Goal: Transaction & Acquisition: Book appointment/travel/reservation

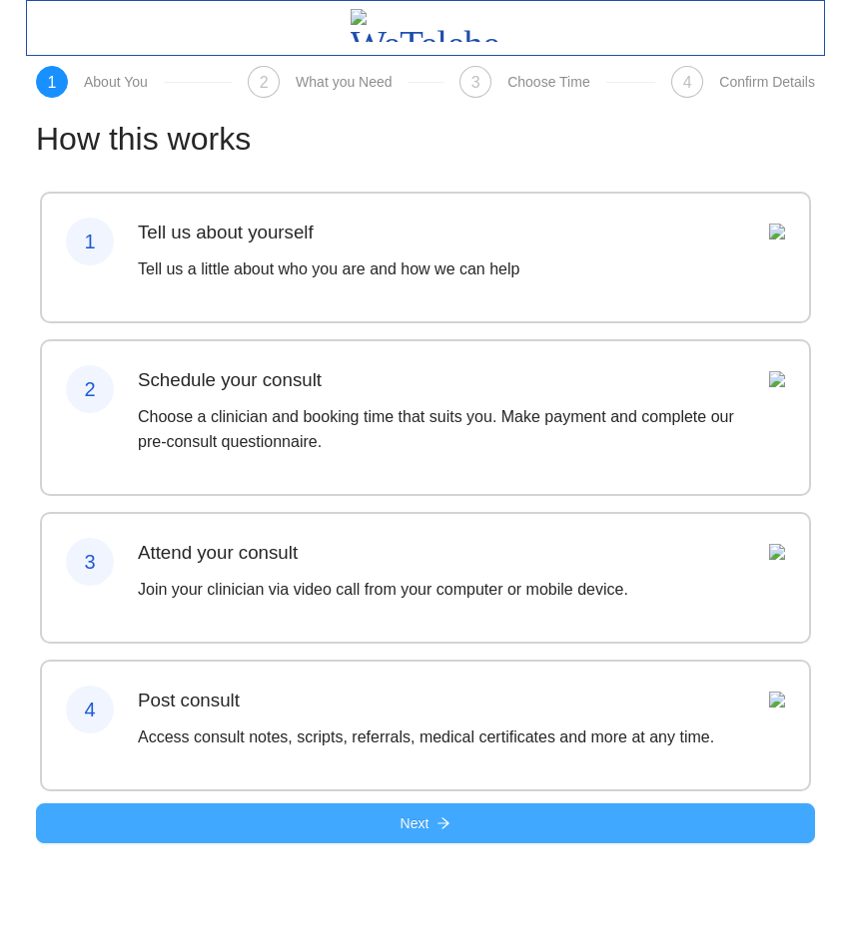
click at [342, 844] on button "Next" at bounding box center [425, 824] width 779 height 40
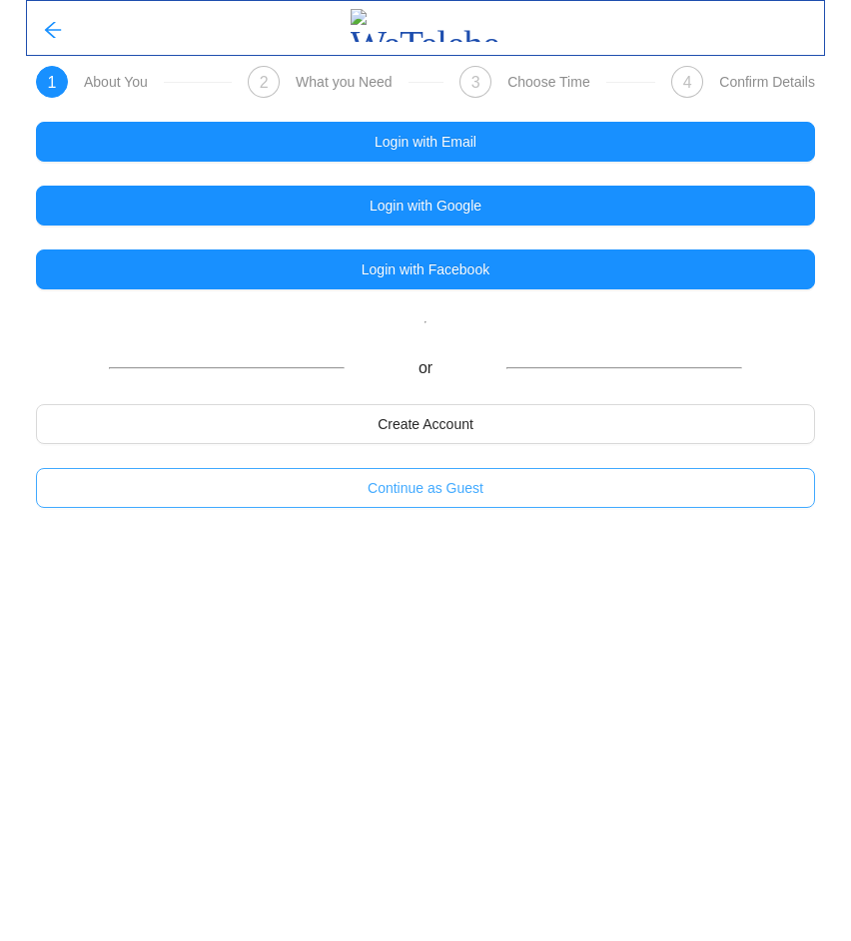
click at [324, 493] on button "Continue as Guest" at bounding box center [425, 488] width 779 height 40
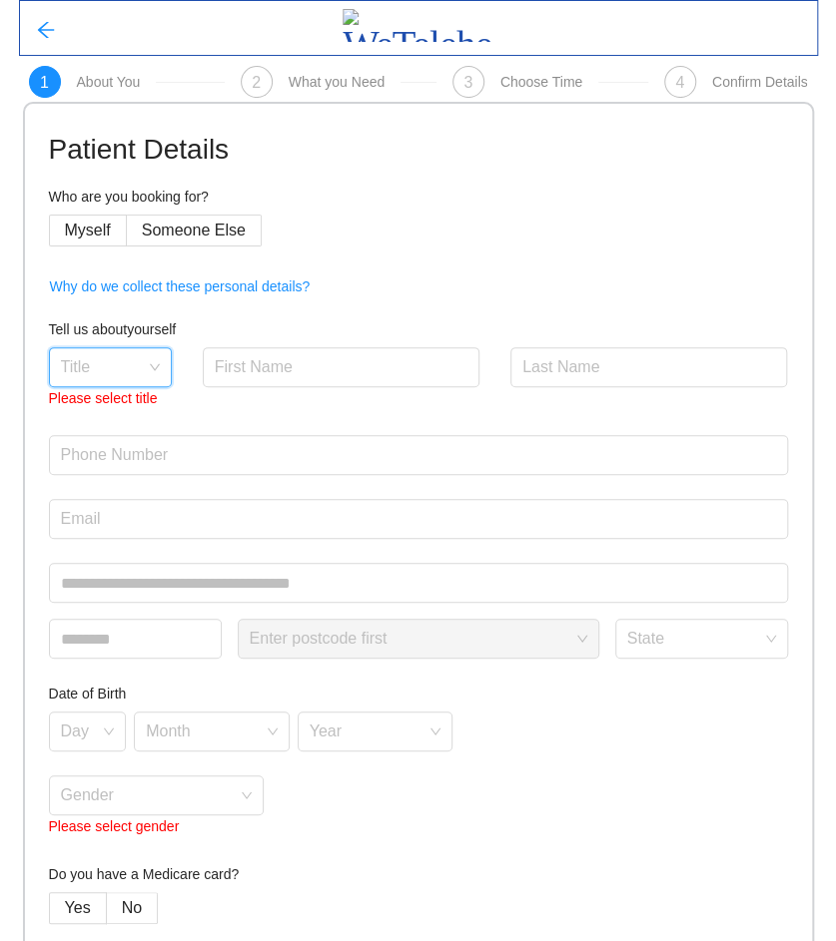
click at [107, 367] on input "search" at bounding box center [103, 363] width 85 height 30
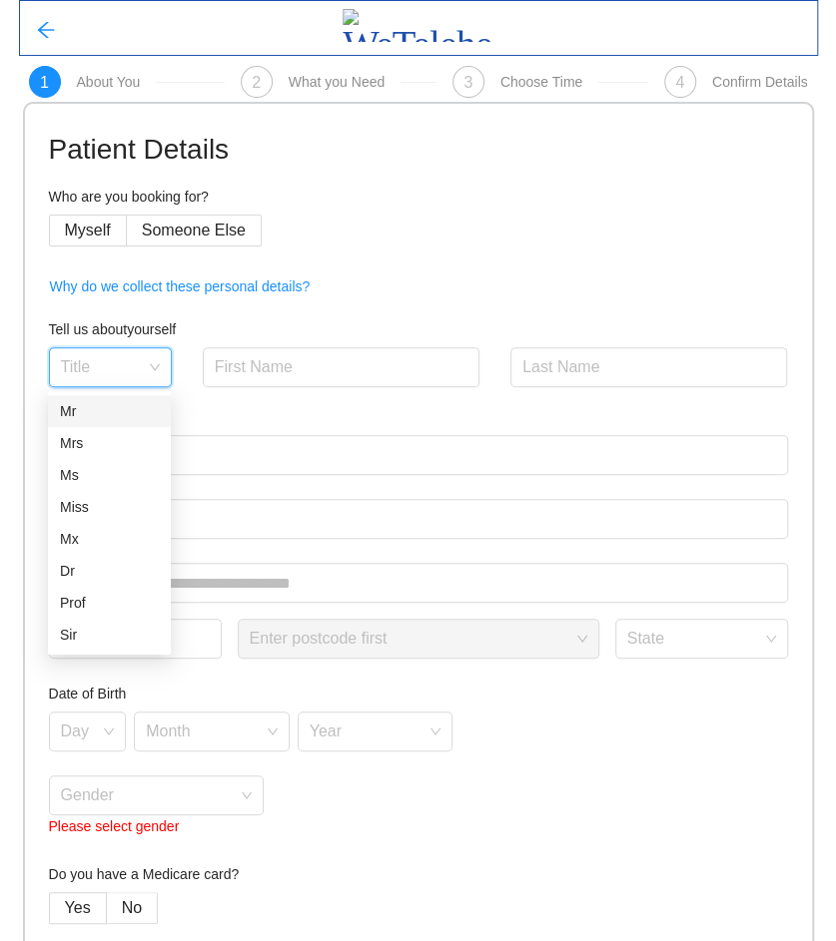
click at [72, 415] on div "Mr" at bounding box center [109, 411] width 99 height 22
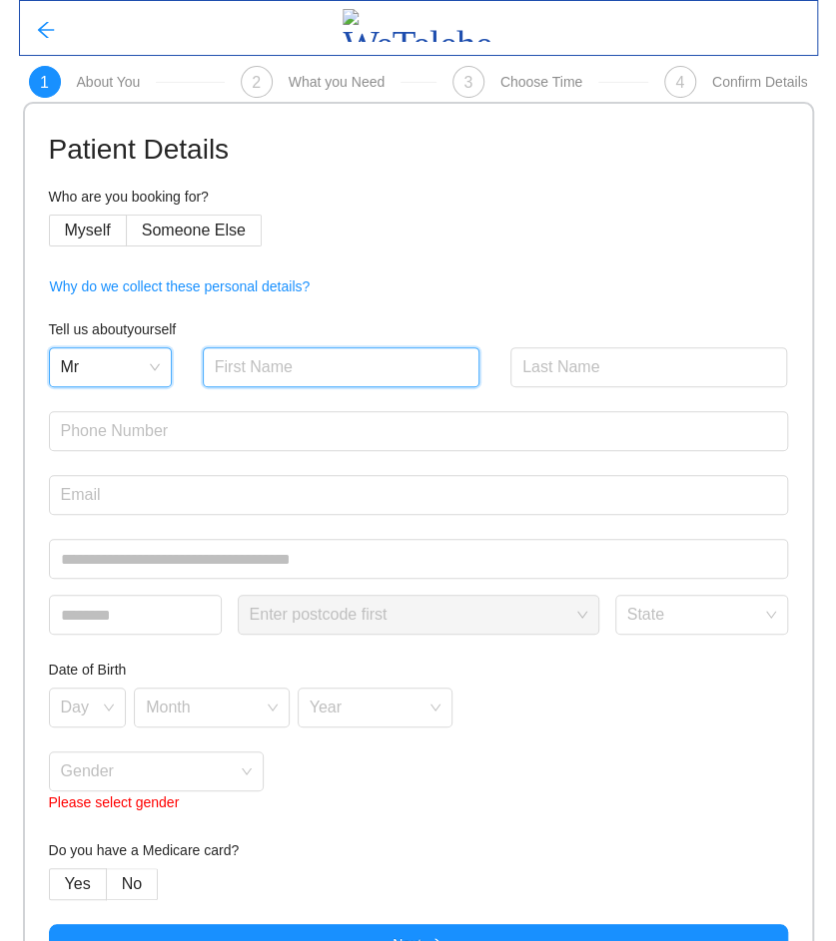
click at [267, 361] on input "text" at bounding box center [342, 367] width 278 height 40
type input "Chengjun"
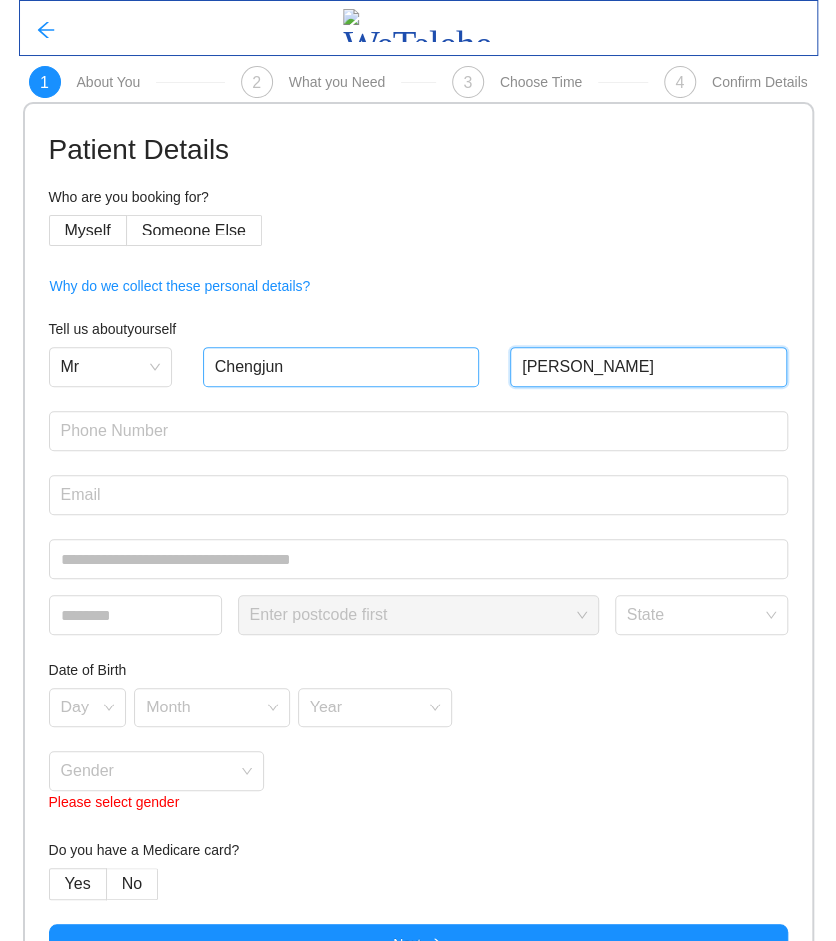
type input "[PERSON_NAME]"
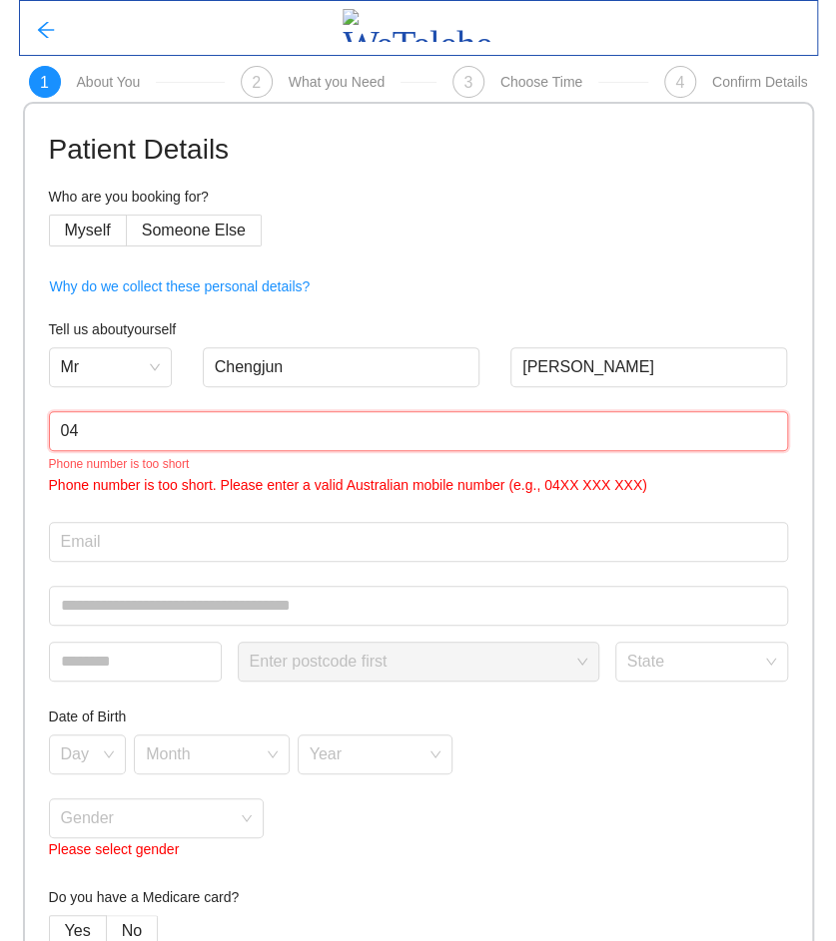
type input "0425847460"
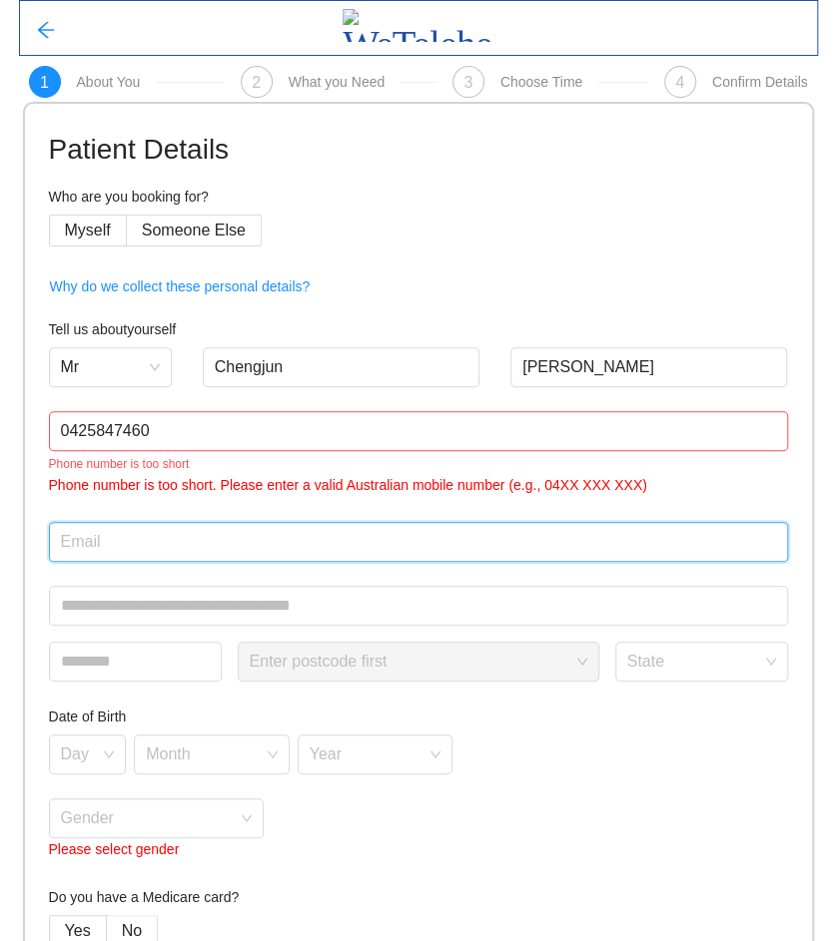
type input "[EMAIL_ADDRESS][DOMAIN_NAME]"
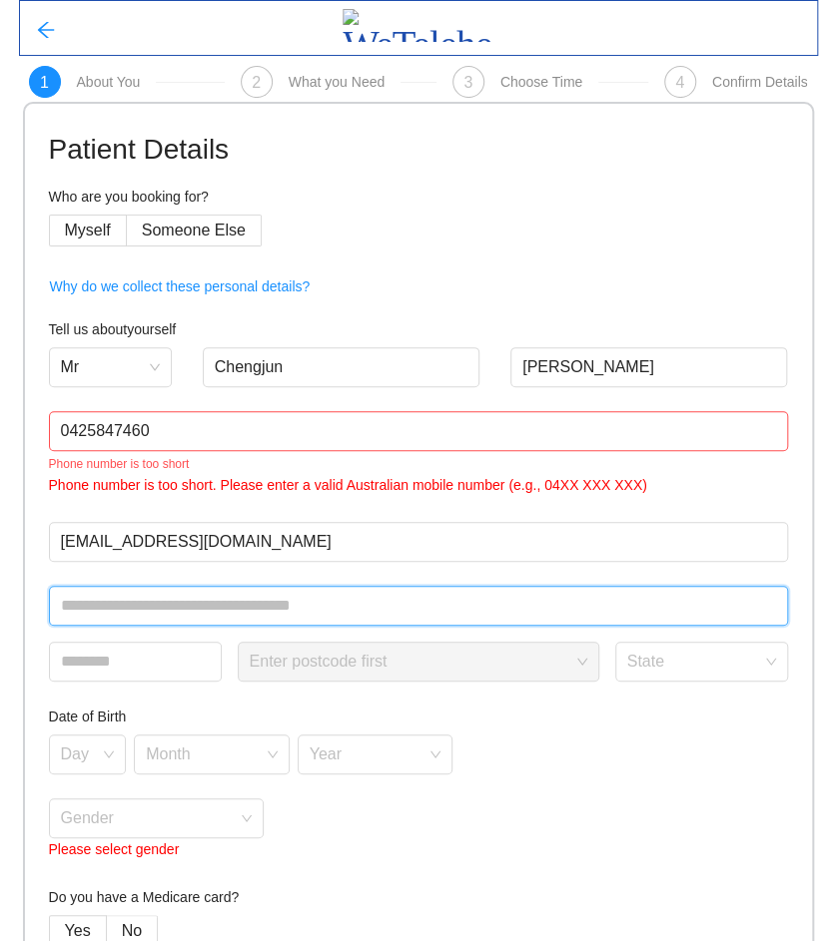
type input "**********"
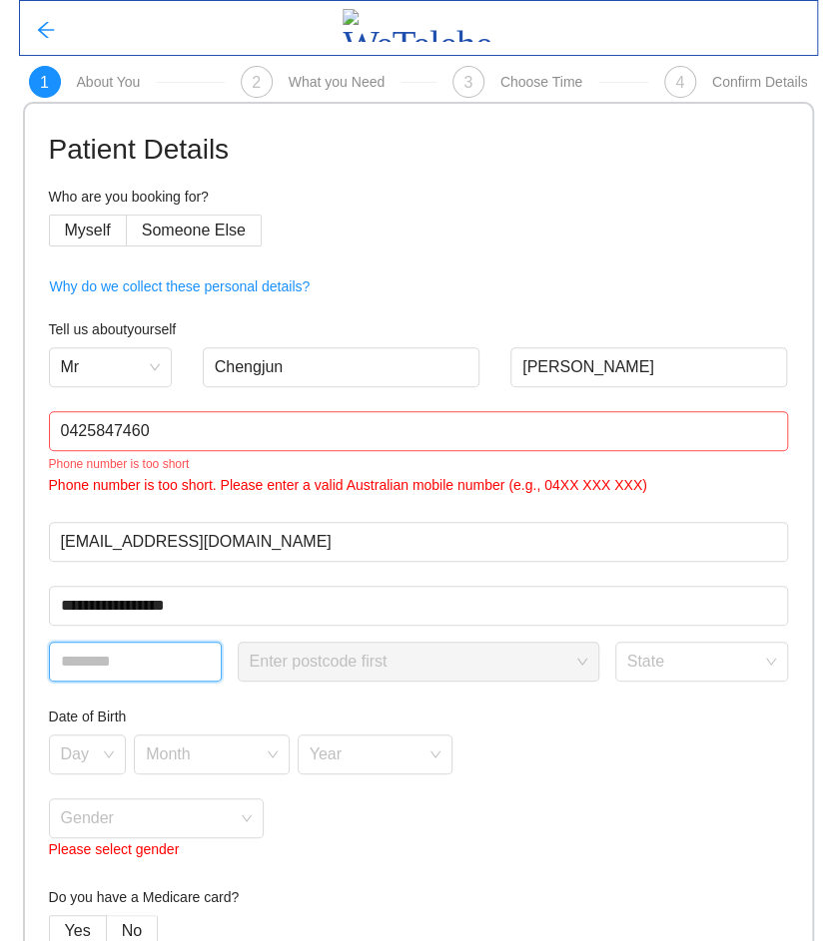
type input "****"
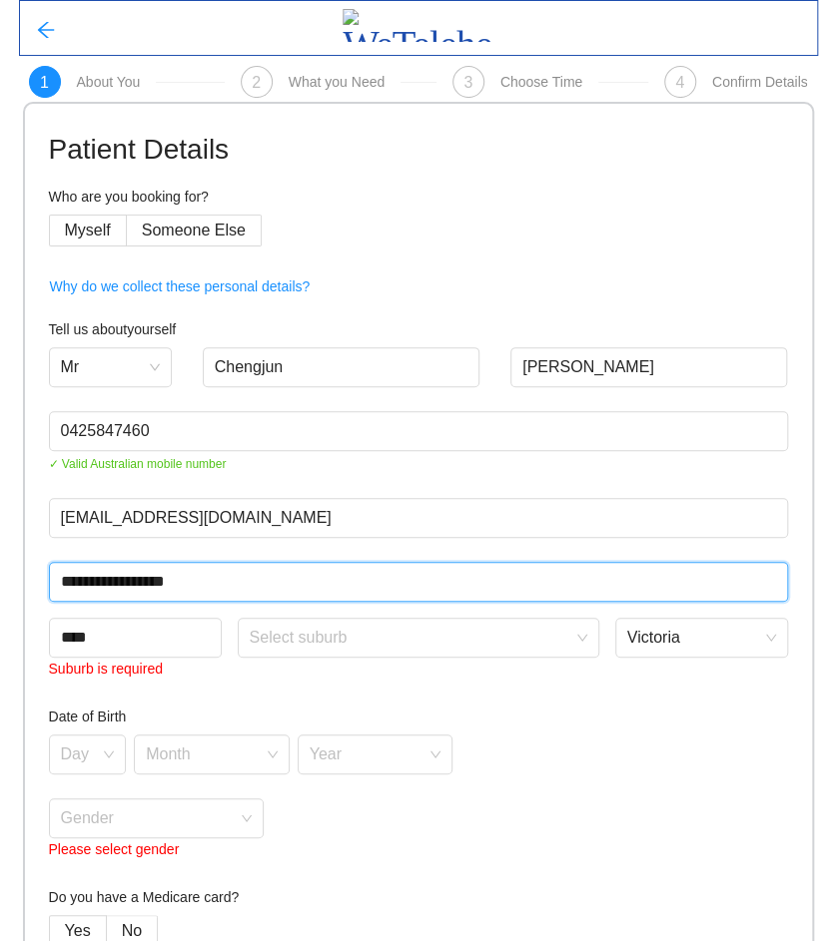
drag, startPoint x: 239, startPoint y: 579, endPoint x: -54, endPoint y: 557, distance: 293.3
click at [0, 557] on html "**********" at bounding box center [418, 470] width 836 height 941
type input "**********"
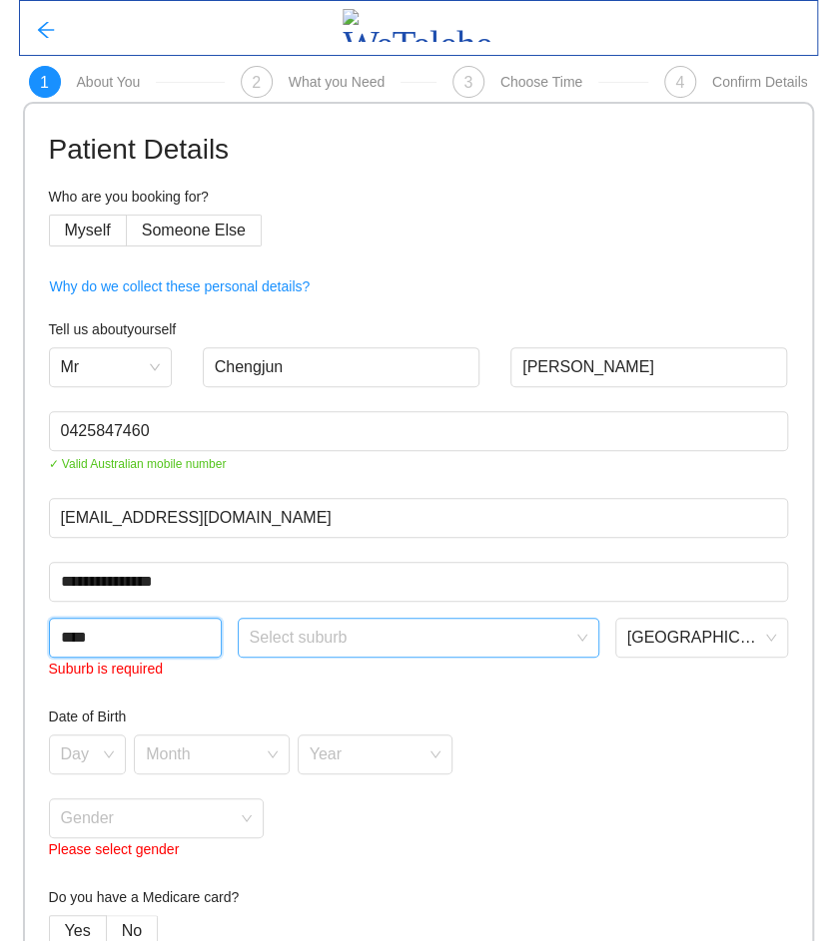
type input "****"
click at [381, 631] on input "search" at bounding box center [411, 634] width 323 height 30
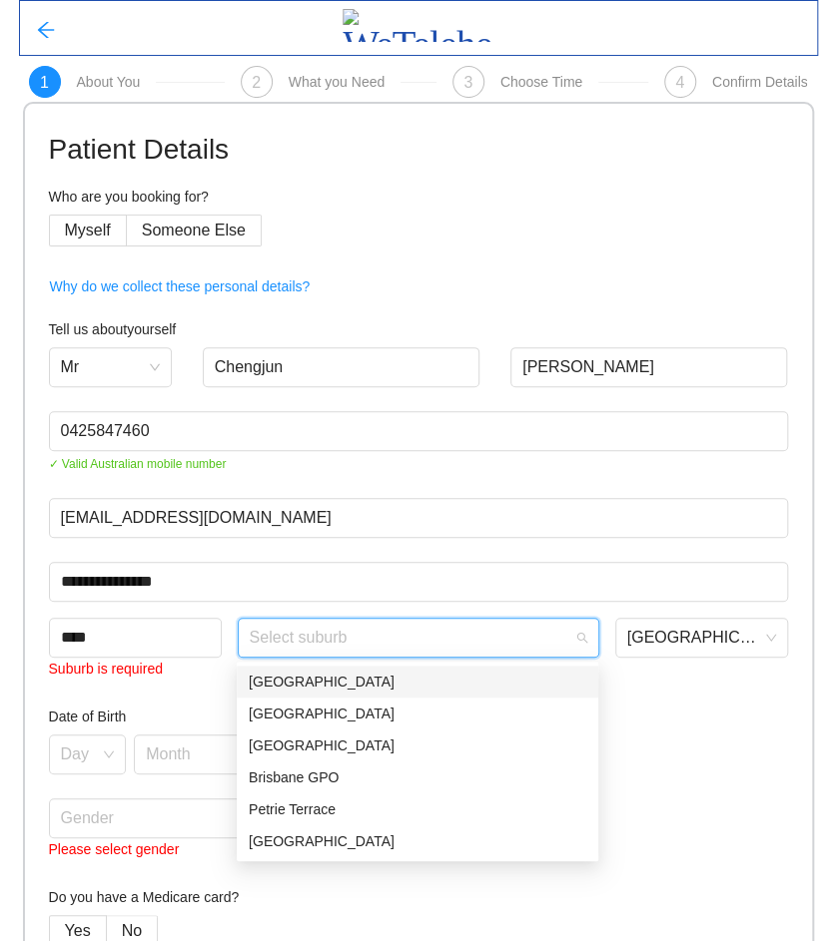
click at [285, 684] on div "[GEOGRAPHIC_DATA]" at bounding box center [417, 682] width 337 height 22
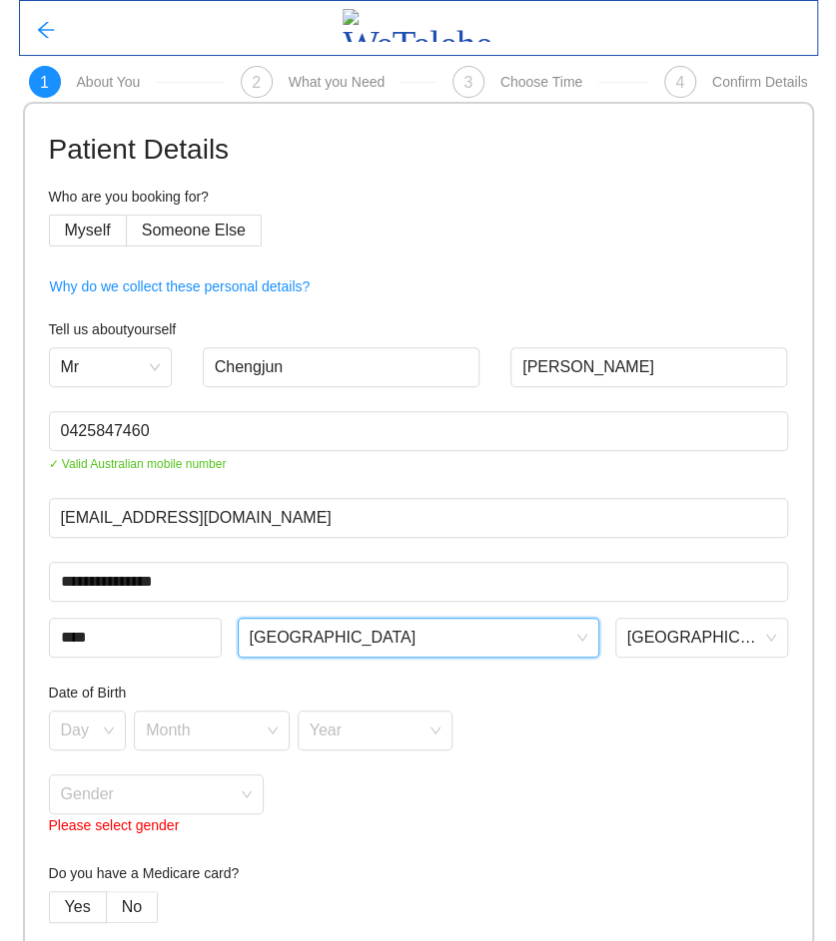
click at [166, 677] on form "**********" at bounding box center [418, 558] width 739 height 860
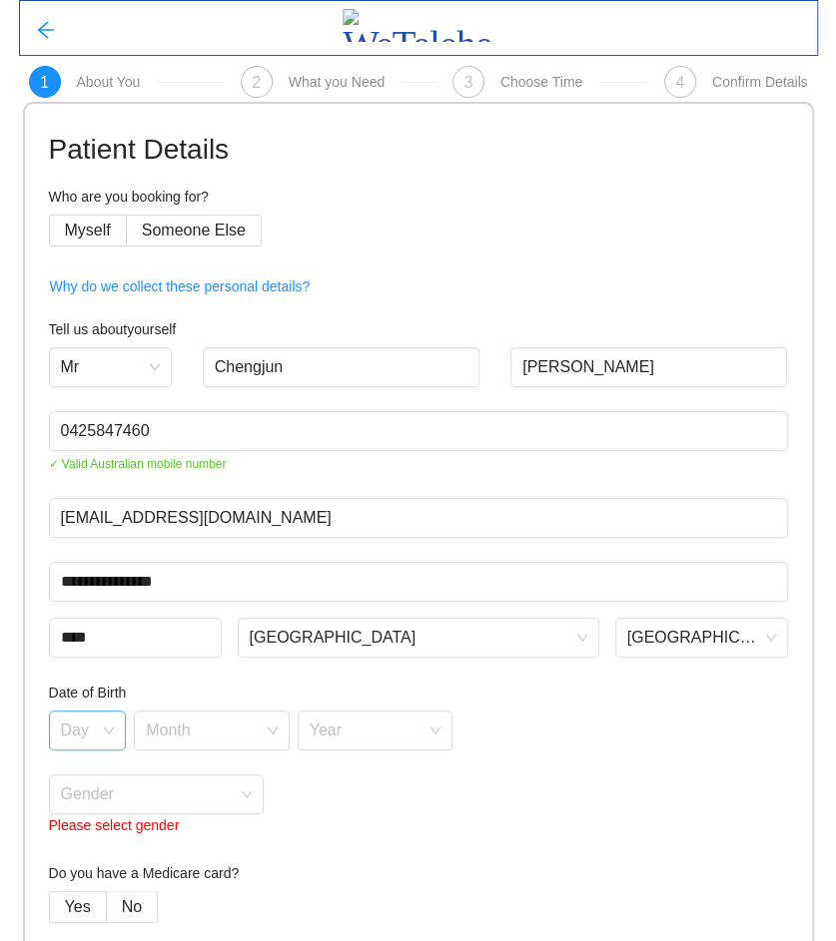
click at [80, 728] on input "search" at bounding box center [81, 727] width 40 height 30
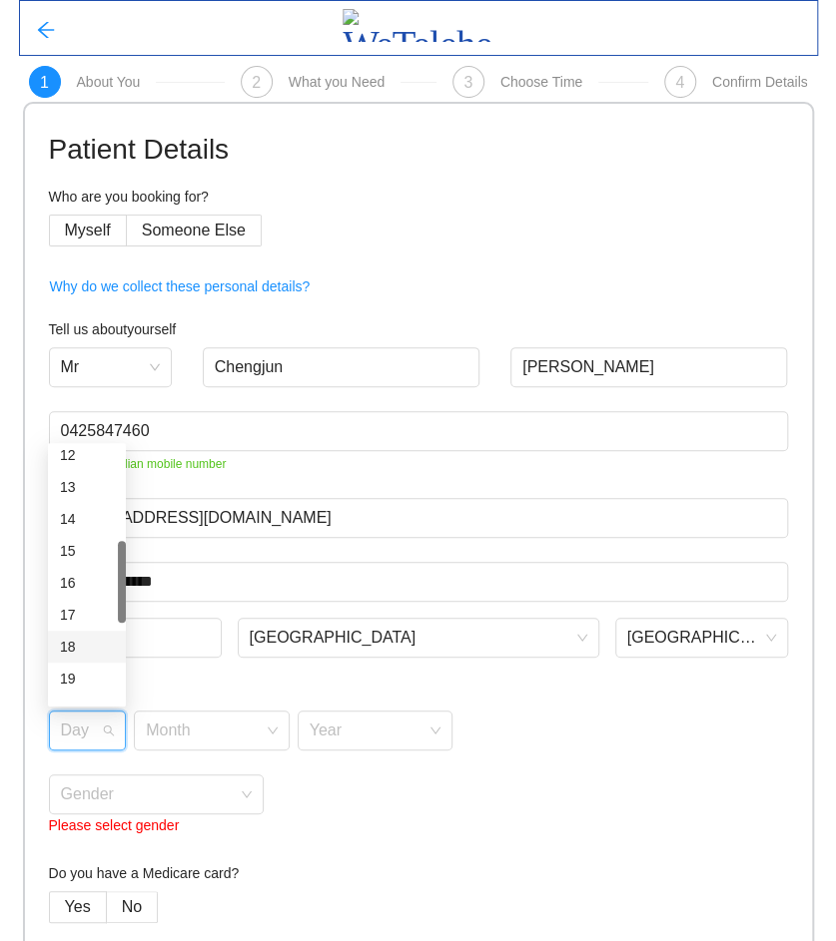
scroll to position [539, 0]
click at [78, 459] on div "18" at bounding box center [87, 467] width 54 height 22
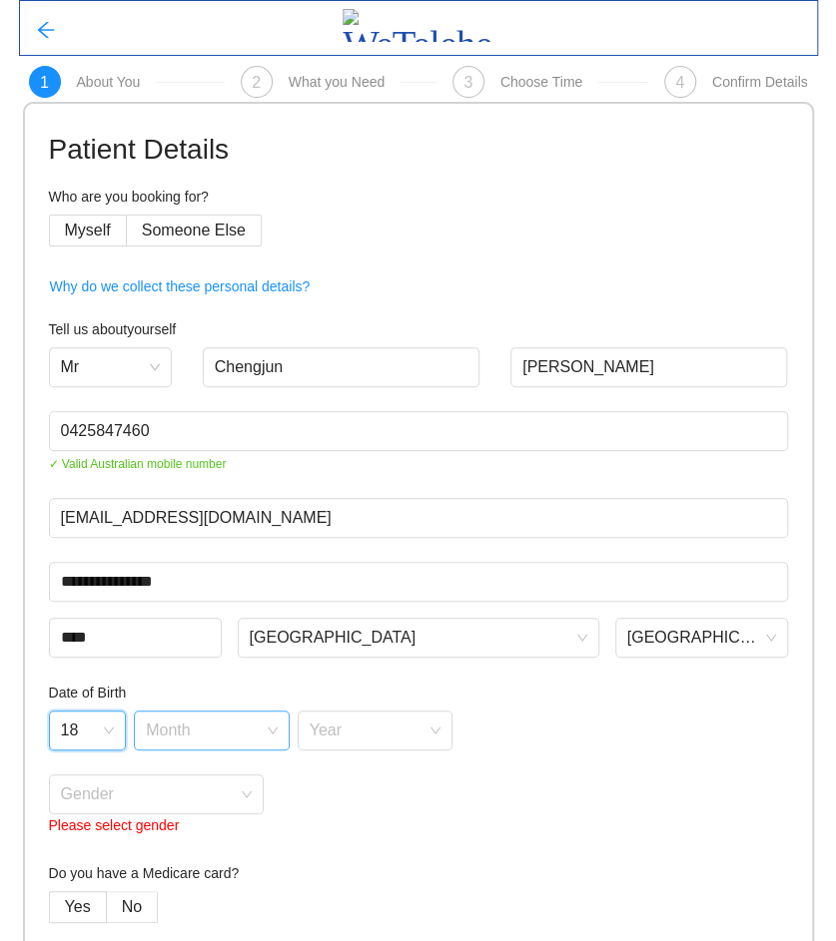
click at [181, 723] on input "search" at bounding box center [205, 727] width 118 height 30
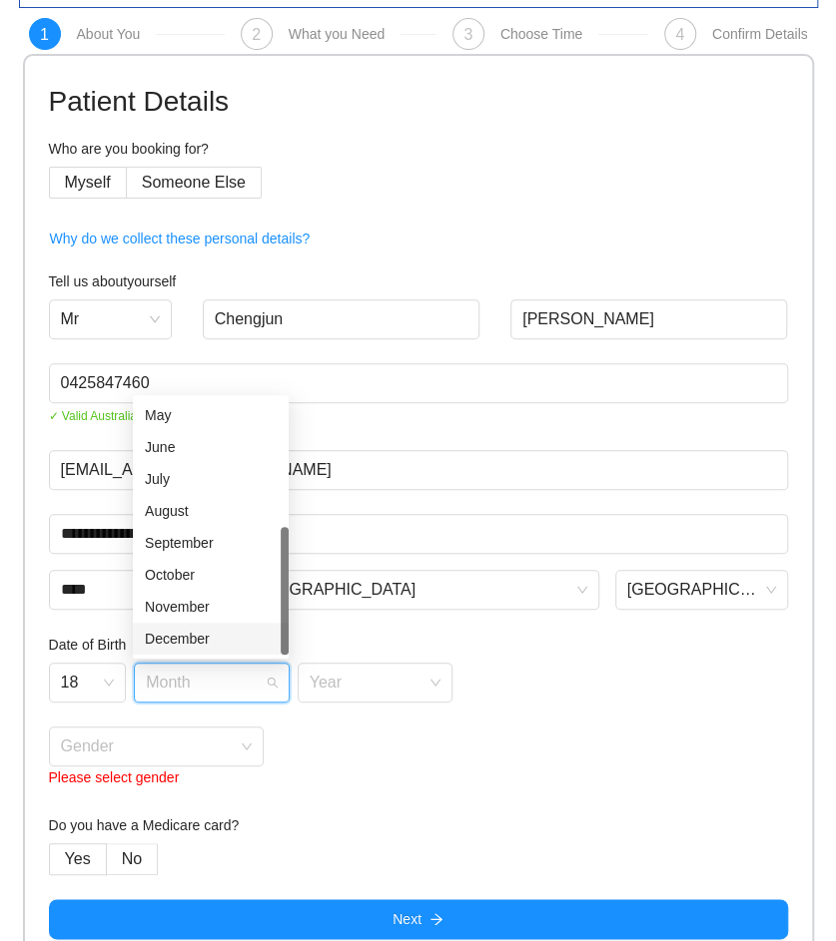
scroll to position [72, 0]
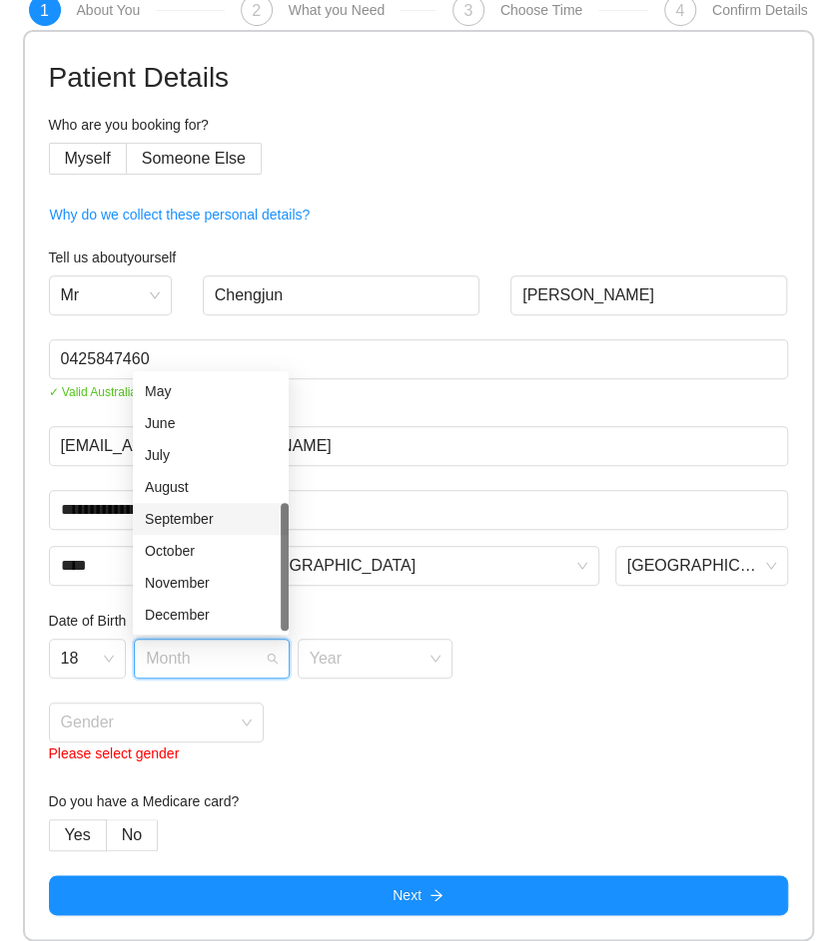
click at [200, 515] on div "September" at bounding box center [211, 519] width 132 height 22
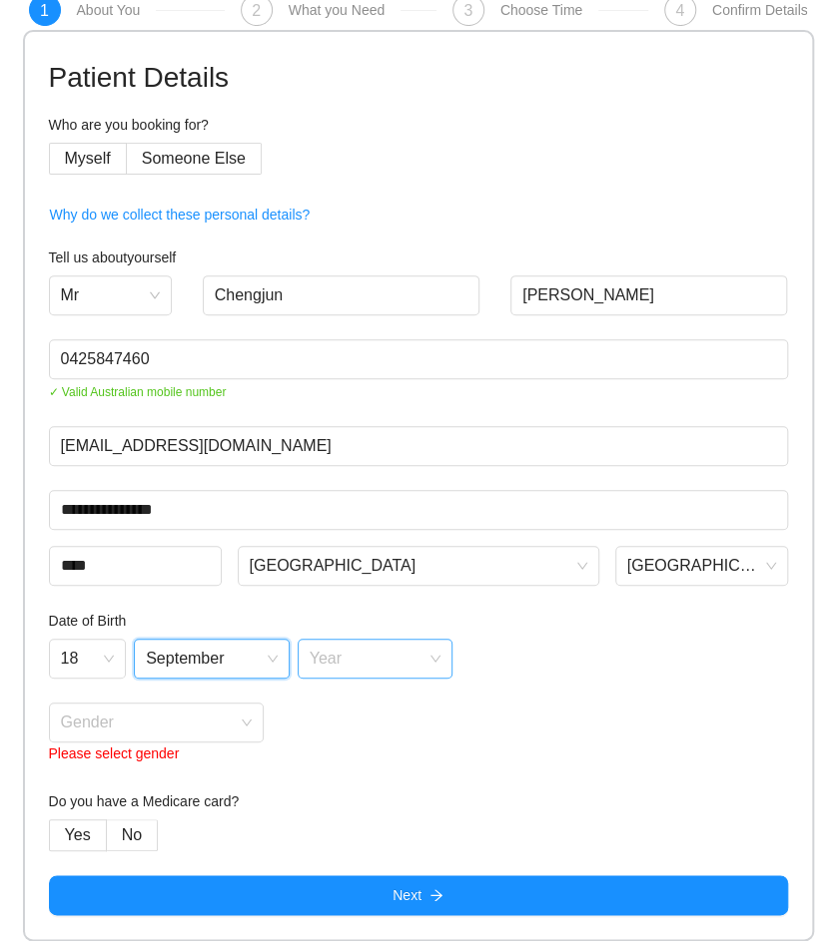
click at [358, 661] on input "search" at bounding box center [368, 655] width 118 height 30
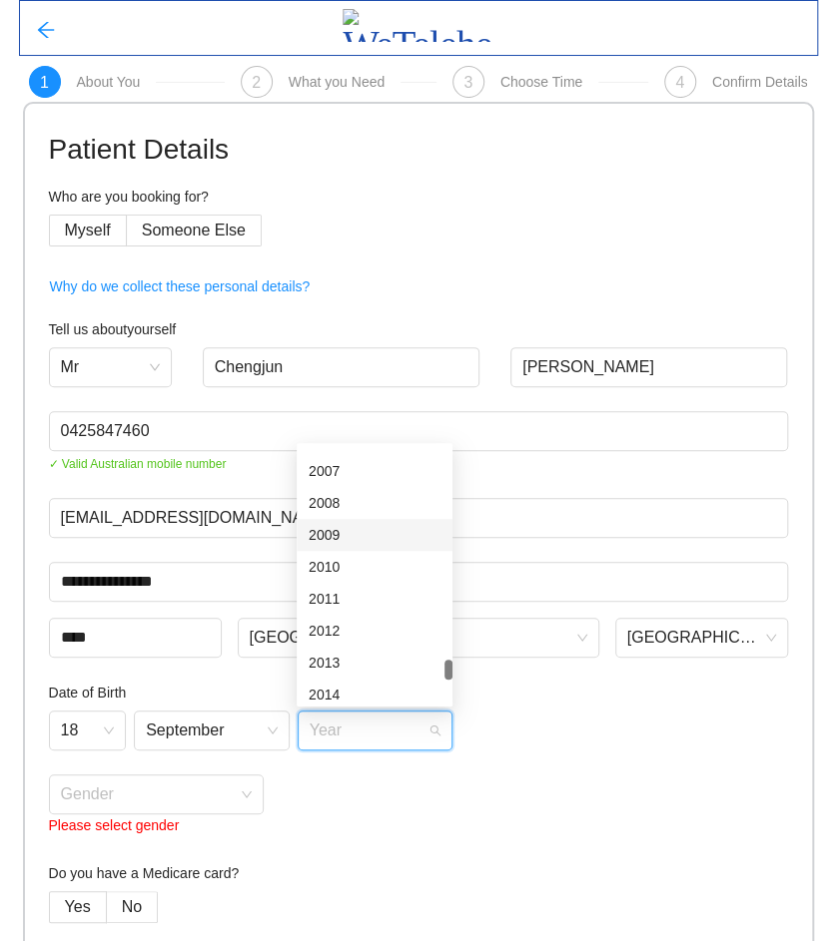
scroll to position [3199, 0]
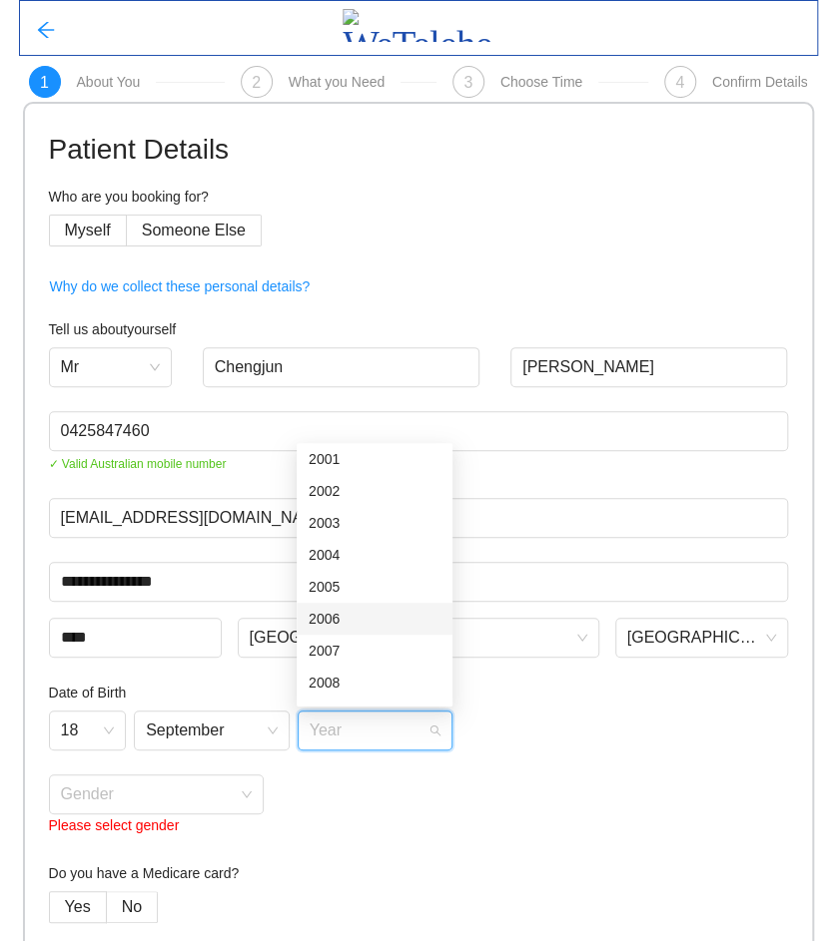
click at [362, 612] on div "2006" at bounding box center [374, 619] width 132 height 22
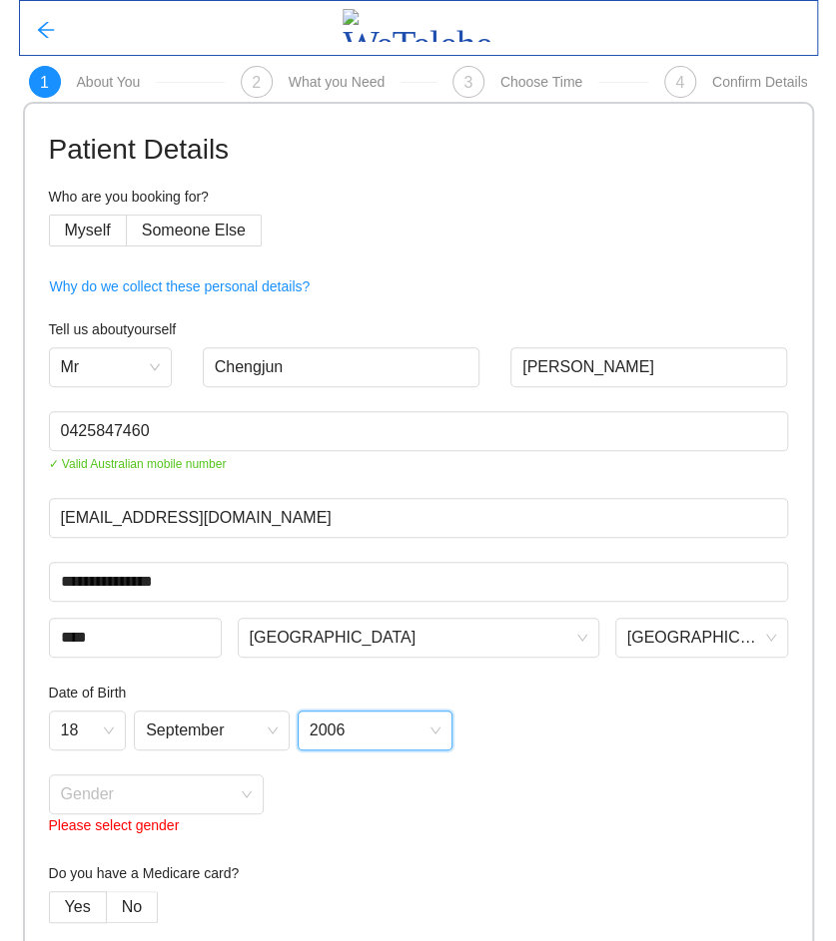
click at [567, 824] on div "Gender Please select gender" at bounding box center [418, 807] width 739 height 64
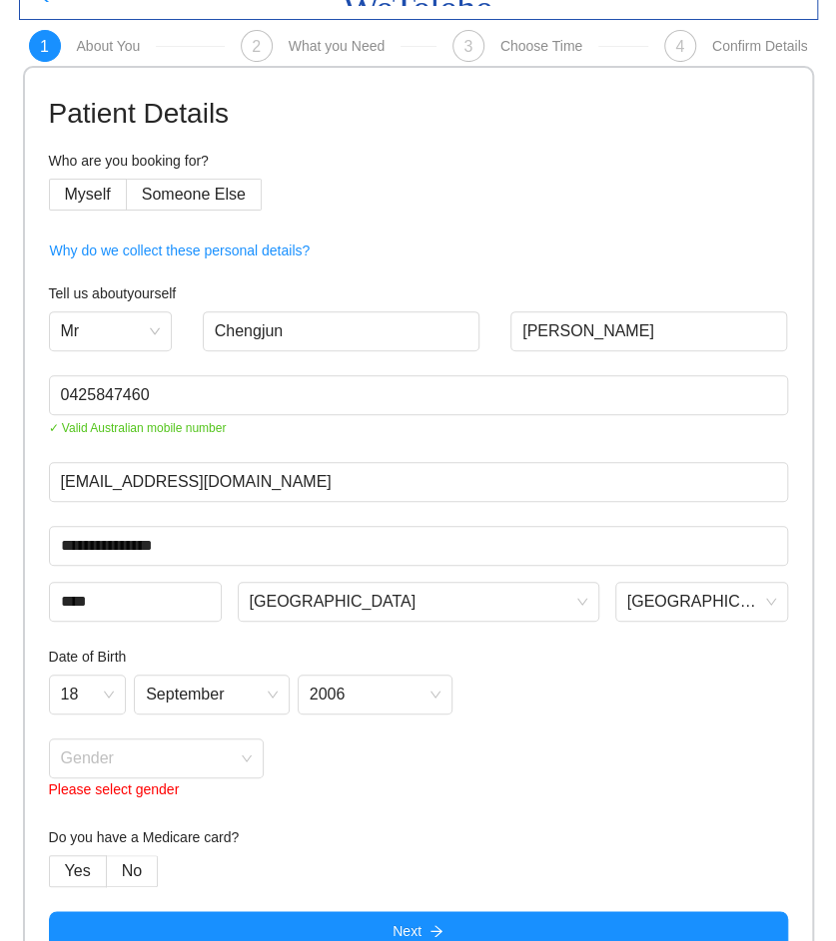
scroll to position [72, 0]
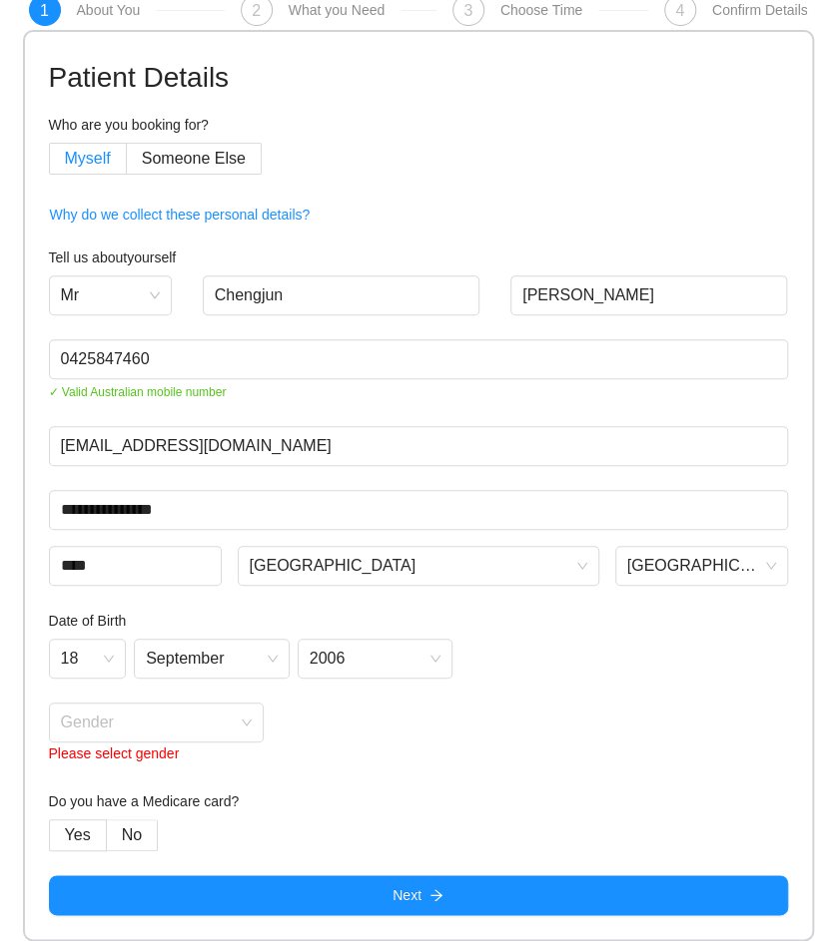
click at [79, 159] on span "Myself" at bounding box center [88, 158] width 46 height 17
click at [128, 724] on input "search" at bounding box center [150, 719] width 178 height 30
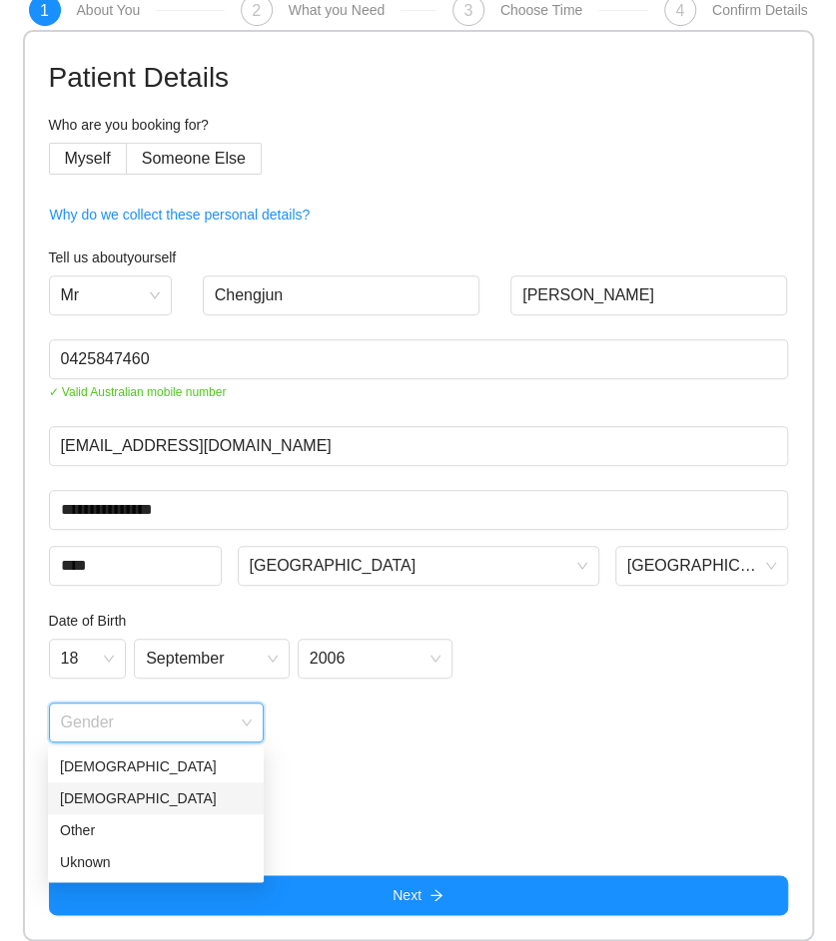
click at [120, 789] on div "[DEMOGRAPHIC_DATA]" at bounding box center [156, 799] width 192 height 22
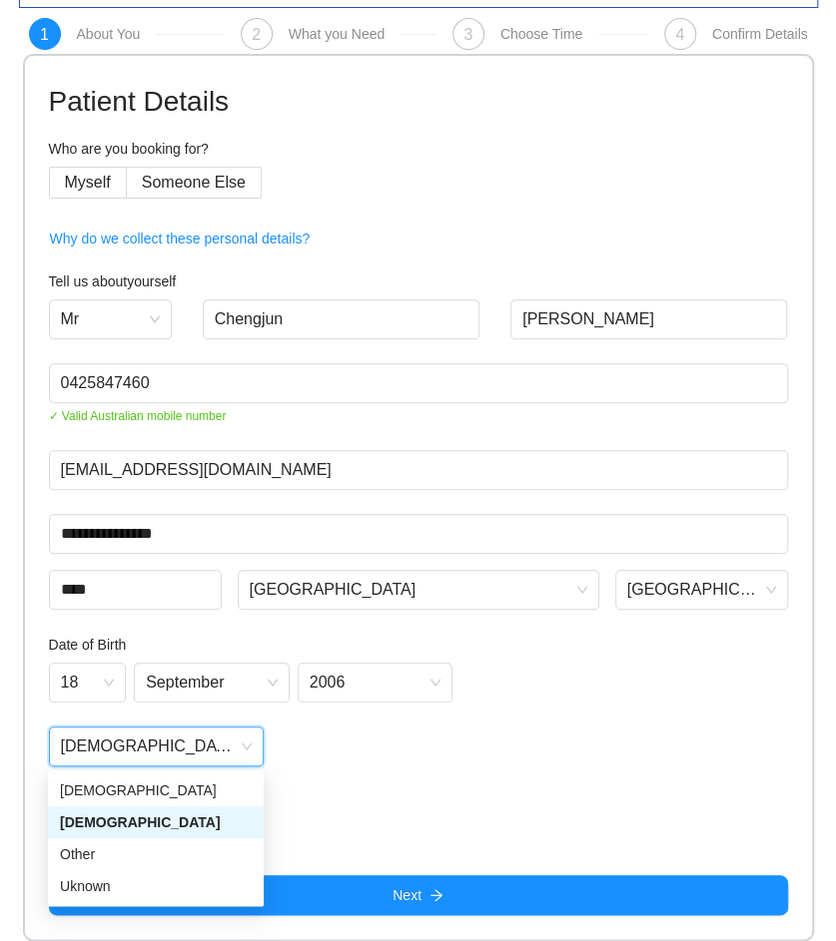
scroll to position [48, 0]
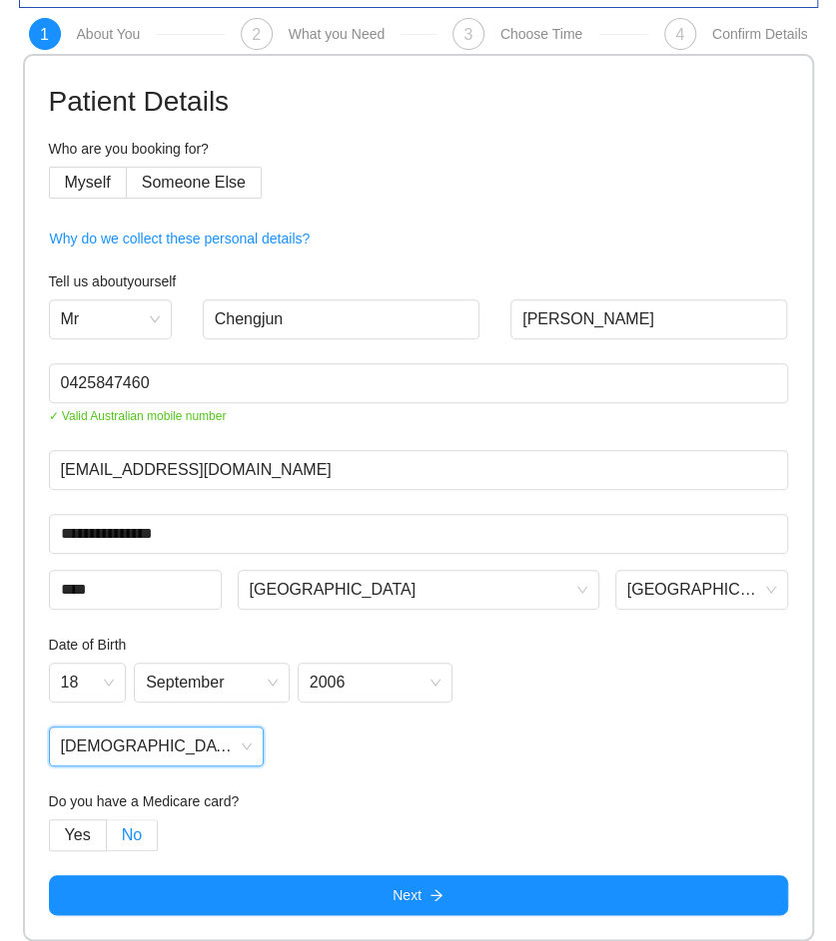
click at [125, 838] on span "No" at bounding box center [132, 835] width 20 height 17
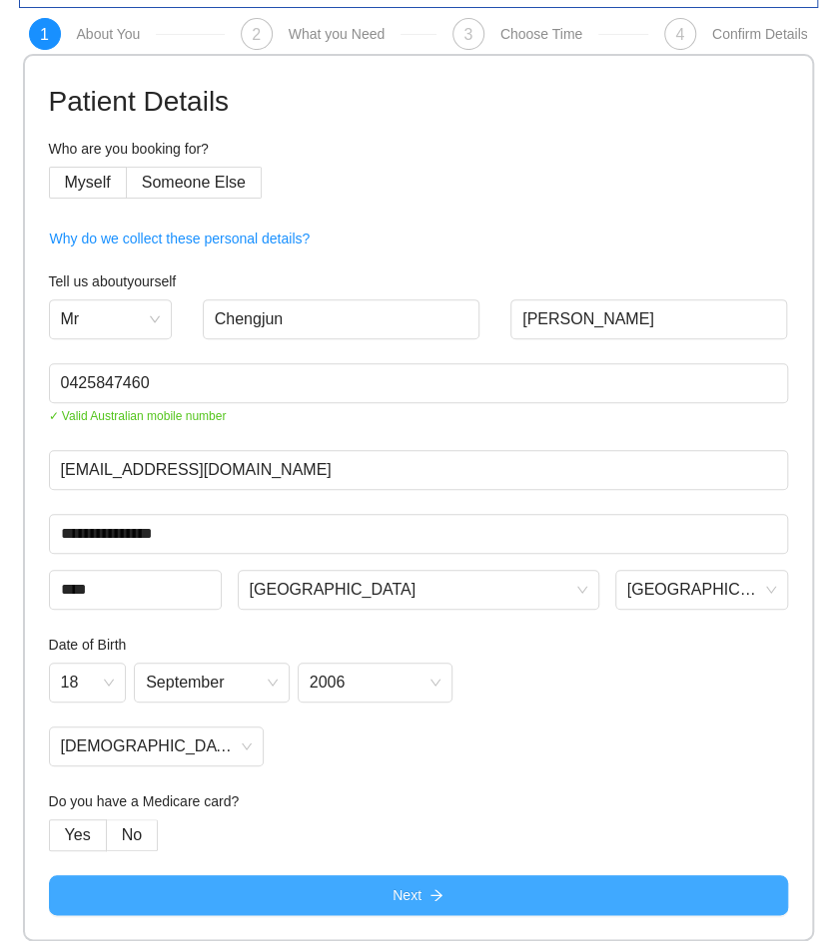
click at [356, 894] on button "Next" at bounding box center [418, 896] width 739 height 40
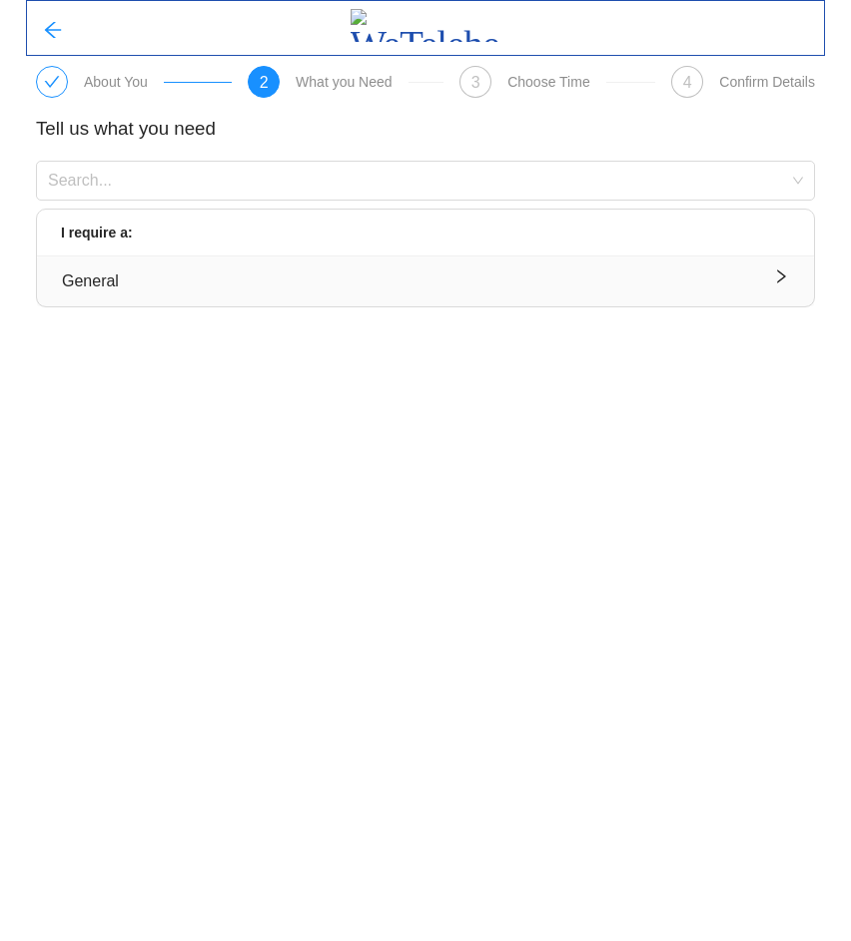
click at [176, 276] on div "General" at bounding box center [425, 281] width 727 height 25
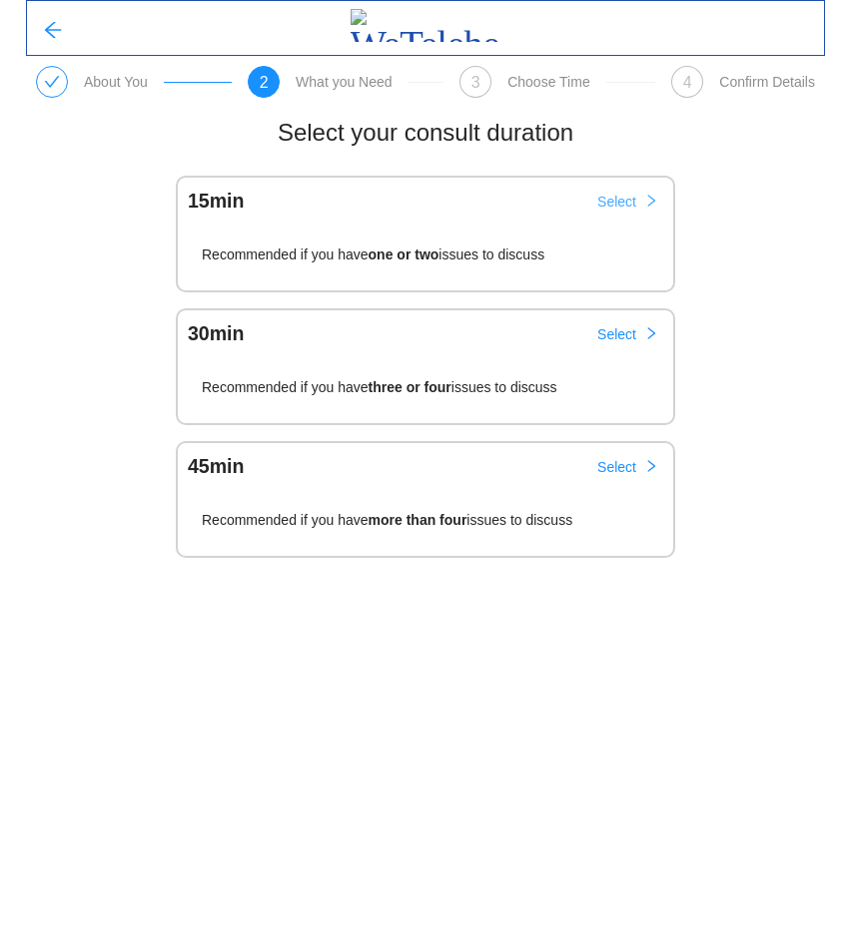
click at [634, 203] on span "Select" at bounding box center [616, 202] width 39 height 22
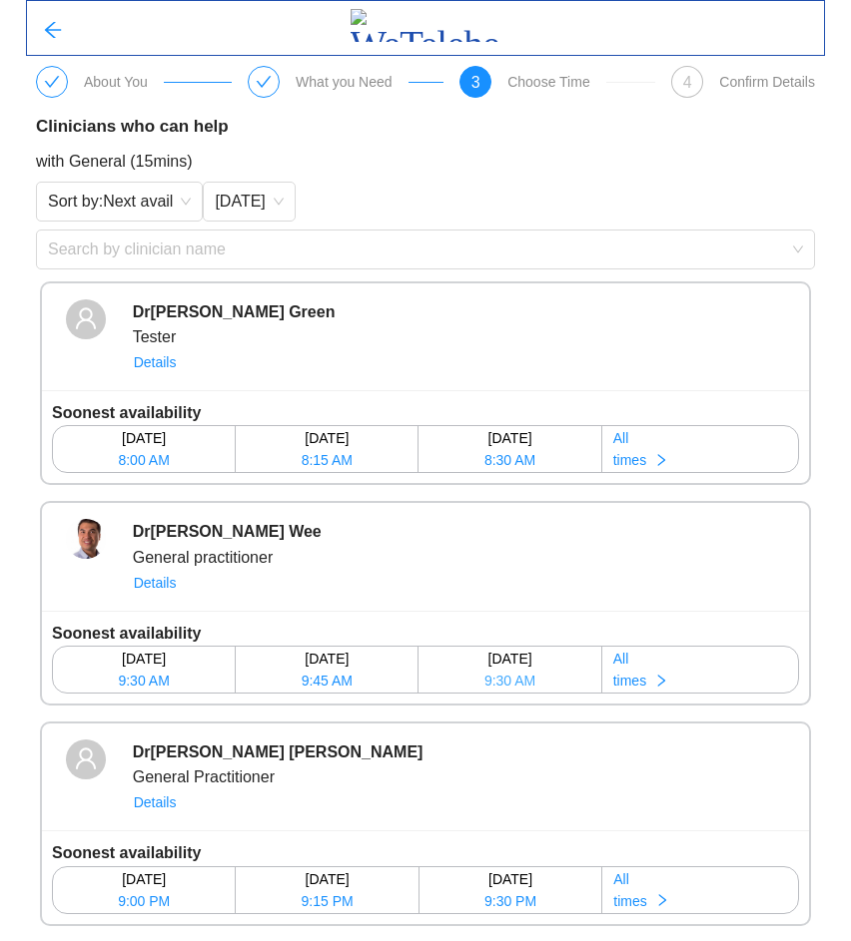
click at [528, 684] on span "9:30 AM" at bounding box center [509, 681] width 51 height 22
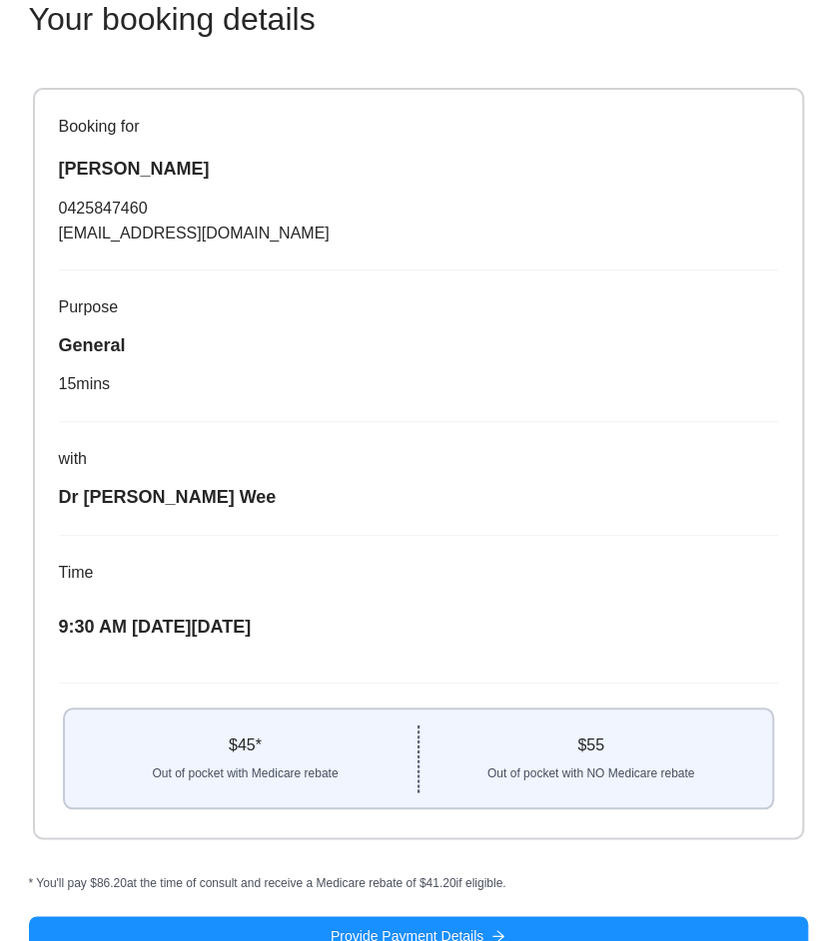
scroll to position [150, 0]
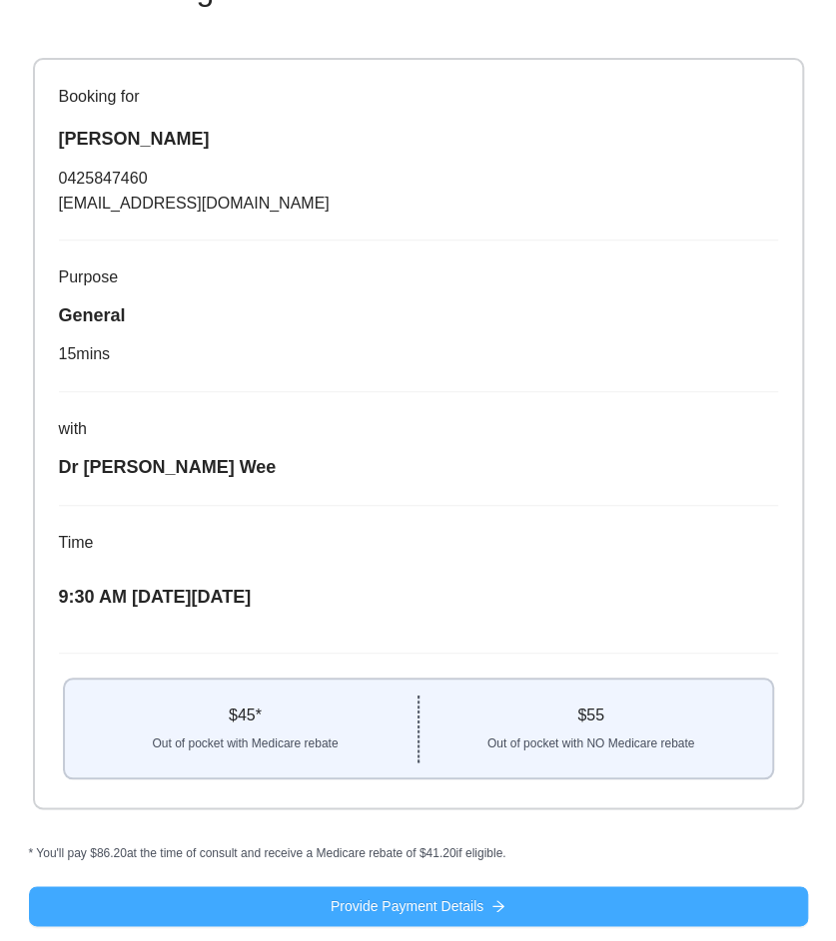
click at [516, 910] on button "Provide Payment Details" at bounding box center [418, 907] width 779 height 40
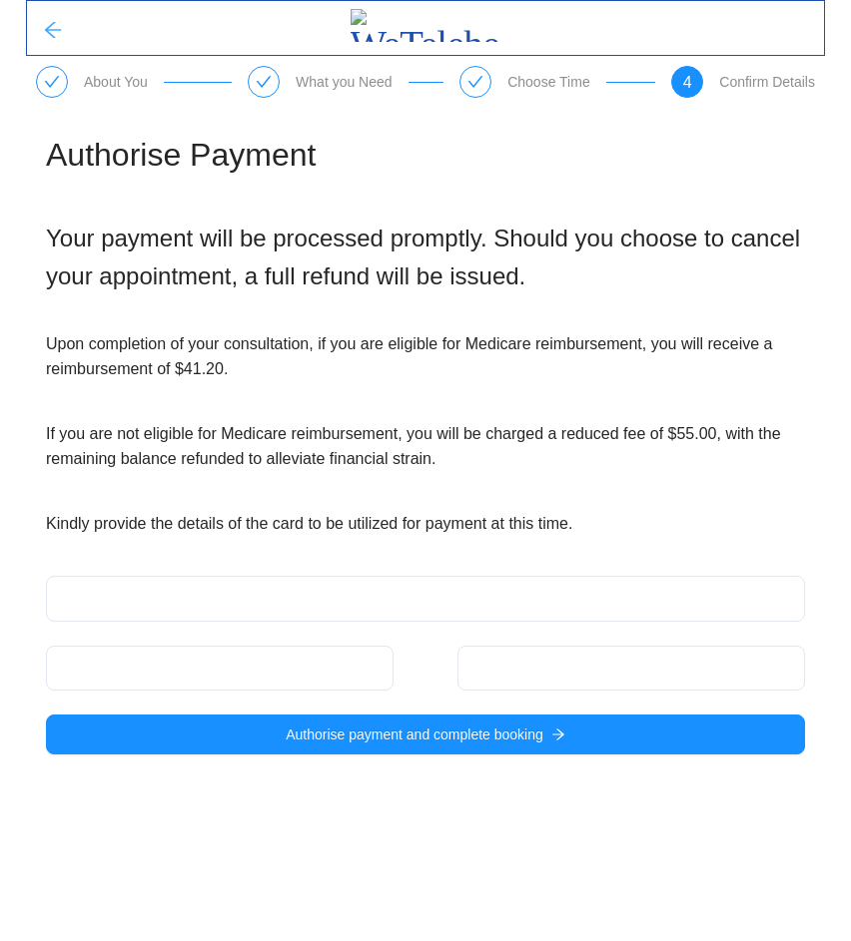
click at [43, 31] on icon "arrow-left" at bounding box center [53, 30] width 20 height 20
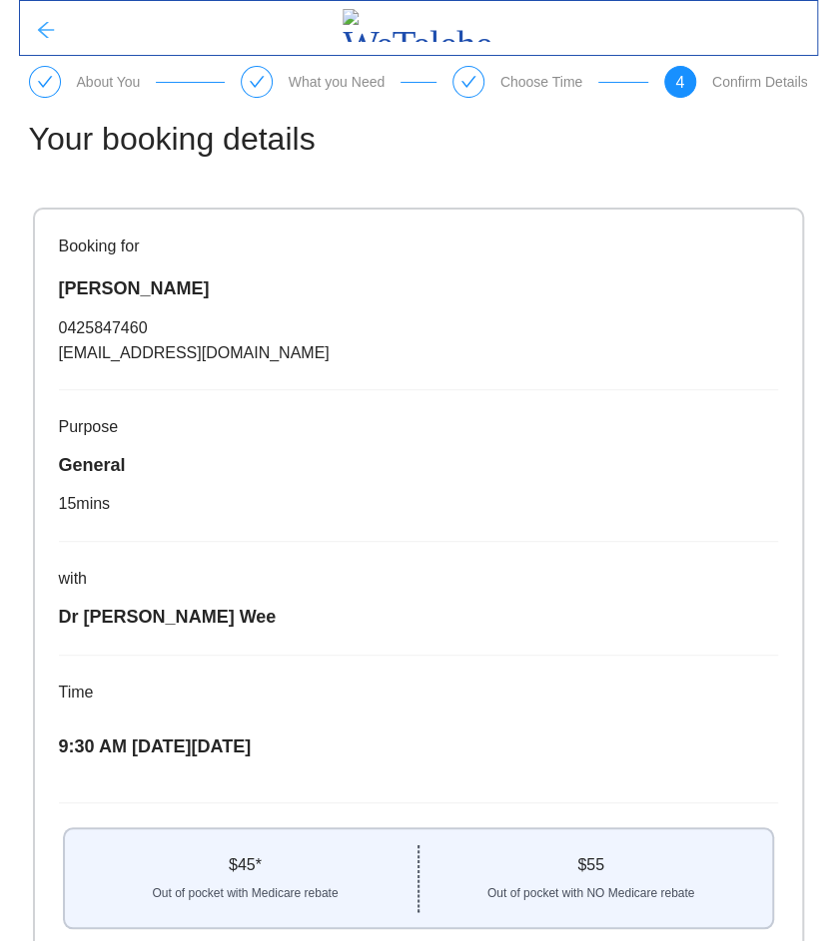
click at [43, 31] on icon "arrow-left" at bounding box center [46, 30] width 20 height 20
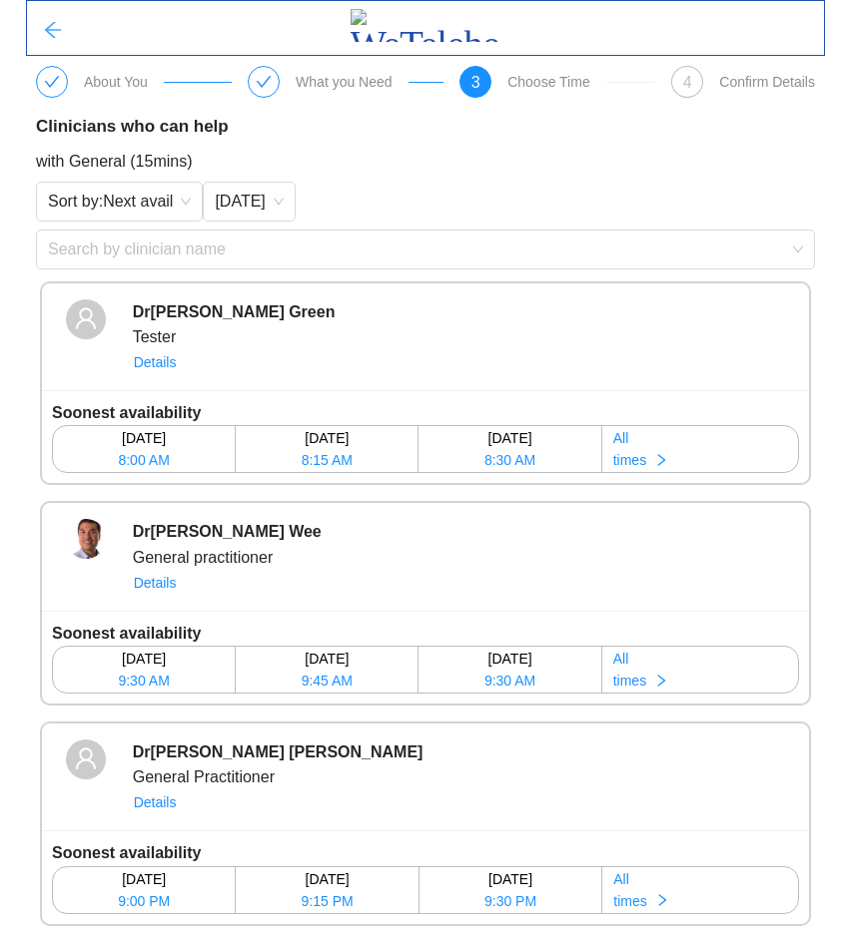
click at [38, 22] on button "button" at bounding box center [53, 28] width 52 height 40
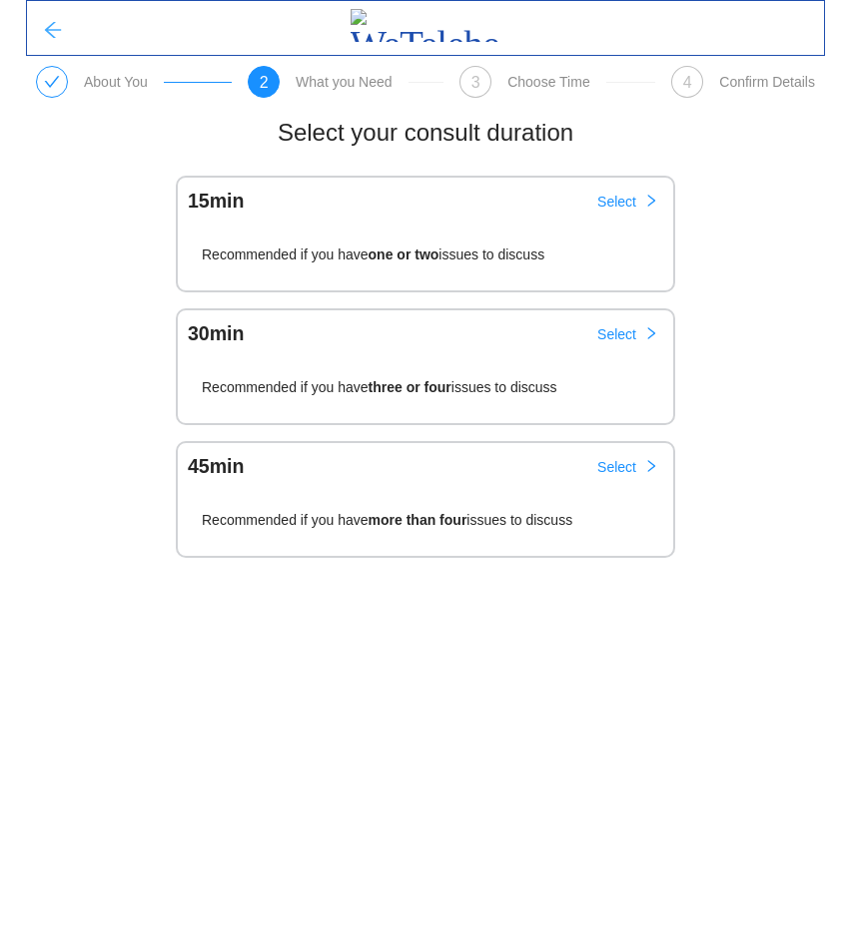
click at [47, 23] on icon "arrow-left" at bounding box center [53, 30] width 20 height 20
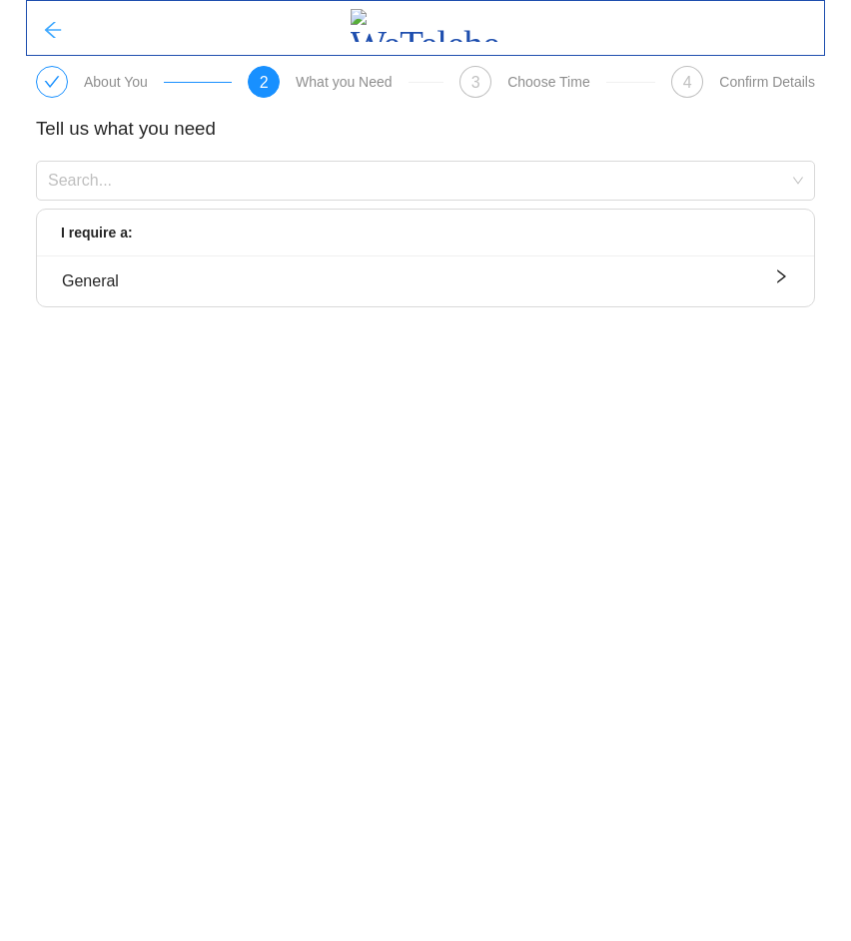
click at [48, 26] on icon "arrow-left" at bounding box center [53, 30] width 16 height 16
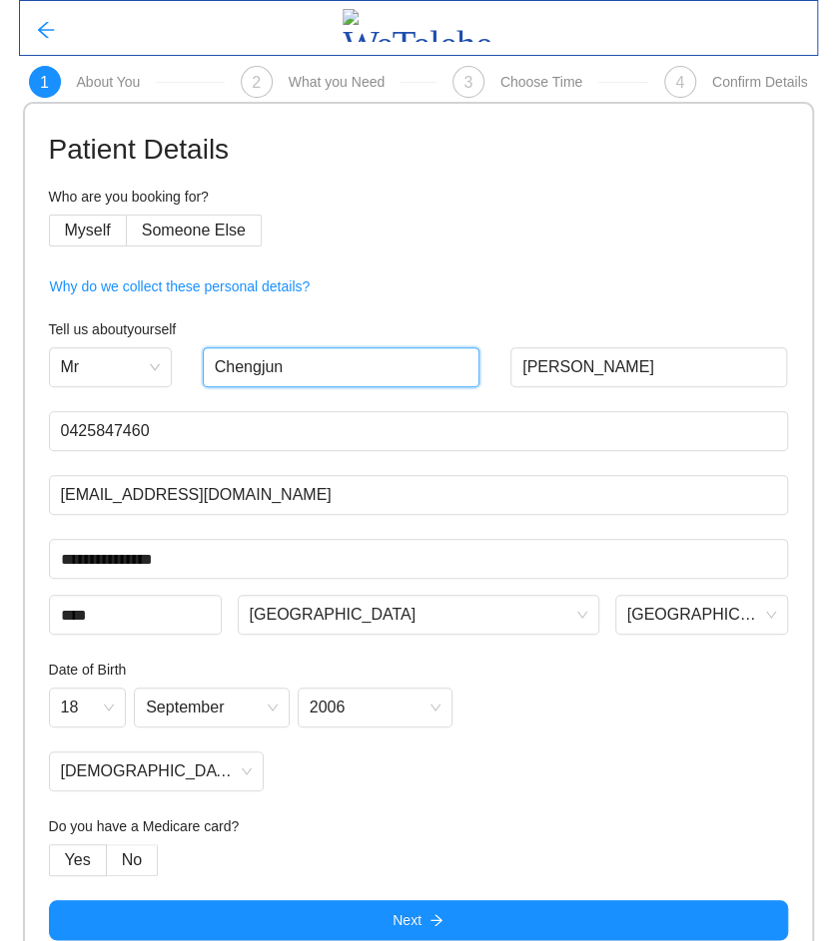
click at [313, 369] on input "Chengjun" at bounding box center [342, 367] width 278 height 40
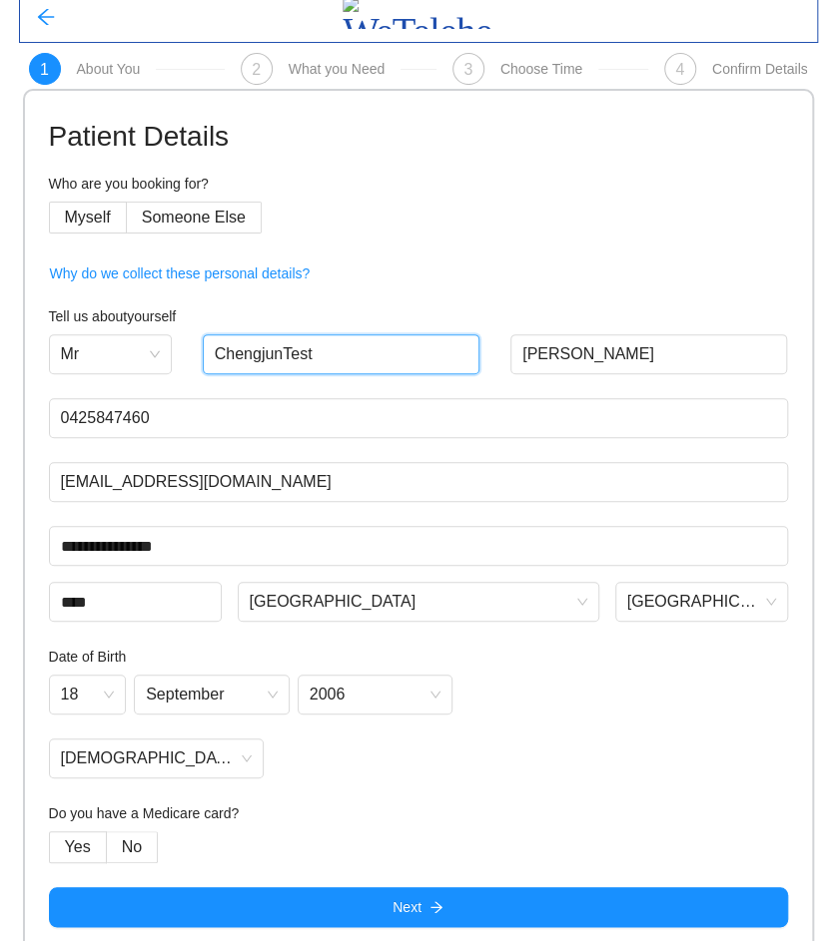
scroll to position [25, 0]
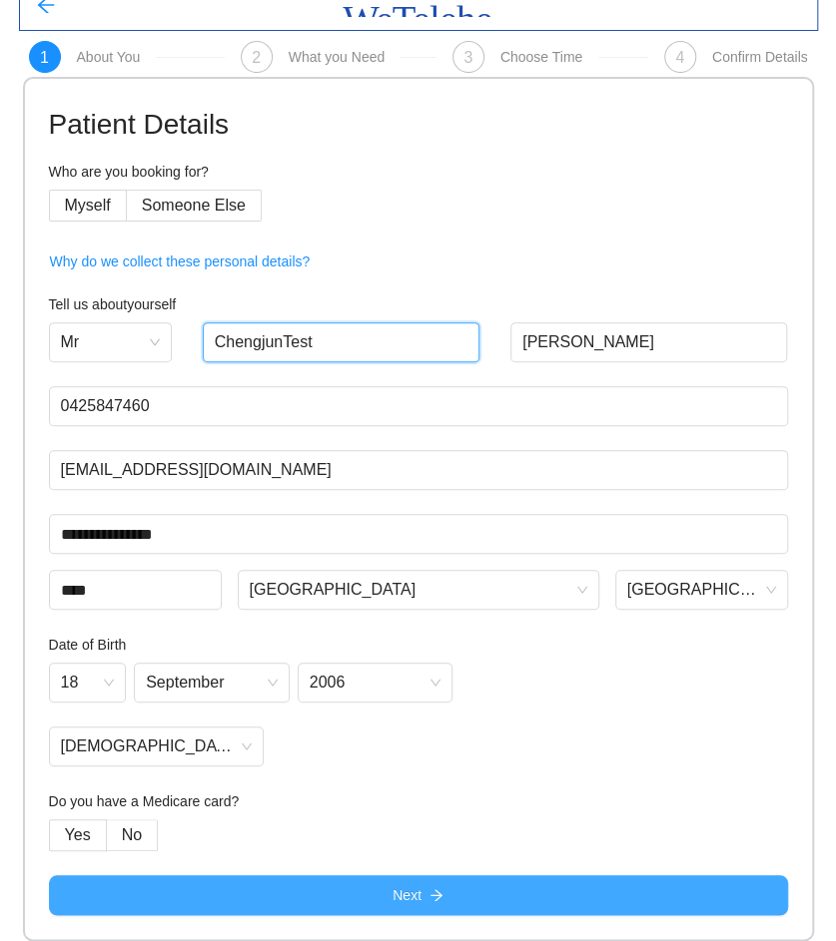
type input "ChengjunTest"
click at [485, 897] on button "Next" at bounding box center [418, 896] width 739 height 40
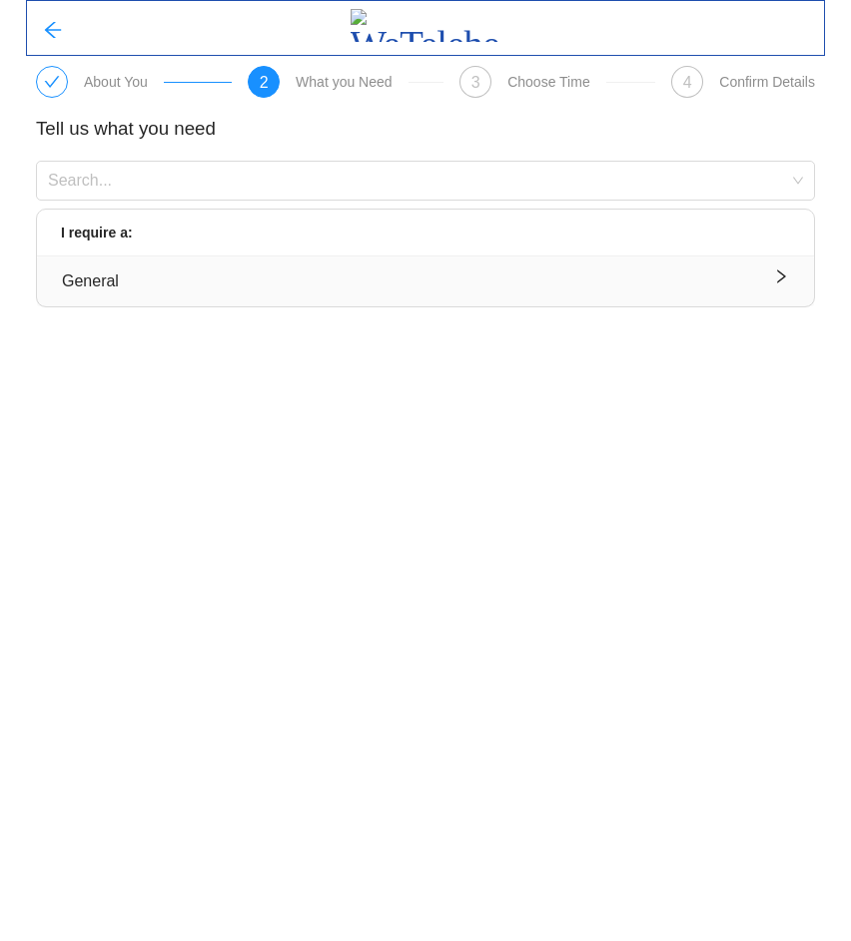
click at [268, 279] on div "General" at bounding box center [425, 281] width 727 height 25
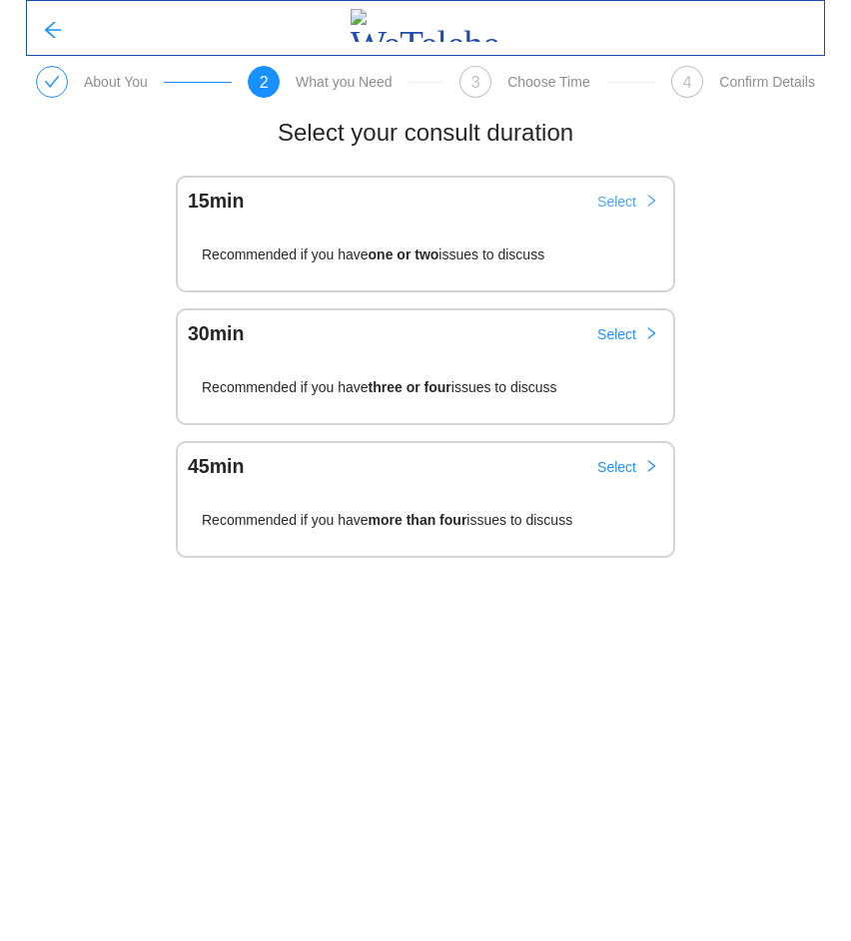
click at [629, 198] on span "Select" at bounding box center [616, 202] width 39 height 22
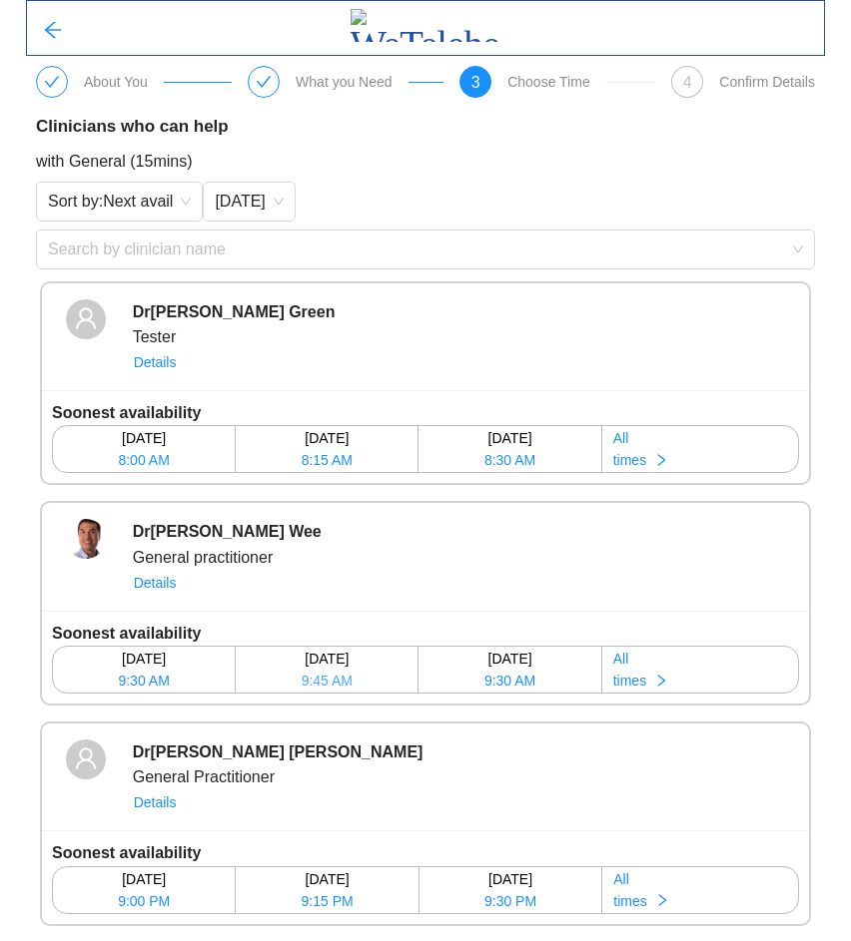
click at [330, 682] on span "9:45 AM" at bounding box center [326, 681] width 51 height 22
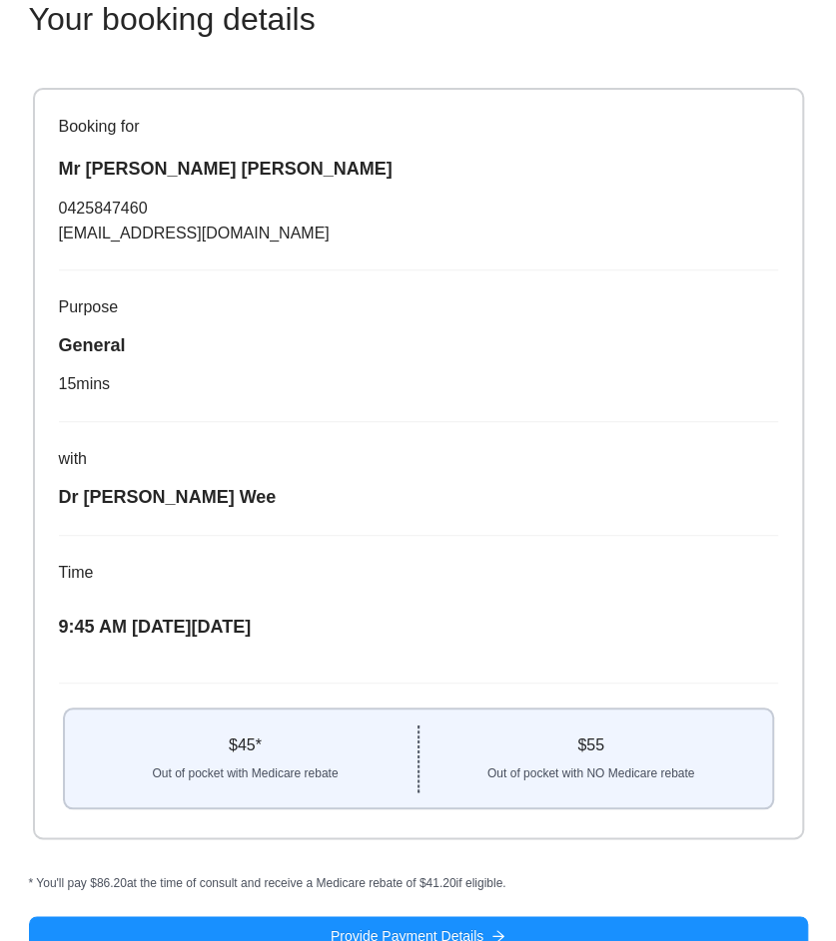
scroll to position [150, 0]
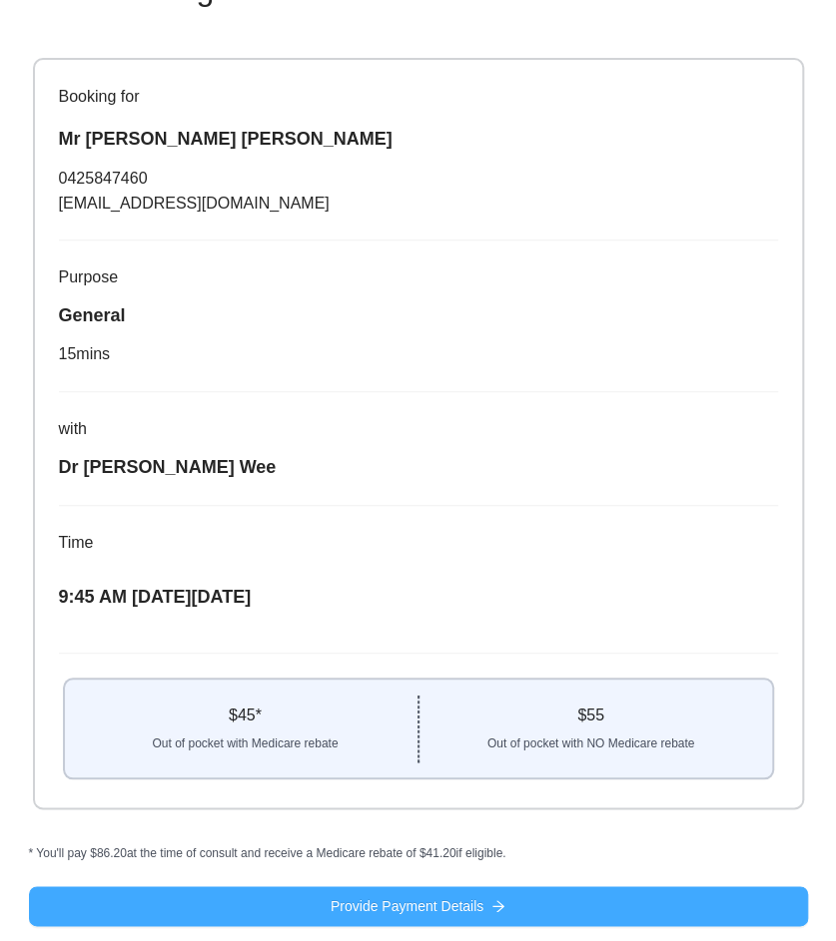
click at [570, 909] on button "Provide Payment Details" at bounding box center [418, 907] width 779 height 40
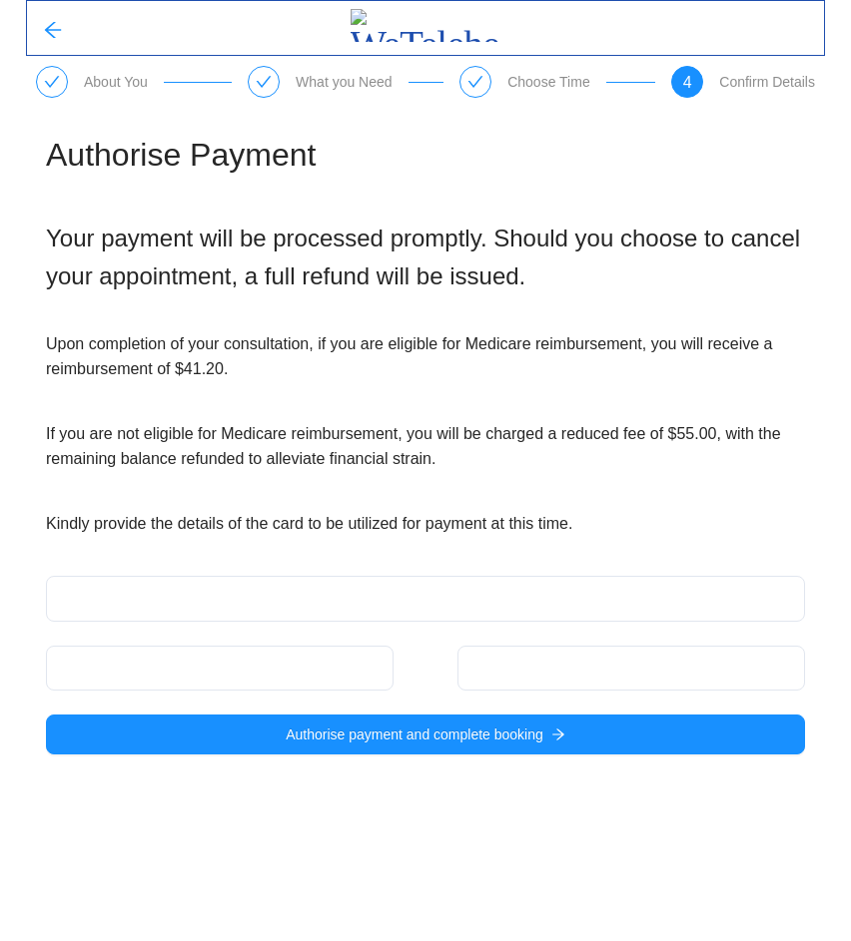
drag, startPoint x: 487, startPoint y: 683, endPoint x: 499, endPoint y: 683, distance: 12.0
click at [493, 684] on div at bounding box center [630, 668] width 347 height 45
click at [262, 776] on div "Authorise Payment Your payment will be processed promptly. Should you choose to…" at bounding box center [425, 442] width 799 height 689
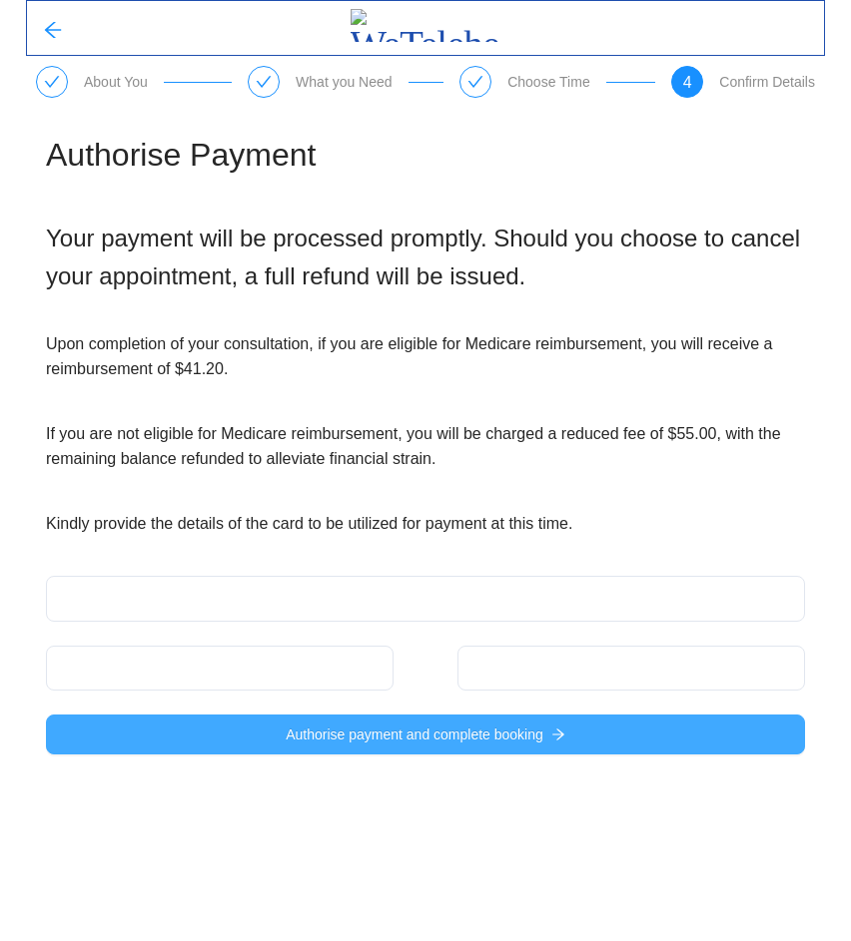
click at [270, 736] on button "Authorise payment and complete booking" at bounding box center [425, 735] width 759 height 40
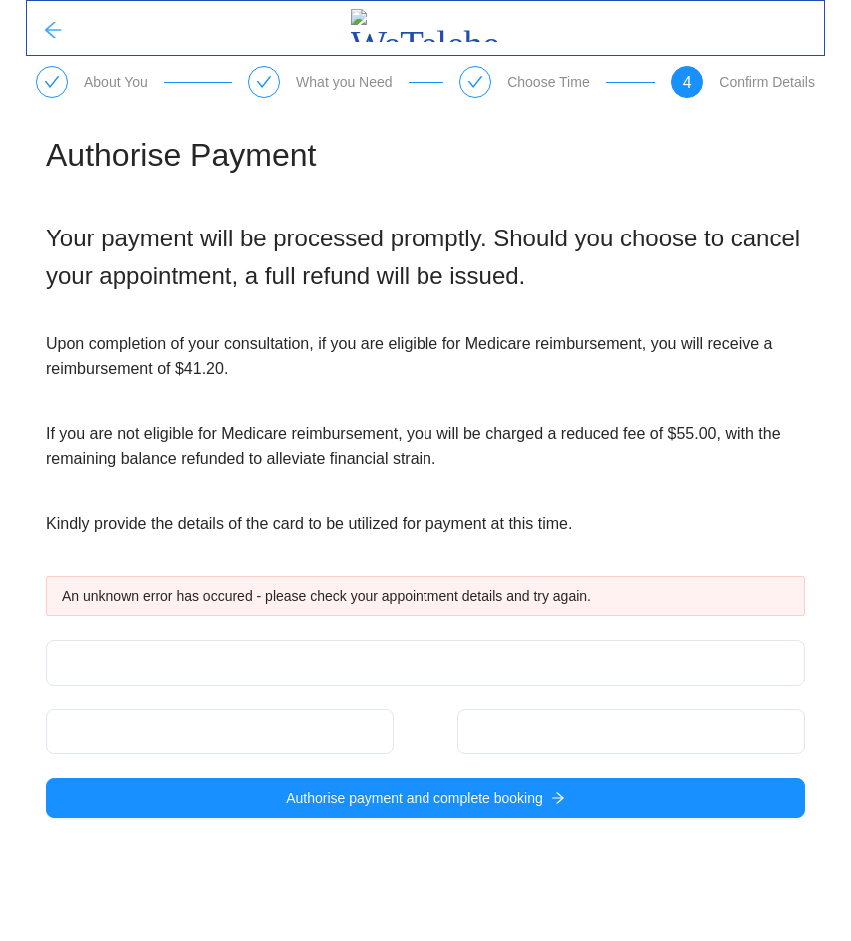
click at [43, 30] on icon "arrow-left" at bounding box center [53, 30] width 20 height 20
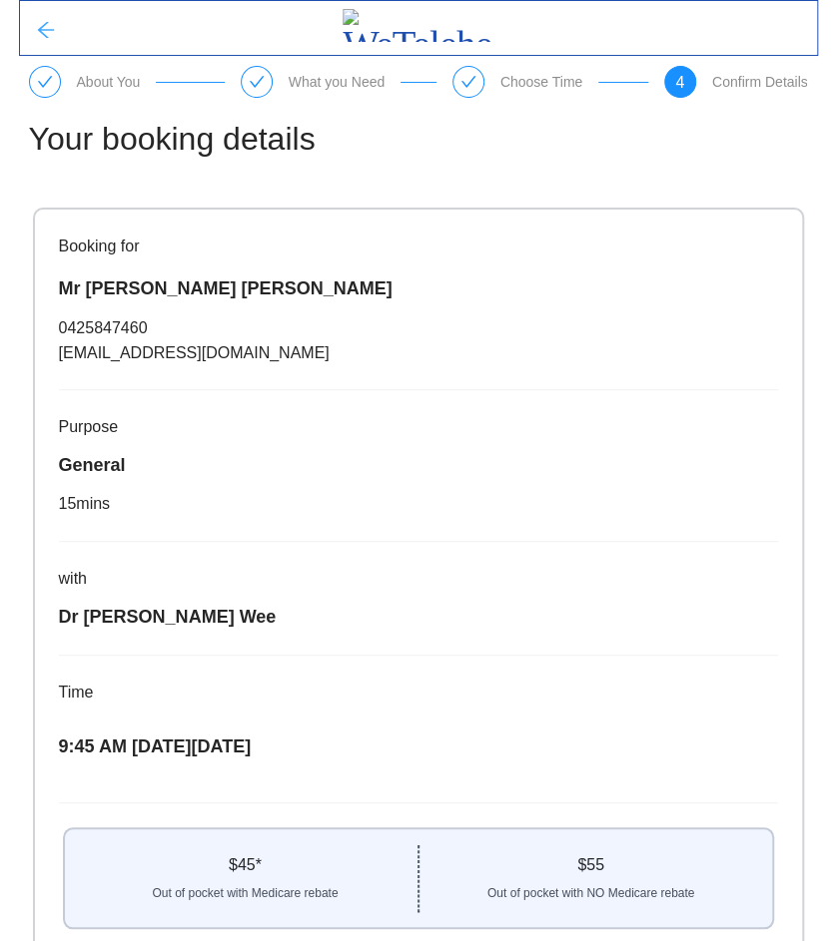
click at [45, 32] on icon "arrow-left" at bounding box center [46, 30] width 20 height 20
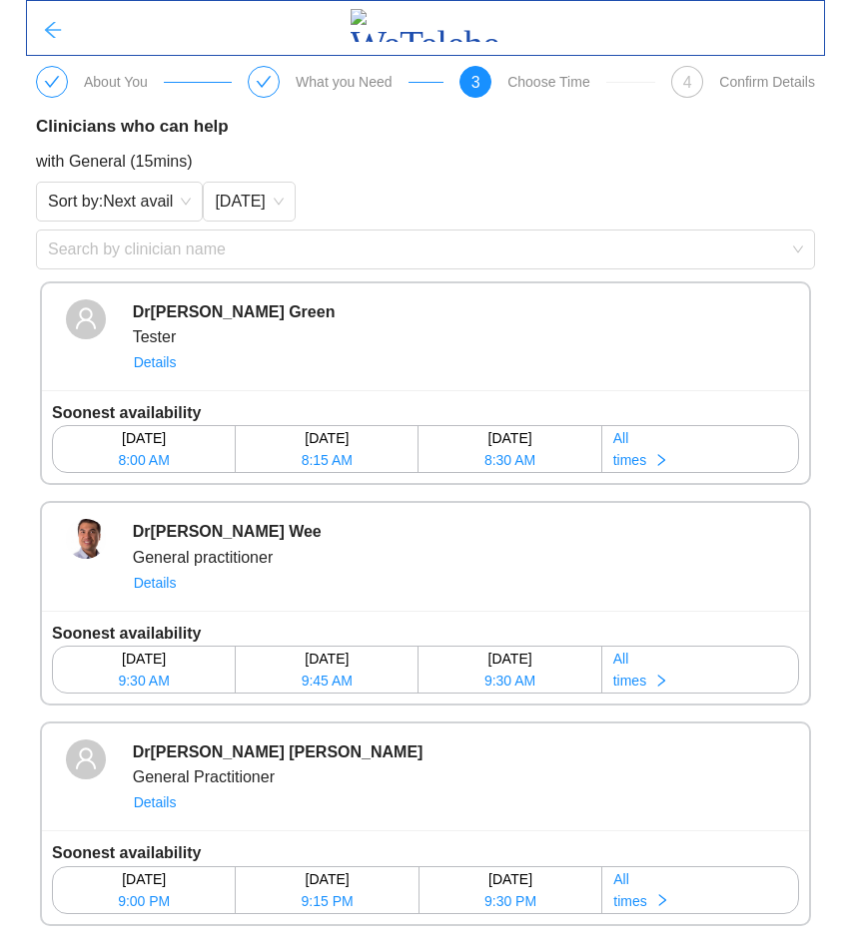
click at [45, 29] on icon "arrow-left" at bounding box center [53, 30] width 16 height 16
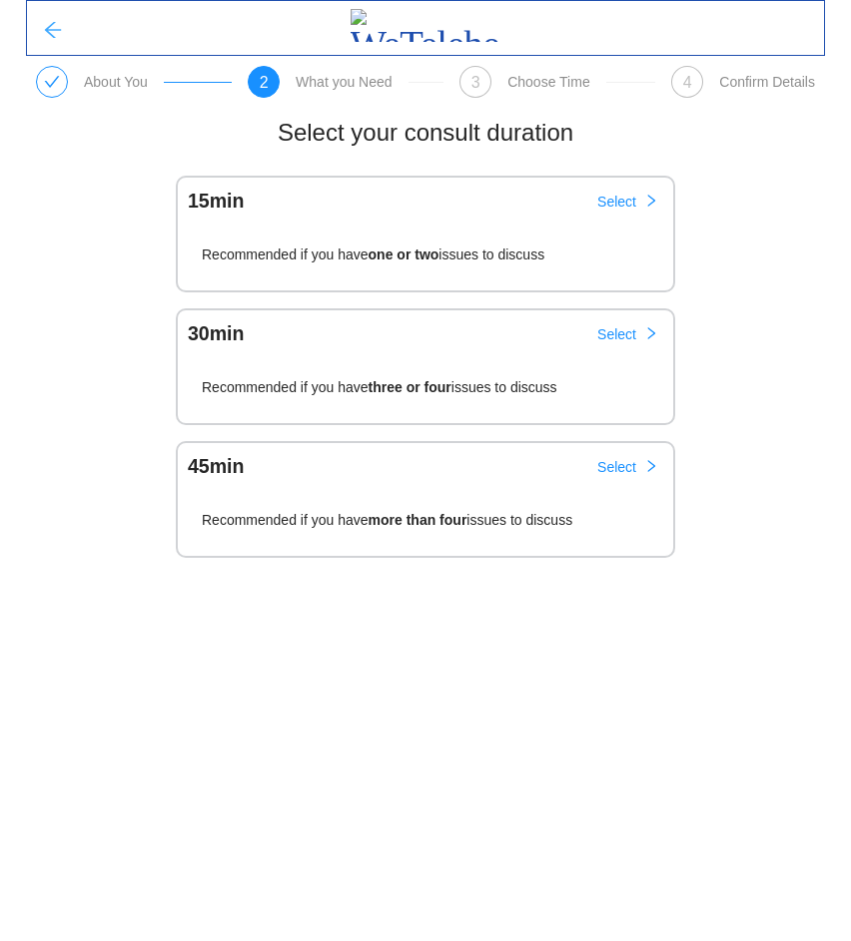
click at [48, 28] on icon "arrow-left" at bounding box center [53, 30] width 20 height 20
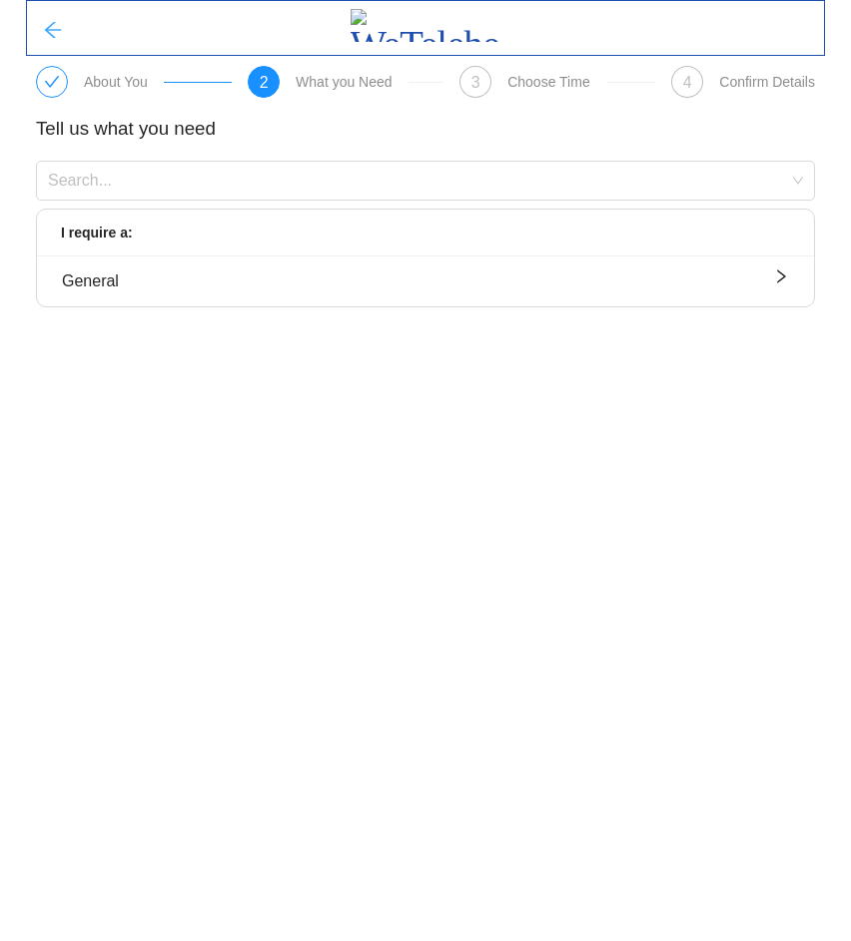
click at [48, 28] on icon "arrow-left" at bounding box center [53, 30] width 20 height 20
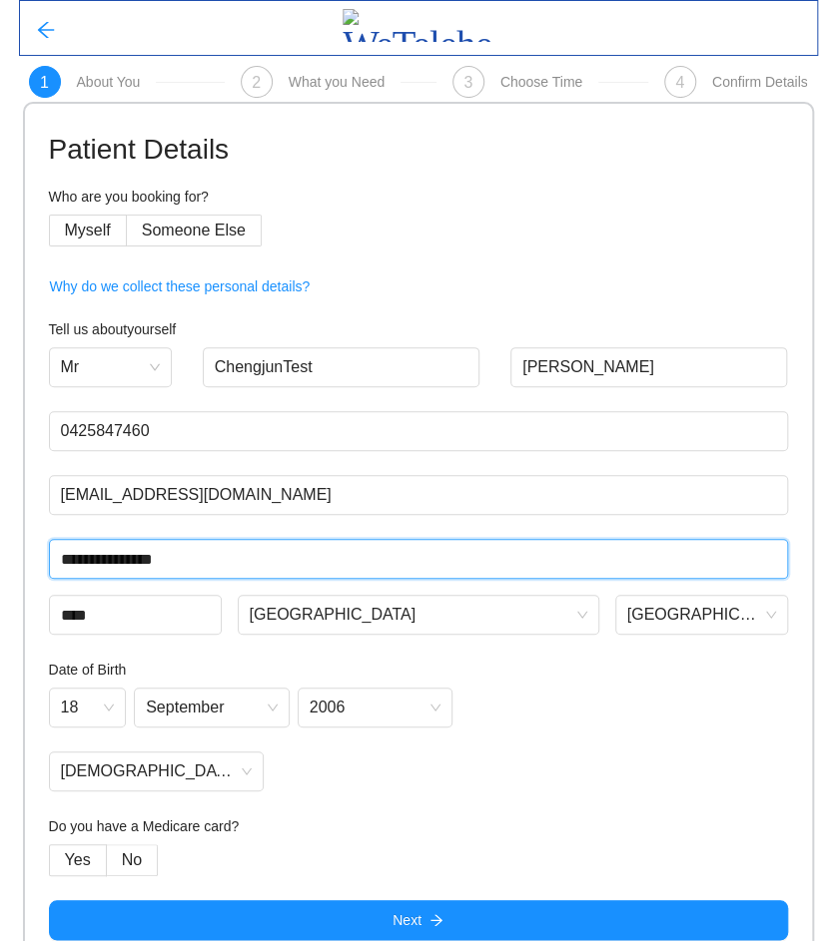
click at [272, 554] on input "**********" at bounding box center [418, 559] width 739 height 40
type input "**********"
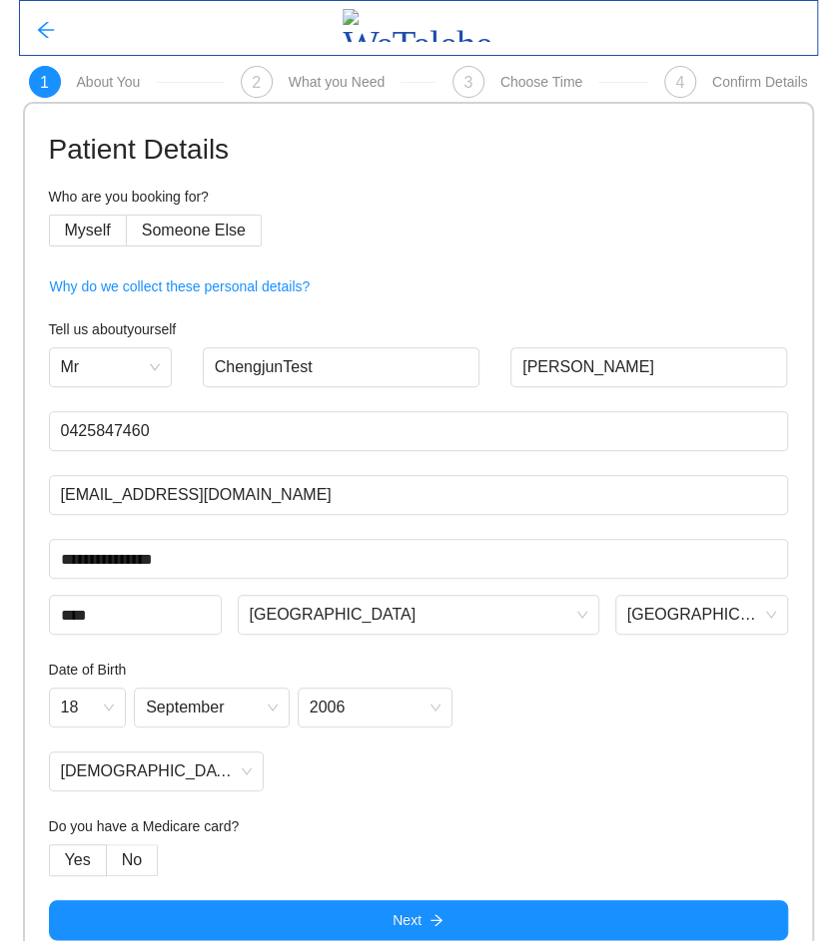
click at [631, 698] on div "[DATE]" at bounding box center [418, 708] width 739 height 40
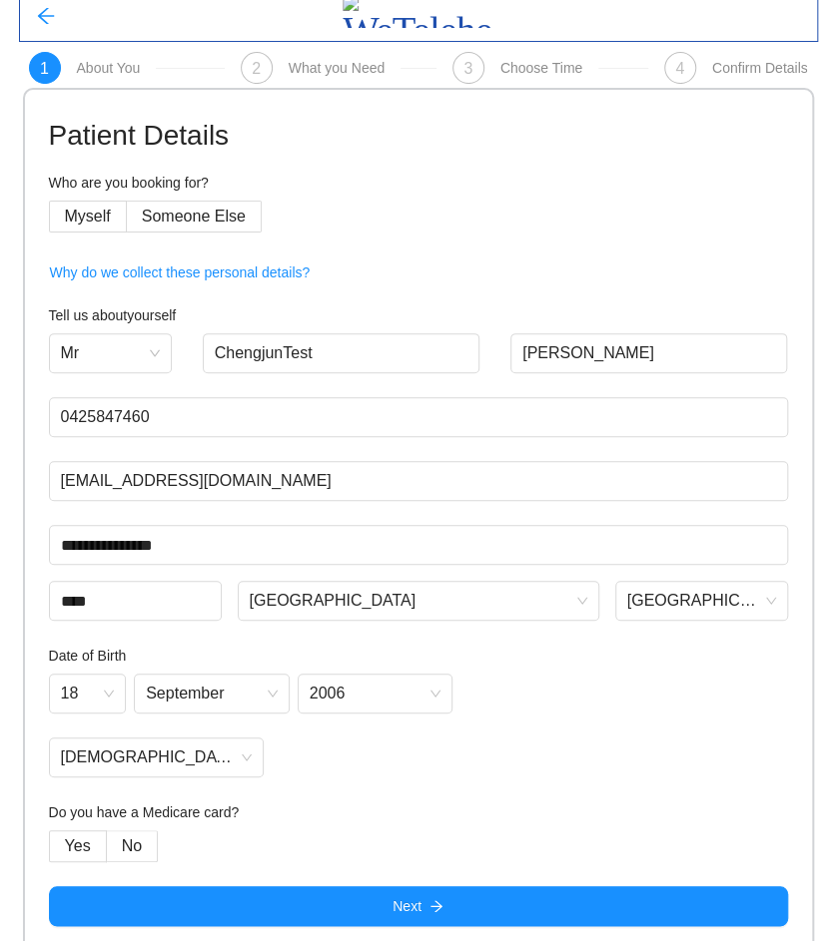
scroll to position [25, 0]
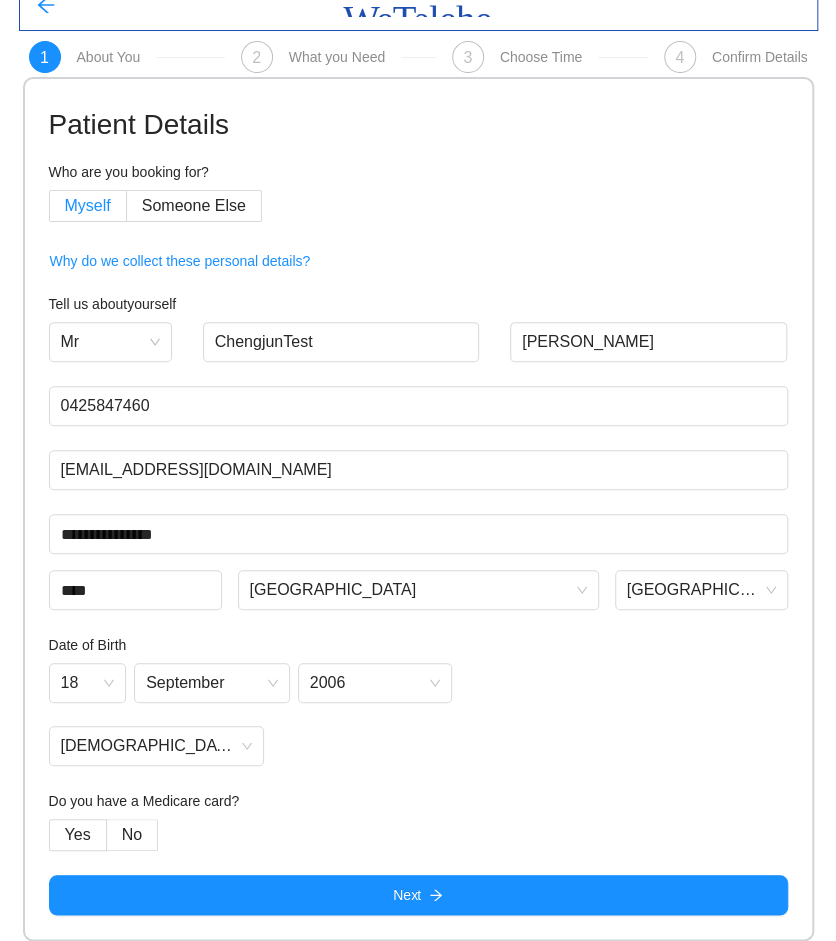
click at [78, 219] on label "Myself" at bounding box center [88, 206] width 78 height 32
click at [135, 836] on span "No" at bounding box center [132, 835] width 20 height 17
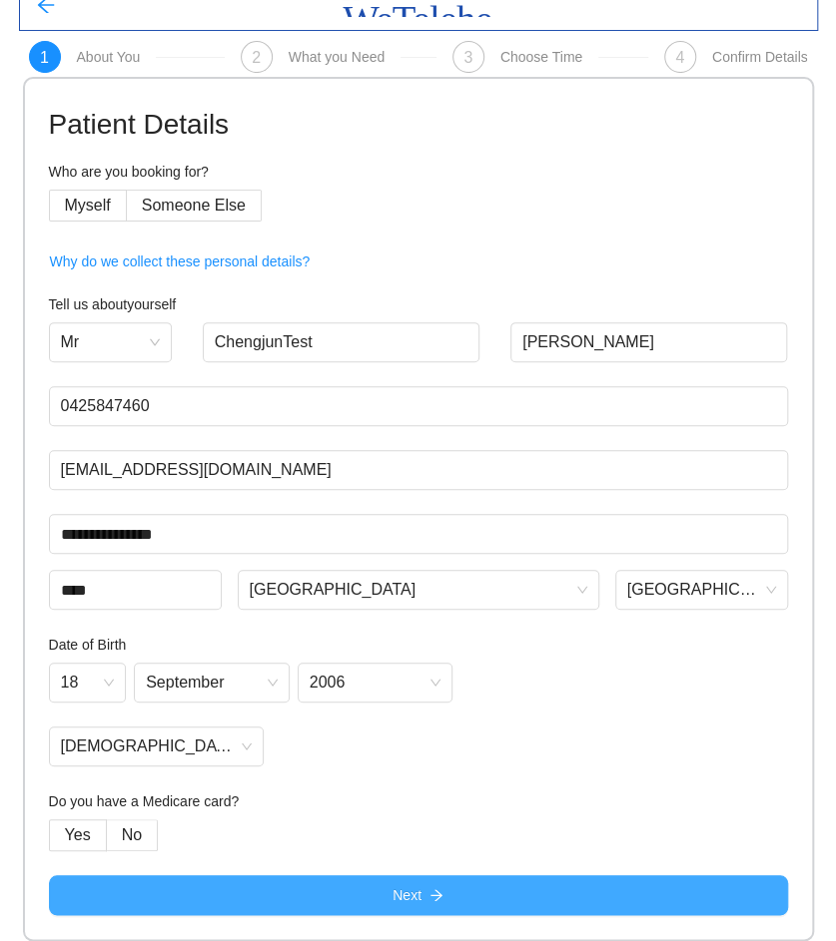
click at [316, 899] on button "Next" at bounding box center [418, 896] width 739 height 40
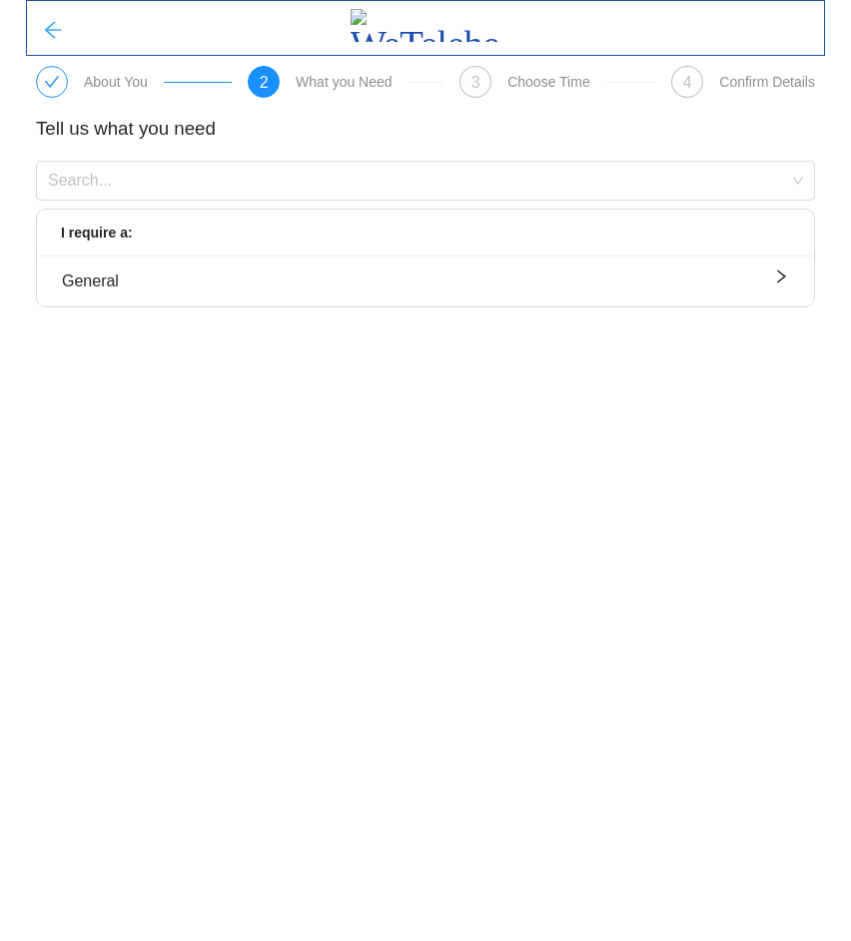
click at [49, 22] on icon "arrow-left" at bounding box center [53, 30] width 20 height 20
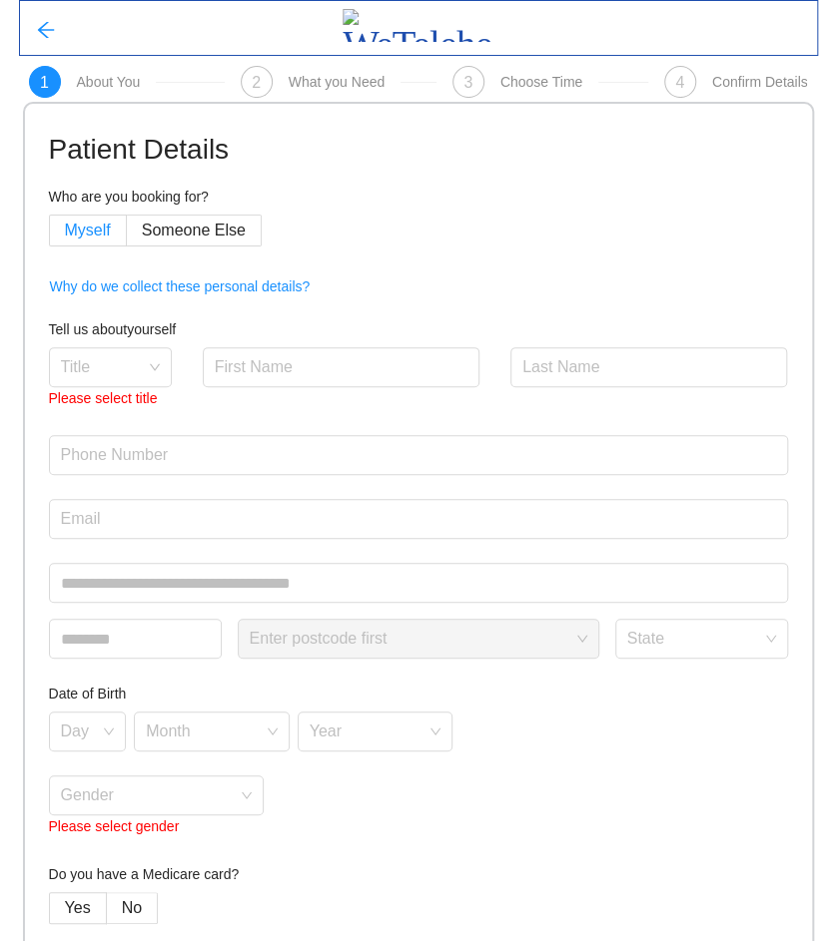
click at [65, 224] on span "Myself" at bounding box center [88, 230] width 46 height 17
click at [125, 367] on input "search" at bounding box center [103, 363] width 85 height 30
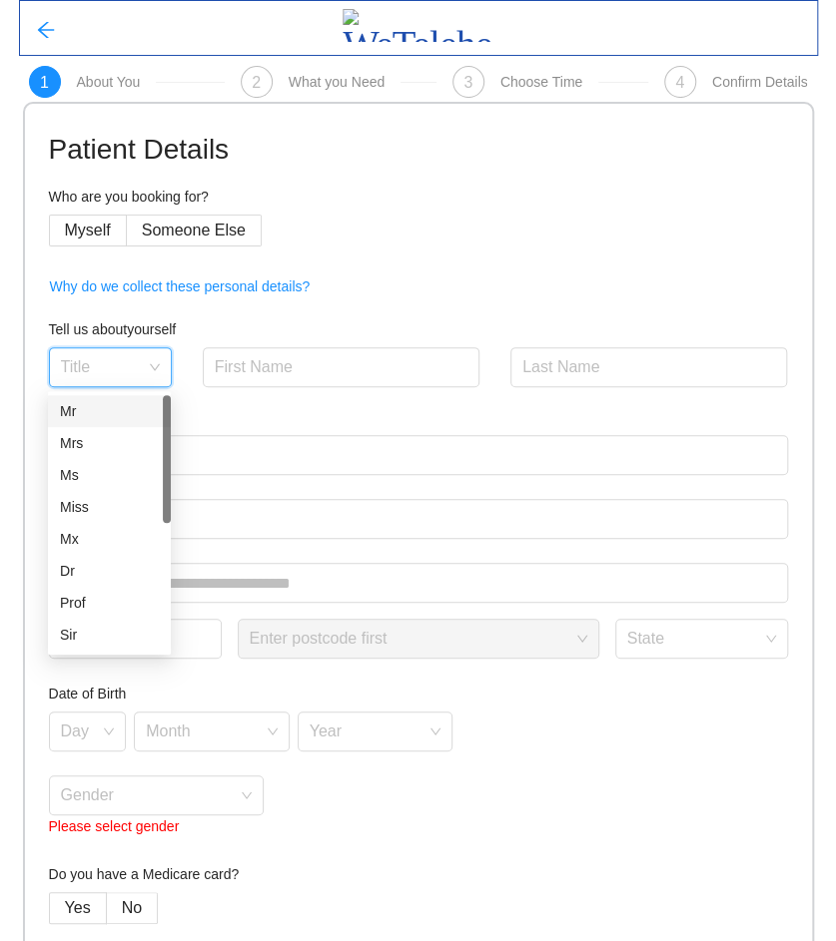
drag, startPoint x: 94, startPoint y: 417, endPoint x: 120, endPoint y: 407, distance: 27.8
click at [95, 416] on div "Mr" at bounding box center [109, 411] width 99 height 22
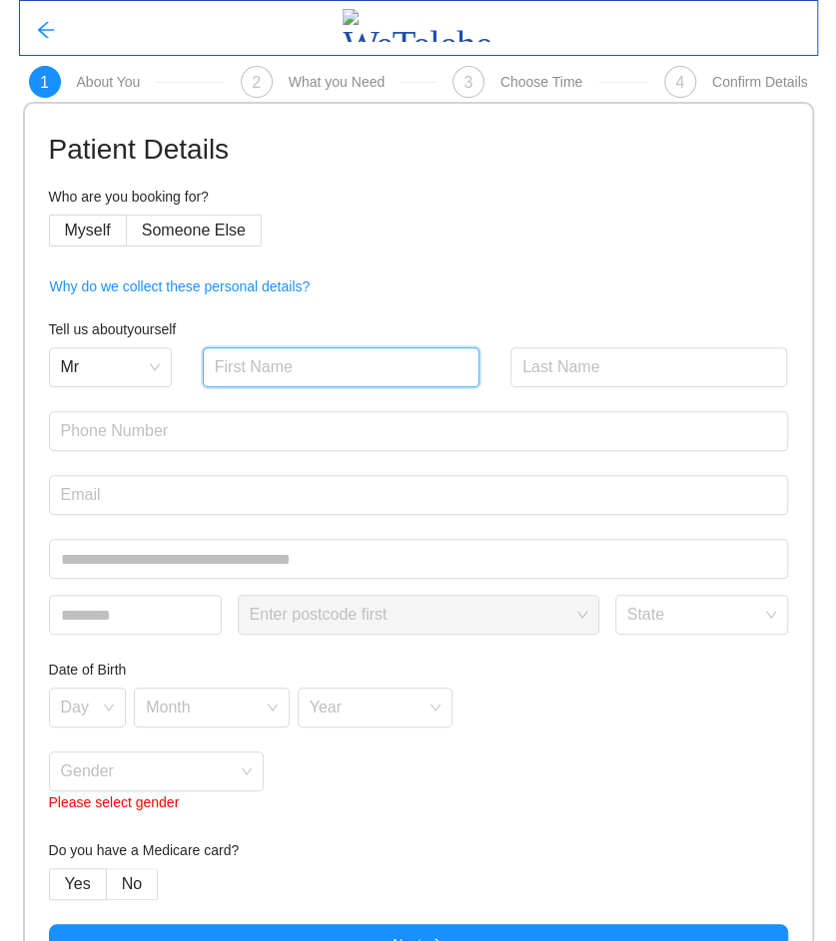
click at [270, 357] on input "text" at bounding box center [342, 367] width 278 height 40
type input "ChengjunTest"
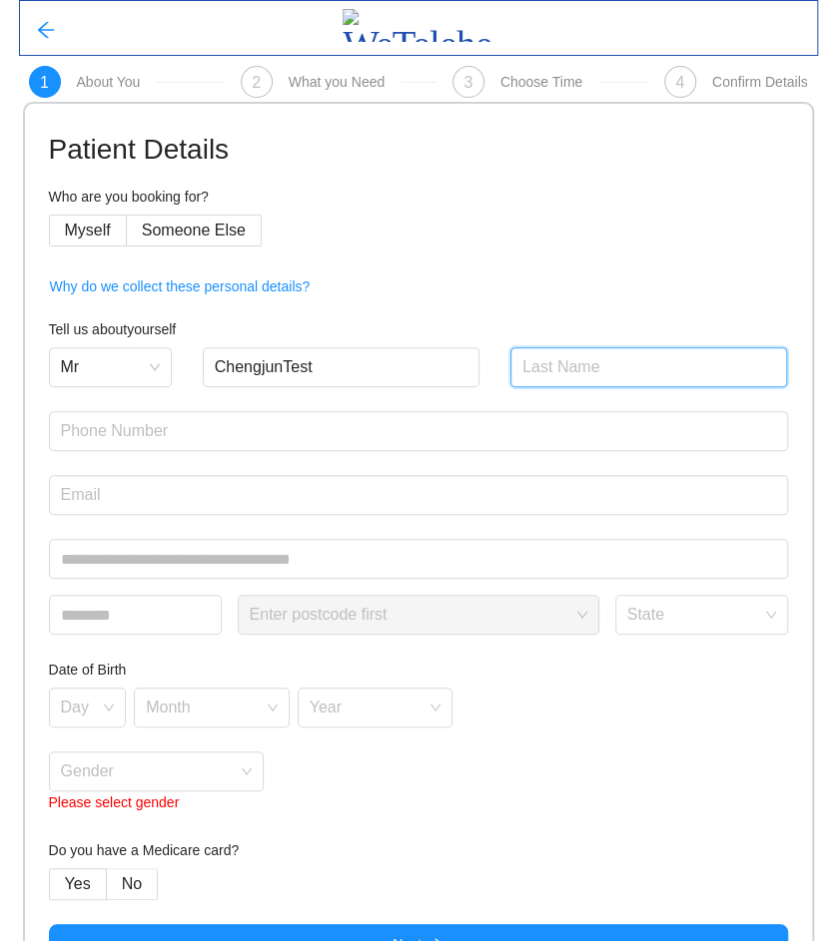
click at [588, 356] on input "text" at bounding box center [649, 367] width 278 height 40
click at [589, 368] on input "text" at bounding box center [649, 367] width 278 height 40
type input "[PERSON_NAME]"
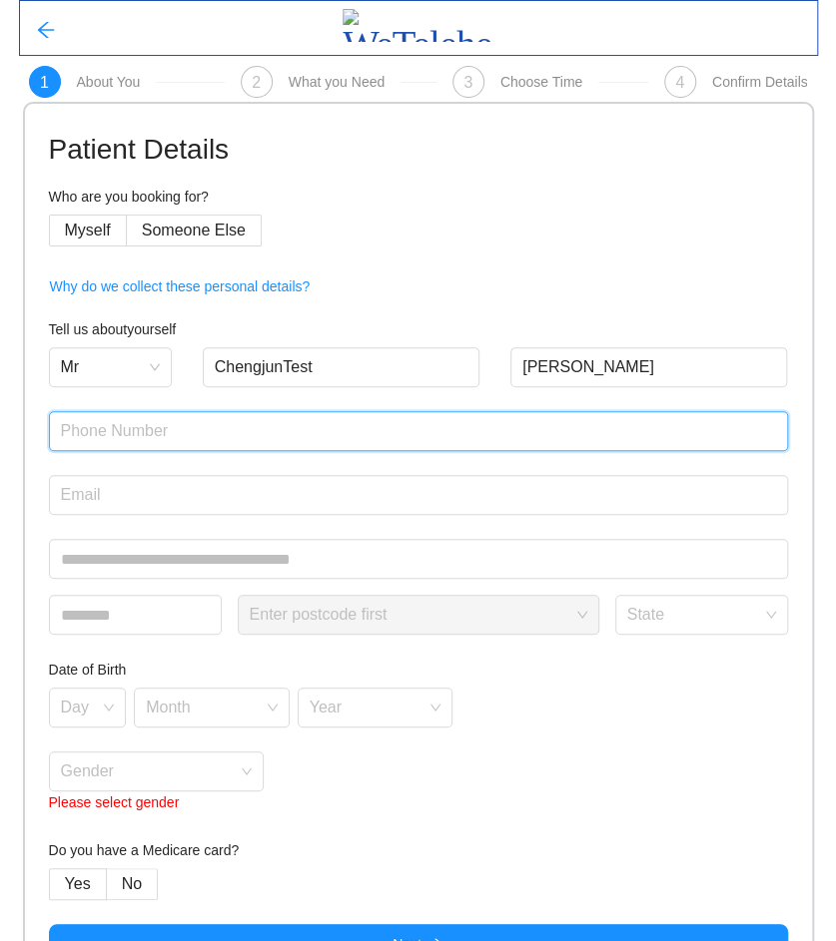
click at [270, 421] on input "text" at bounding box center [418, 431] width 739 height 40
type input "0425847460"
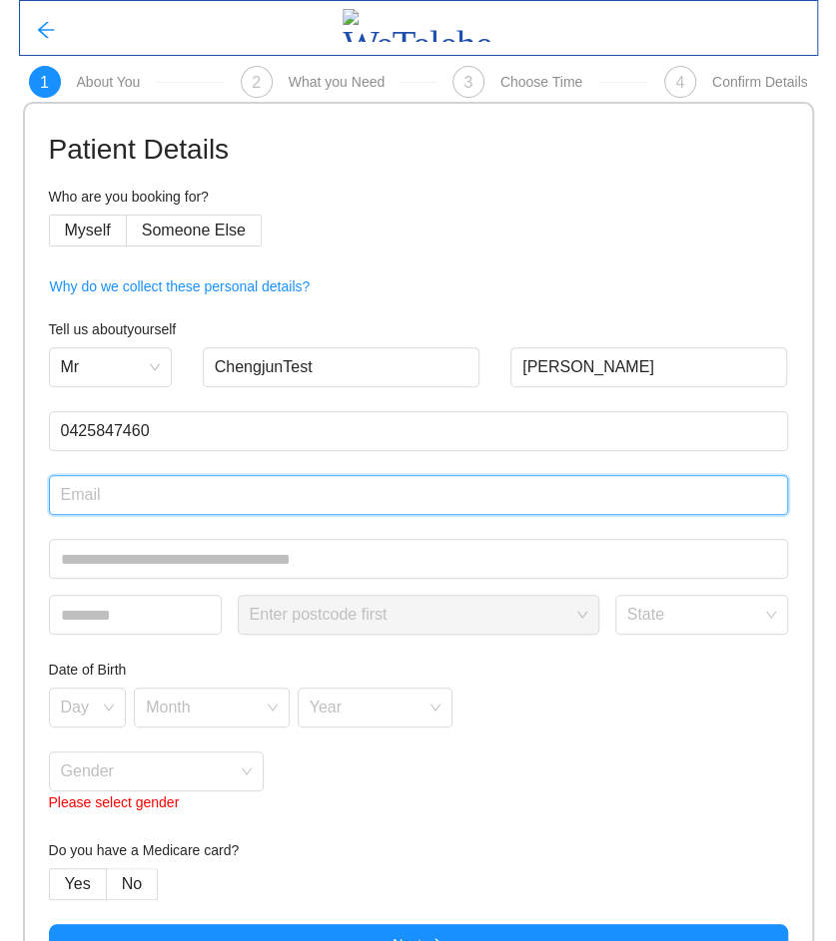
type input "[EMAIL_ADDRESS][DOMAIN_NAME]"
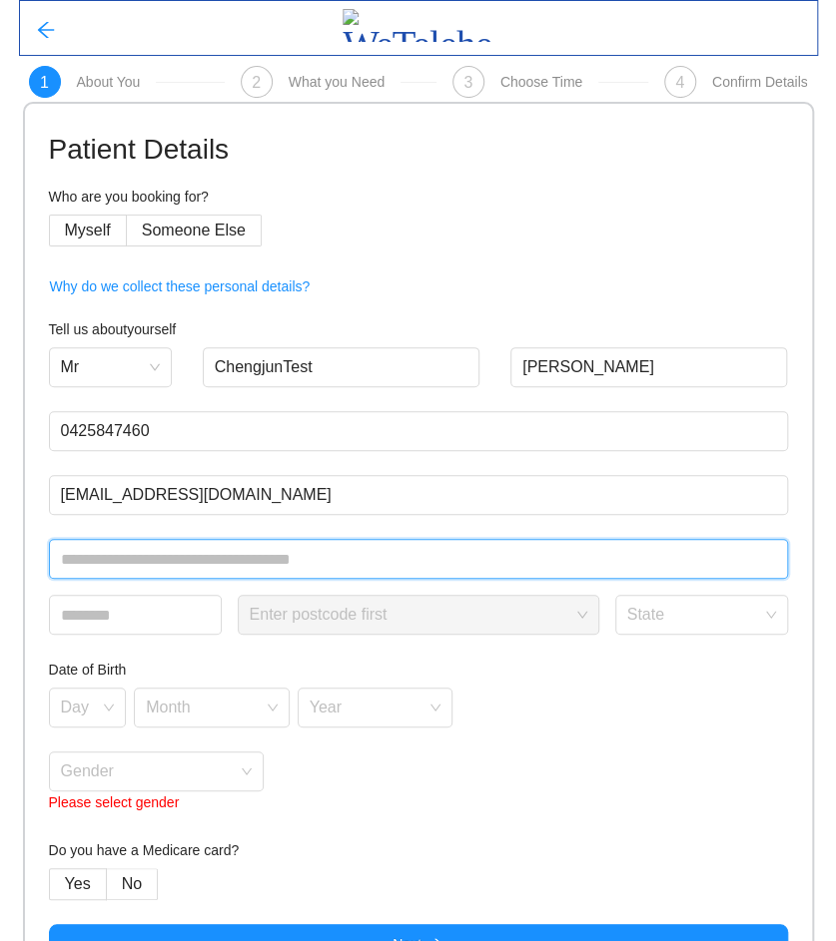
type input "**********"
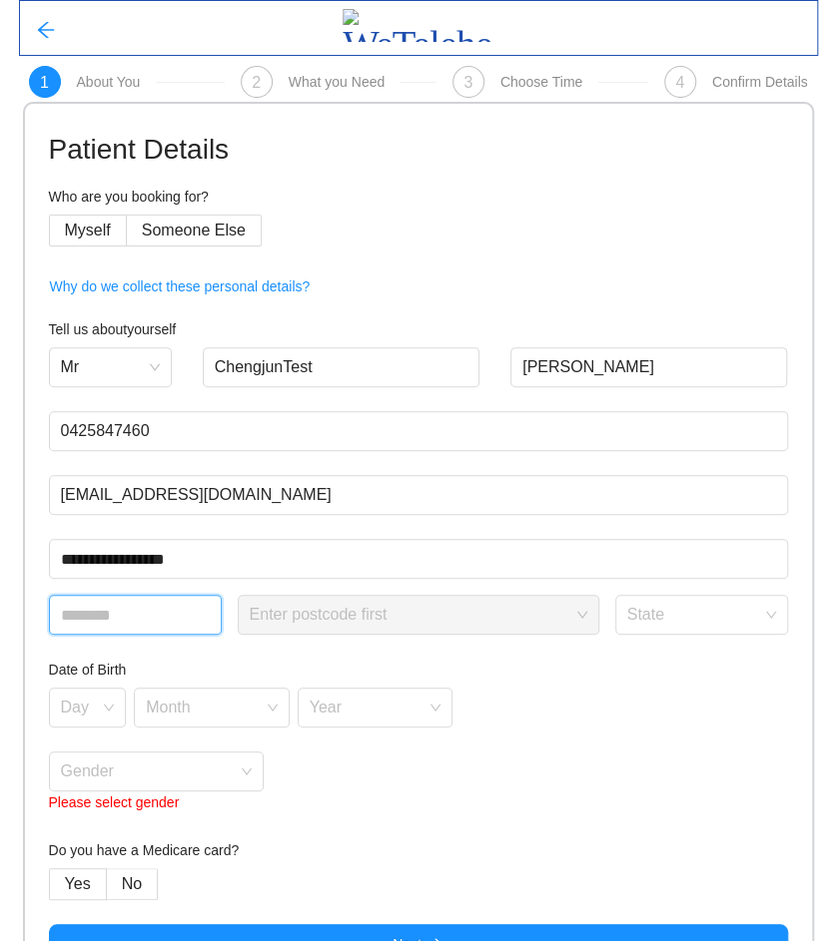
type input "****"
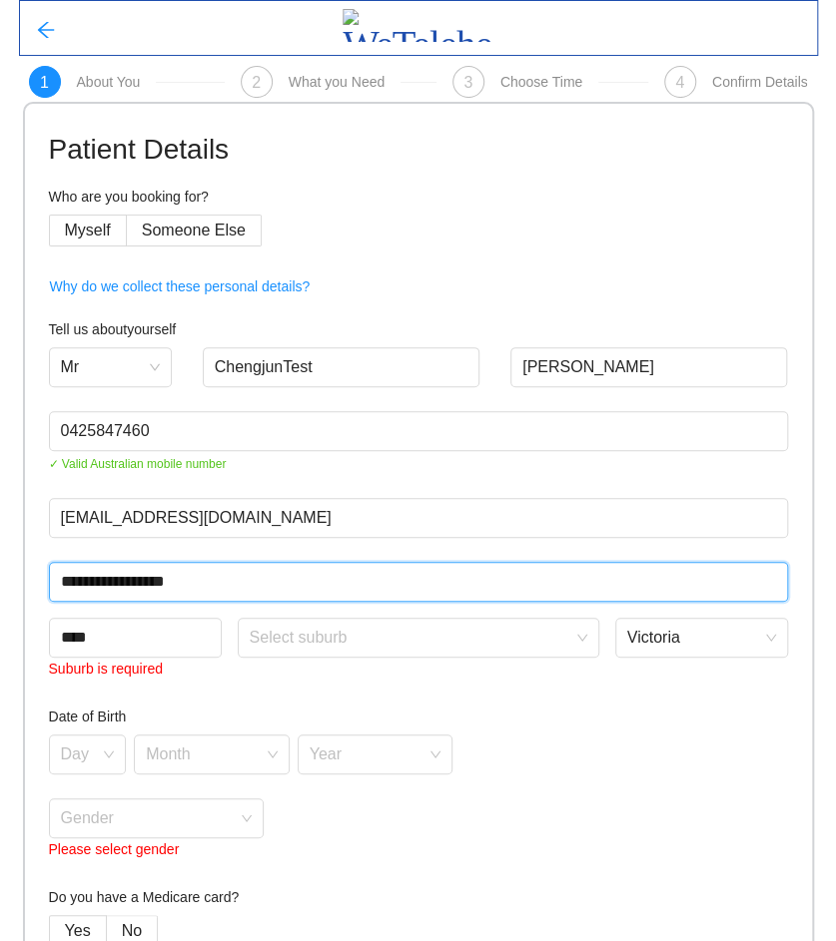
drag, startPoint x: 225, startPoint y: 588, endPoint x: 37, endPoint y: 580, distance: 187.9
click at [37, 580] on div "**********" at bounding box center [418, 569] width 787 height 931
type input "**********"
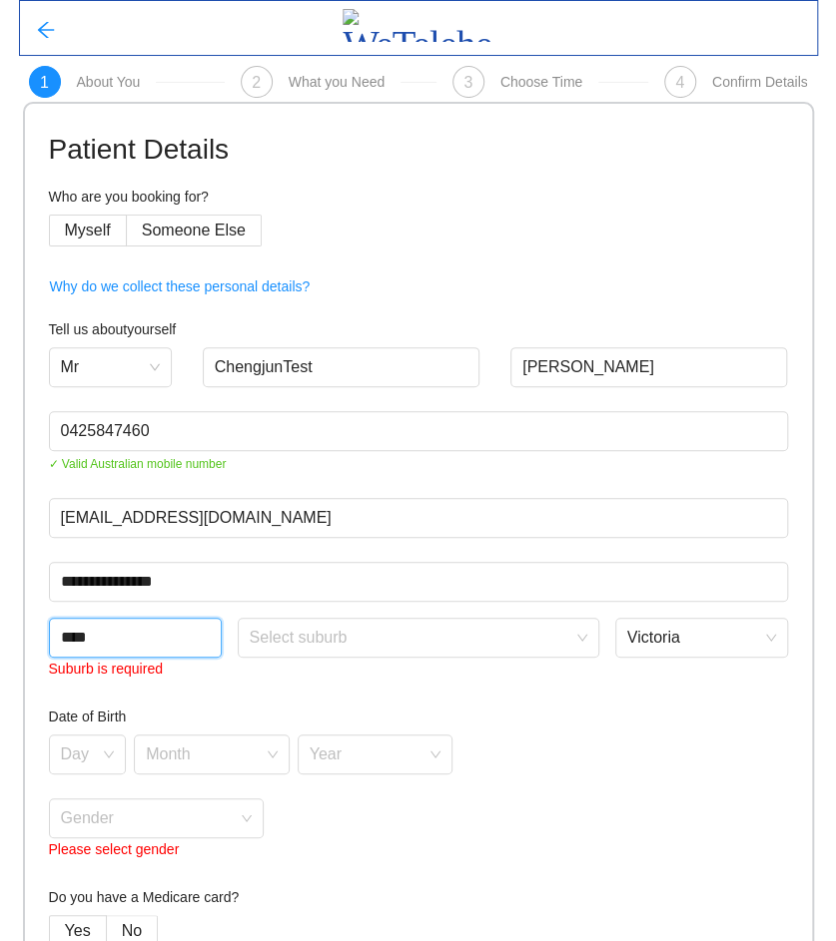
drag, startPoint x: 118, startPoint y: 641, endPoint x: 30, endPoint y: 649, distance: 88.2
click at [30, 649] on div "**********" at bounding box center [418, 569] width 787 height 931
type input "***"
type input "****"
click at [359, 687] on form "**********" at bounding box center [418, 570] width 739 height 884
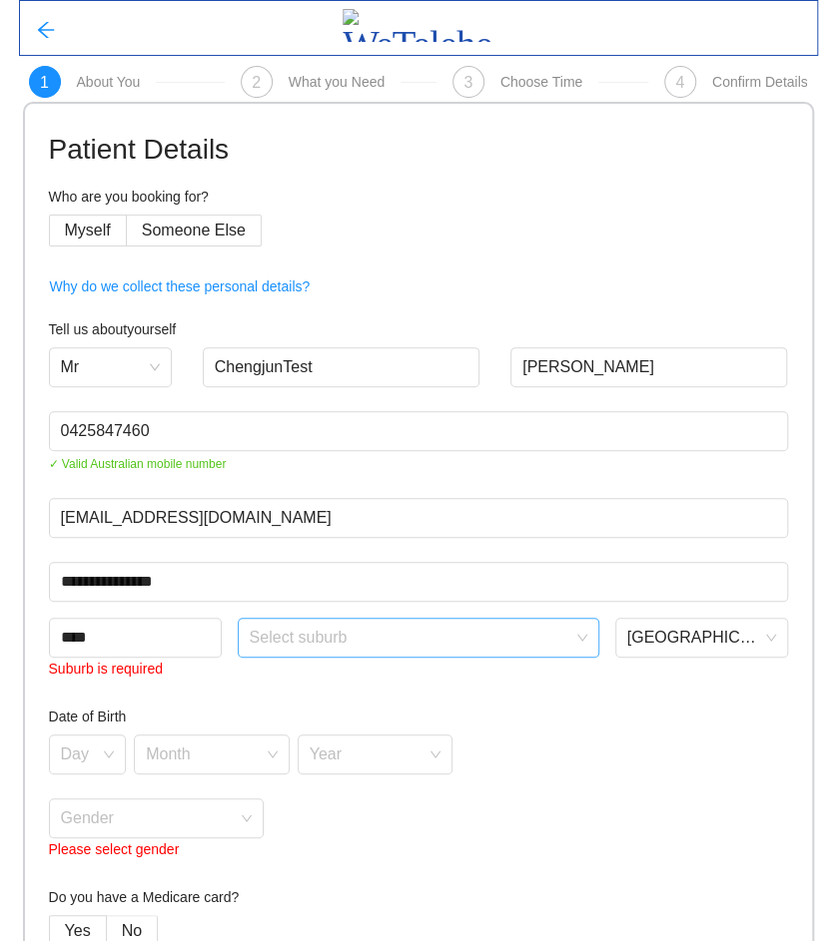
click at [390, 629] on input "search" at bounding box center [411, 634] width 323 height 30
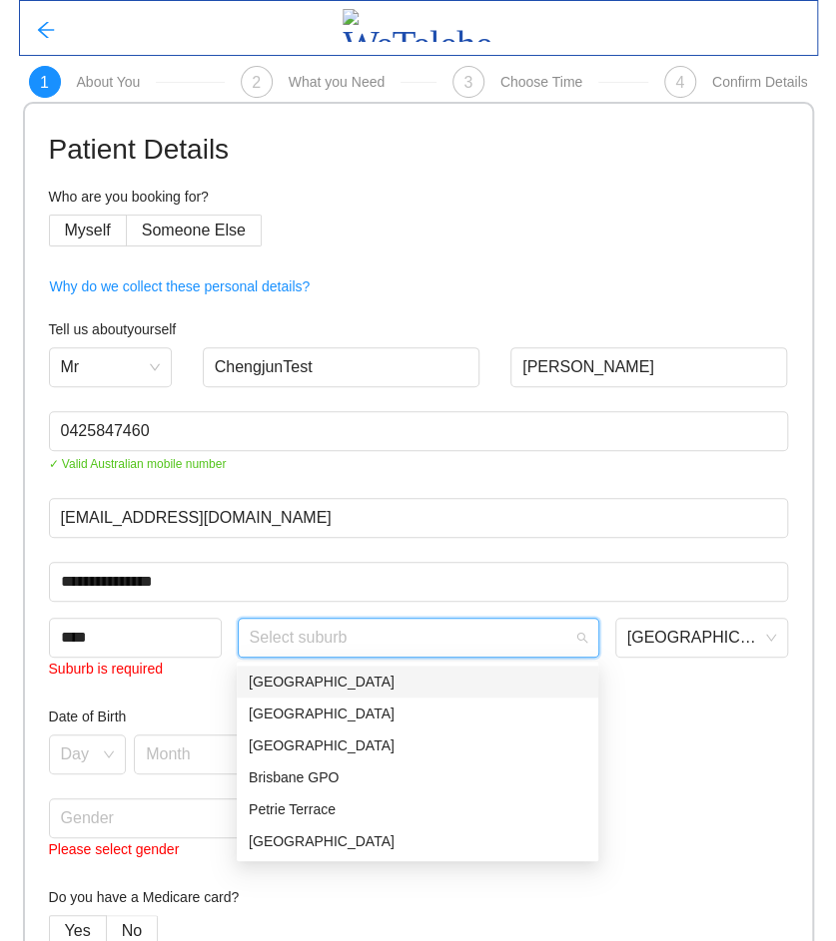
click at [299, 687] on div "[GEOGRAPHIC_DATA]" at bounding box center [417, 682] width 337 height 22
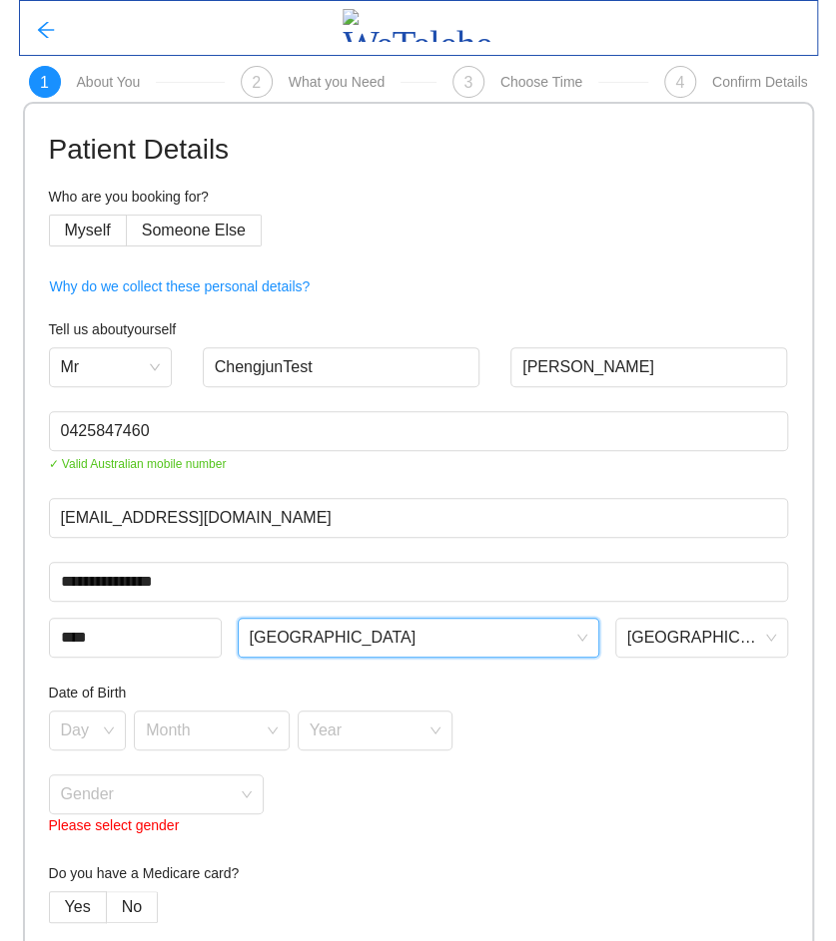
click at [779, 725] on div "Day Month Year" at bounding box center [418, 731] width 739 height 40
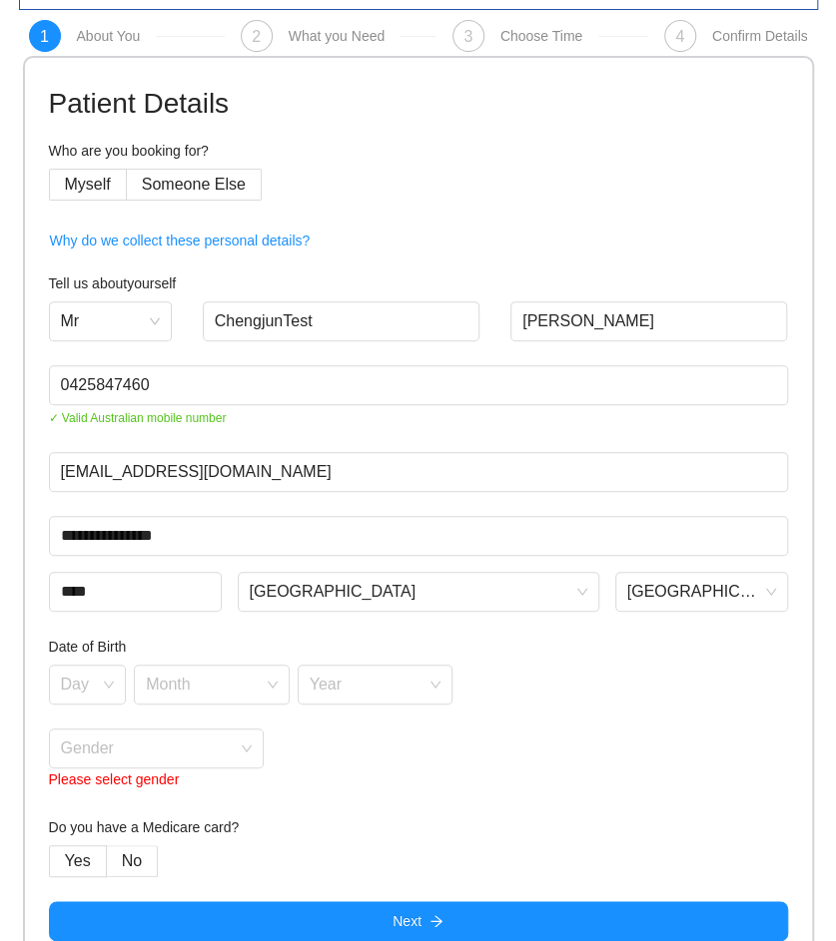
scroll to position [72, 0]
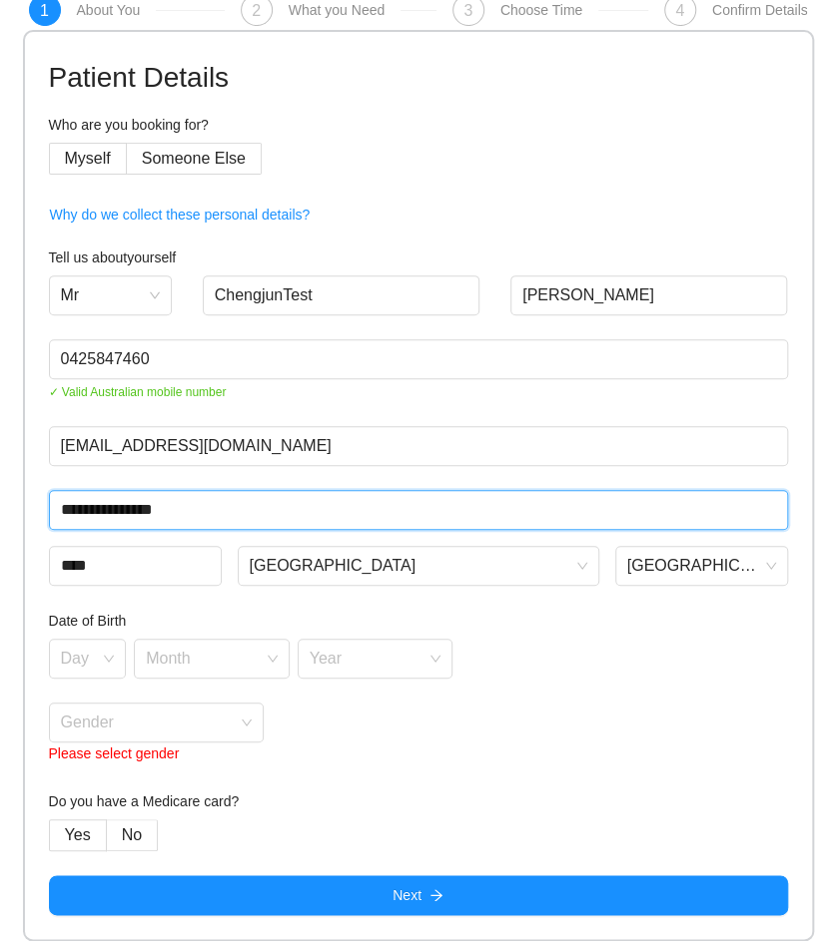
drag, startPoint x: 127, startPoint y: 511, endPoint x: 19, endPoint y: 510, distance: 107.8
click at [19, 510] on main "**********" at bounding box center [418, 434] width 799 height 1013
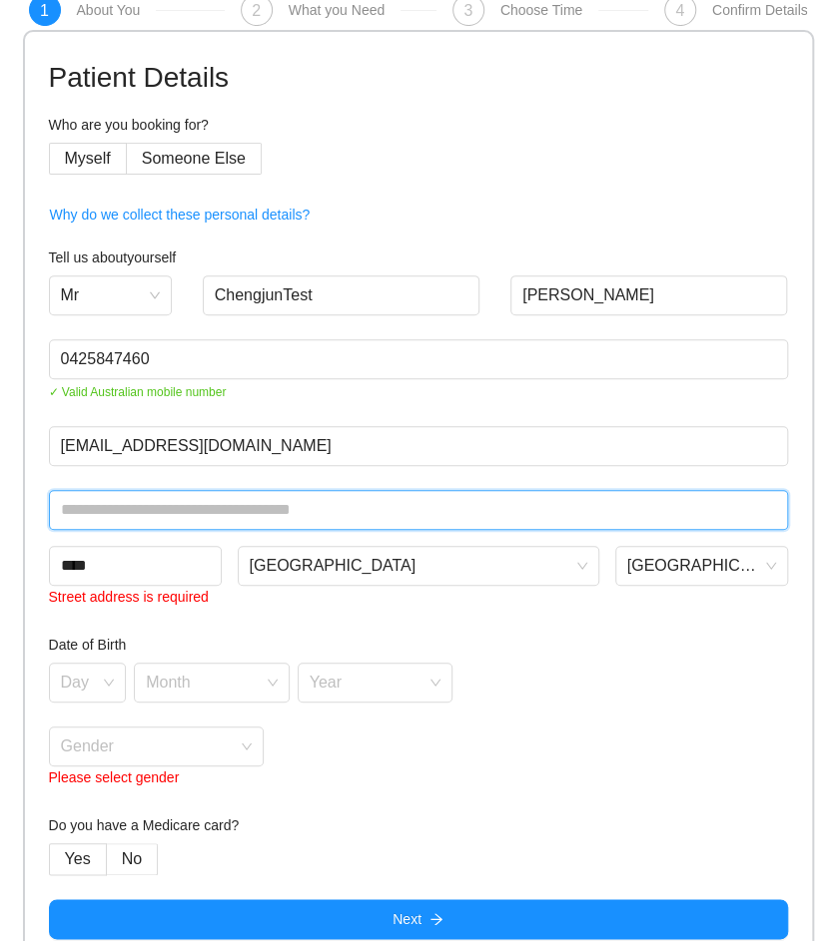
click at [173, 510] on input "text" at bounding box center [418, 510] width 739 height 40
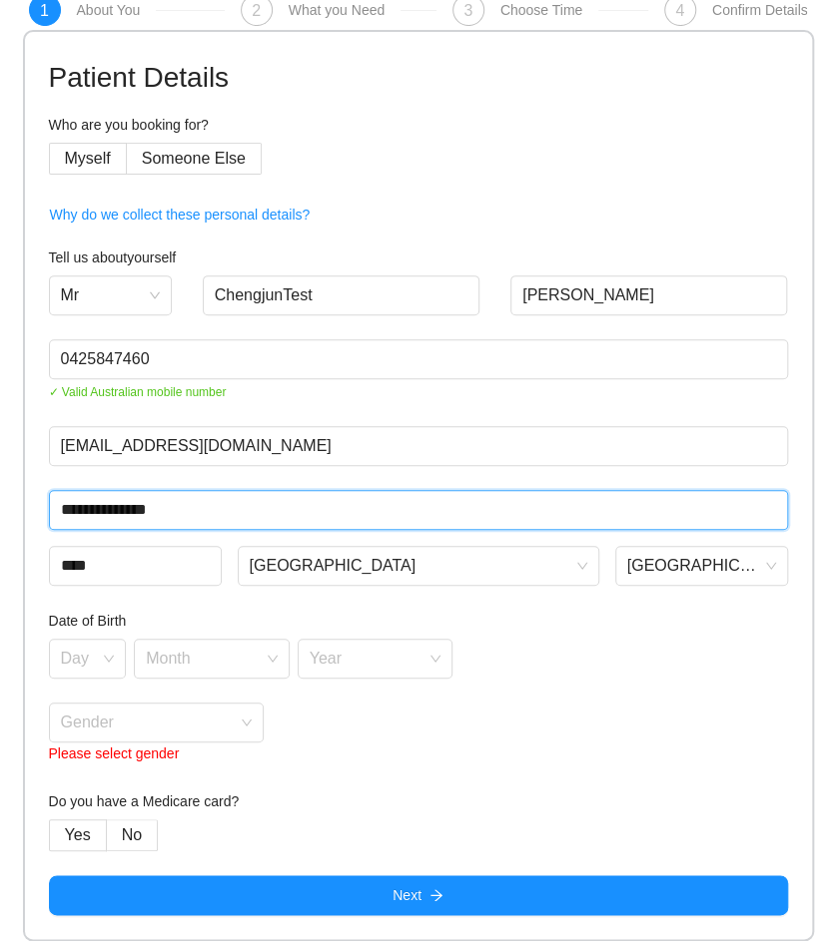
type input "**********"
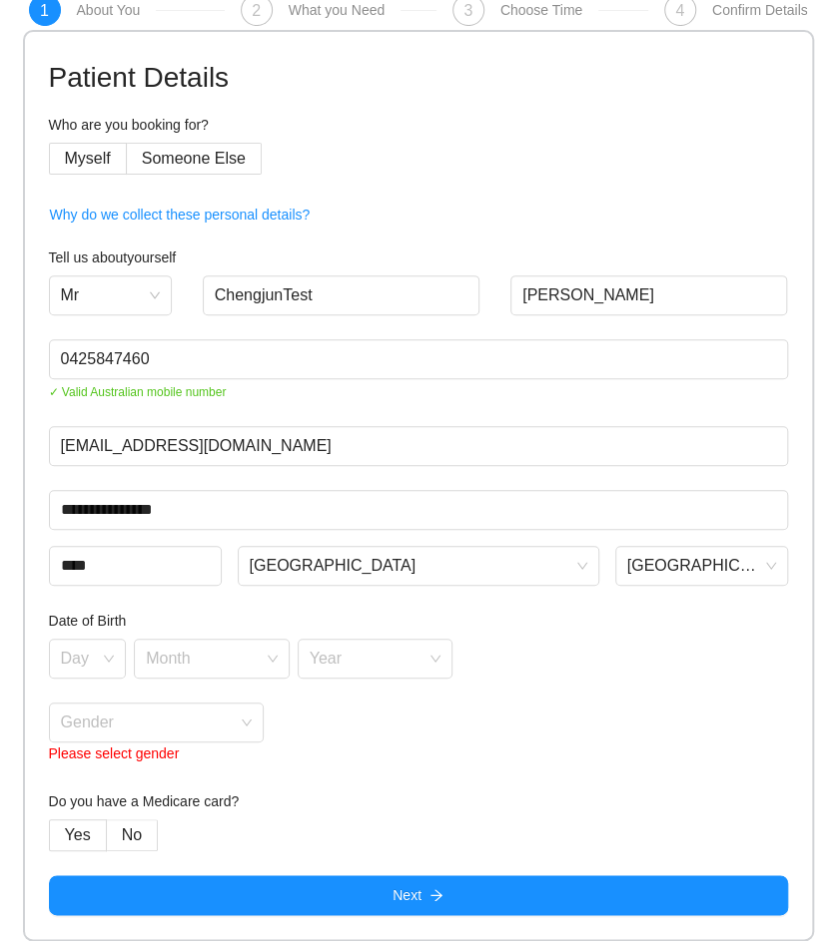
click at [503, 608] on form "**********" at bounding box center [418, 486] width 739 height 860
click at [83, 667] on input "search" at bounding box center [81, 655] width 40 height 30
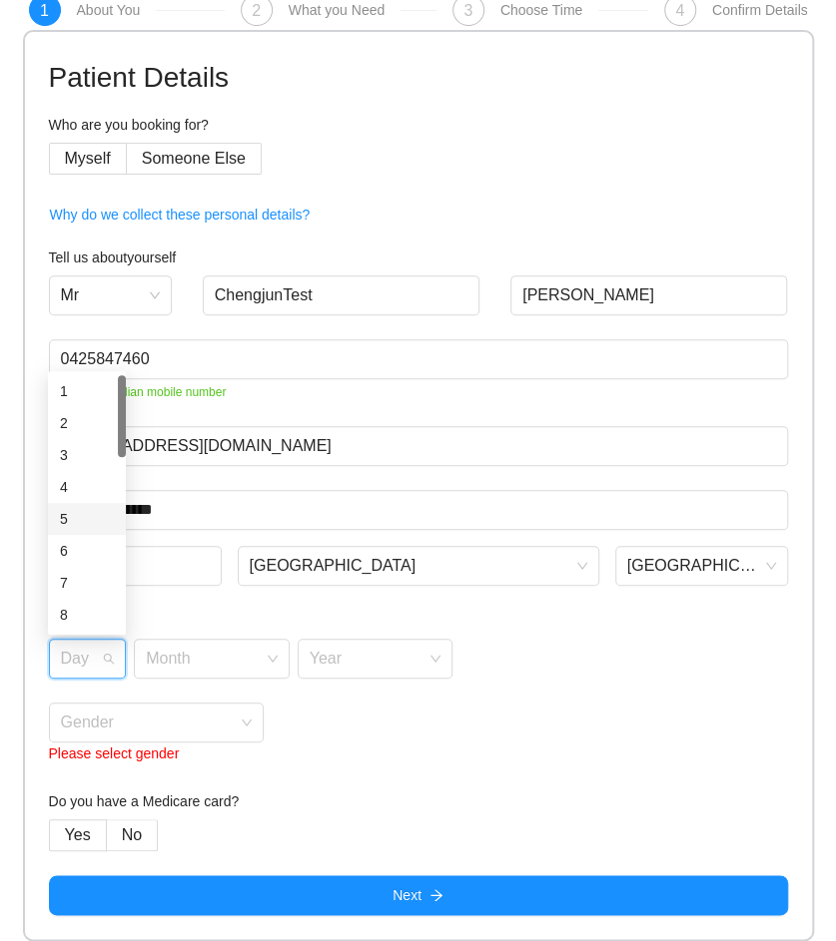
click at [70, 532] on div "5" at bounding box center [87, 519] width 78 height 32
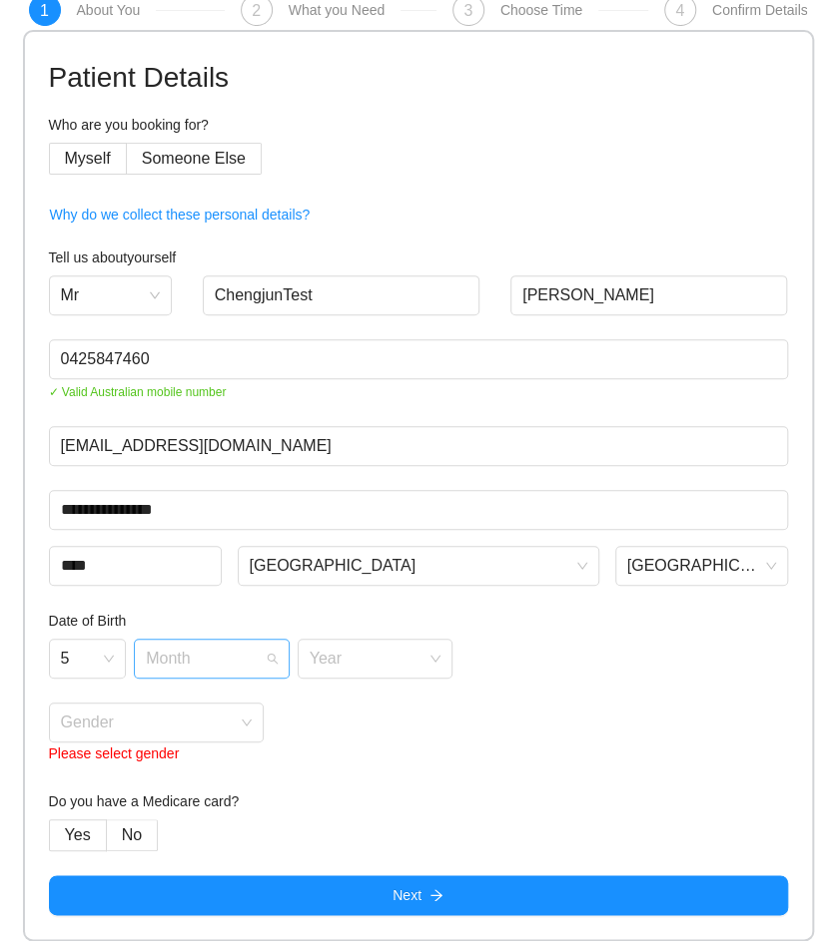
click at [200, 657] on input "search" at bounding box center [205, 655] width 118 height 30
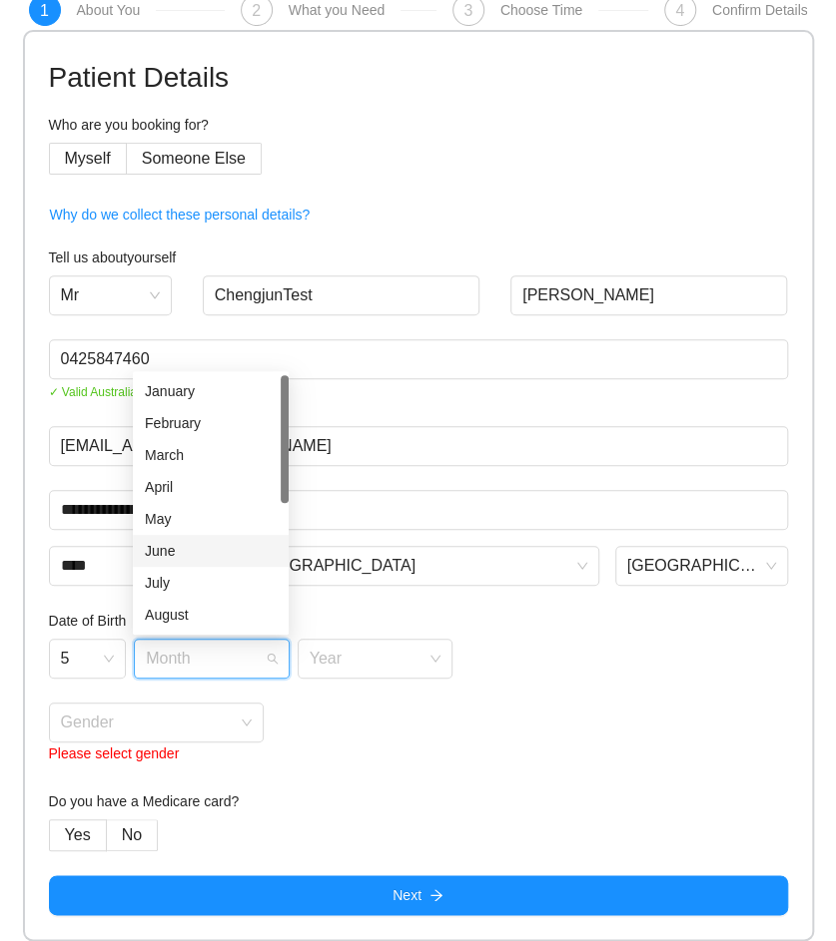
click at [183, 539] on div "June" at bounding box center [211, 551] width 156 height 32
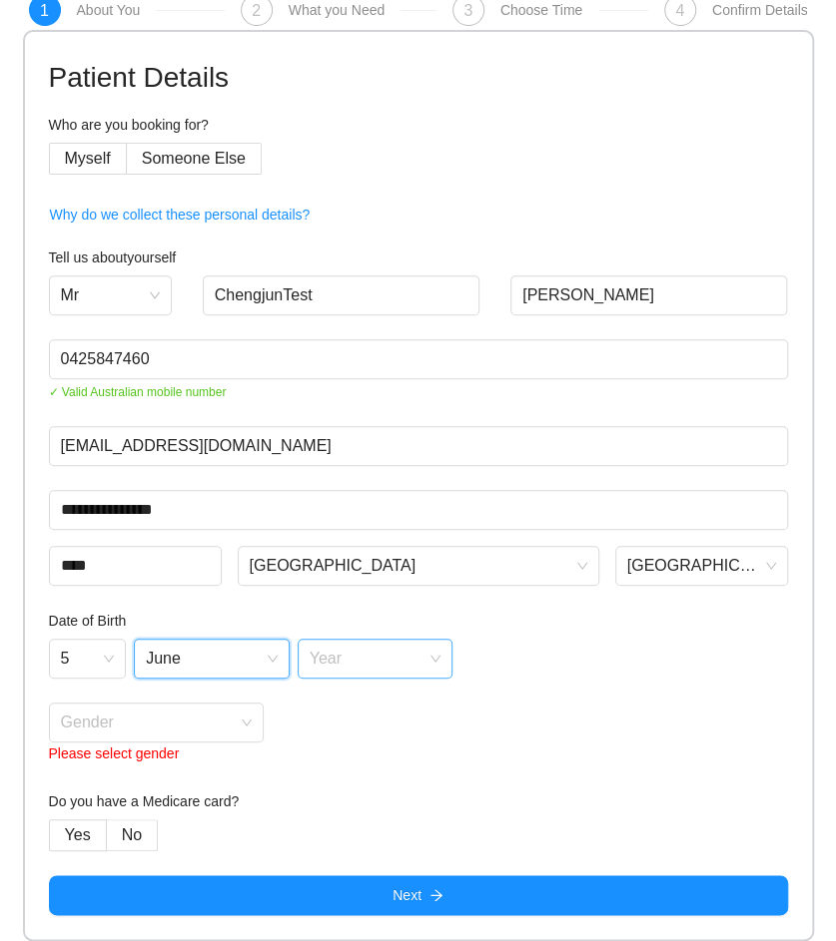
click at [346, 669] on input "search" at bounding box center [368, 655] width 118 height 30
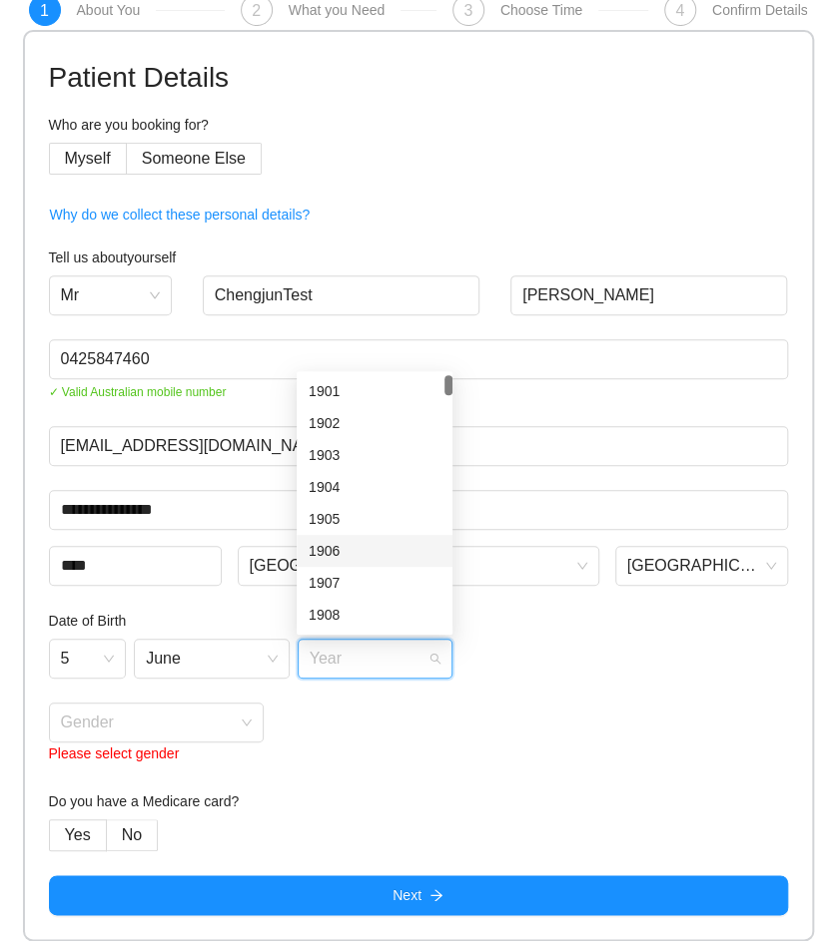
drag, startPoint x: 322, startPoint y: 533, endPoint x: 325, endPoint y: 543, distance: 10.4
click at [322, 532] on div "1905" at bounding box center [375, 519] width 156 height 32
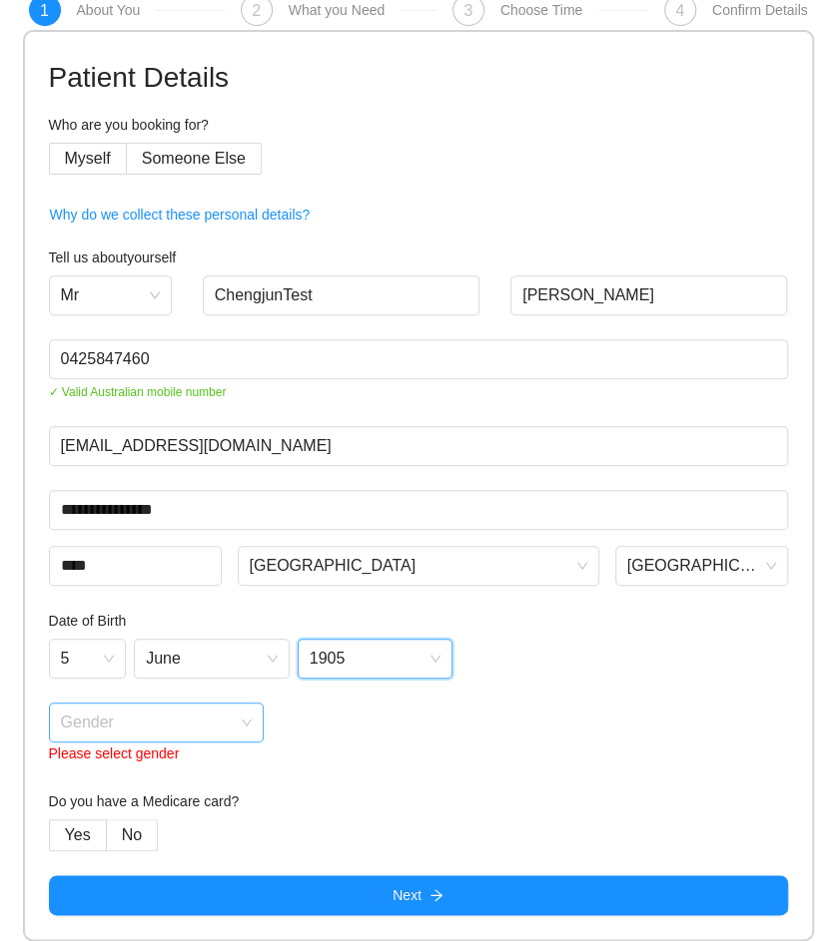
click at [121, 733] on input "search" at bounding box center [150, 719] width 178 height 30
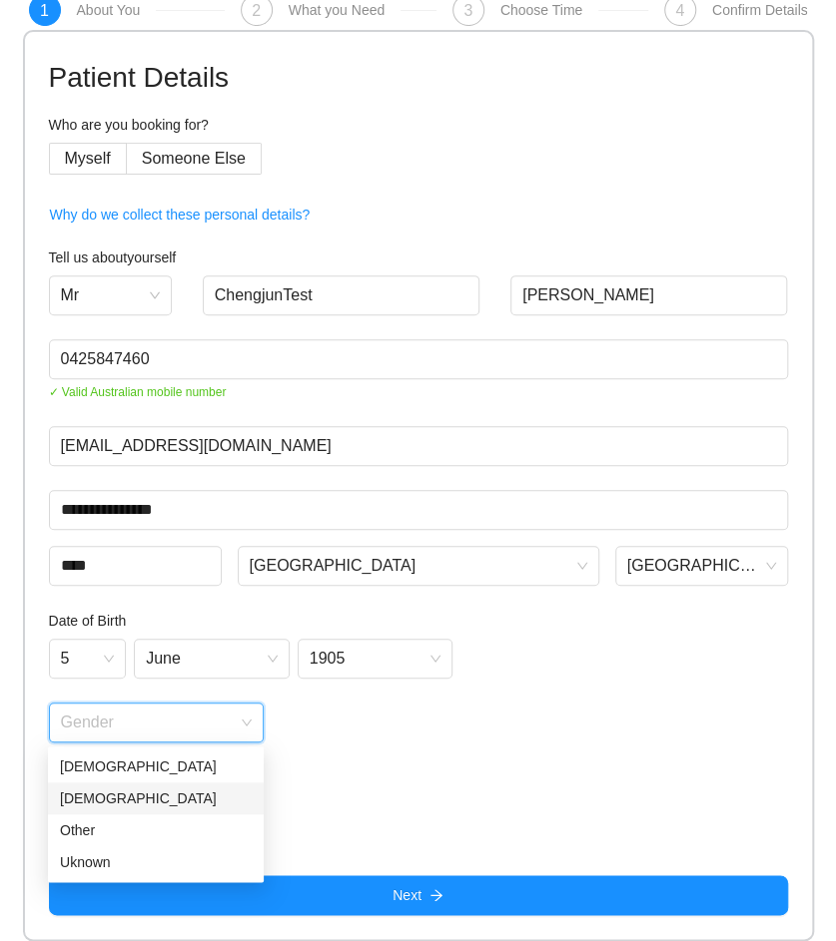
drag, startPoint x: 106, startPoint y: 799, endPoint x: 118, endPoint y: 797, distance: 12.1
click at [107, 799] on div "[DEMOGRAPHIC_DATA]" at bounding box center [156, 799] width 192 height 22
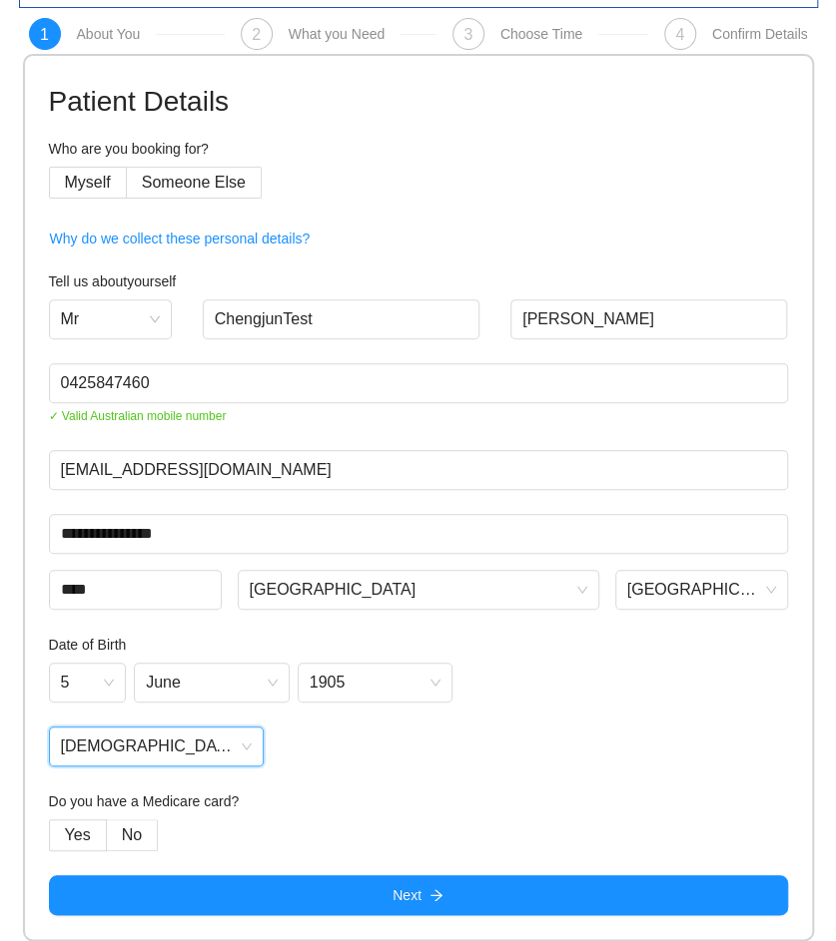
scroll to position [48, 0]
click at [436, 788] on form "**********" at bounding box center [418, 498] width 739 height 836
click at [128, 833] on span "No" at bounding box center [132, 835] width 20 height 17
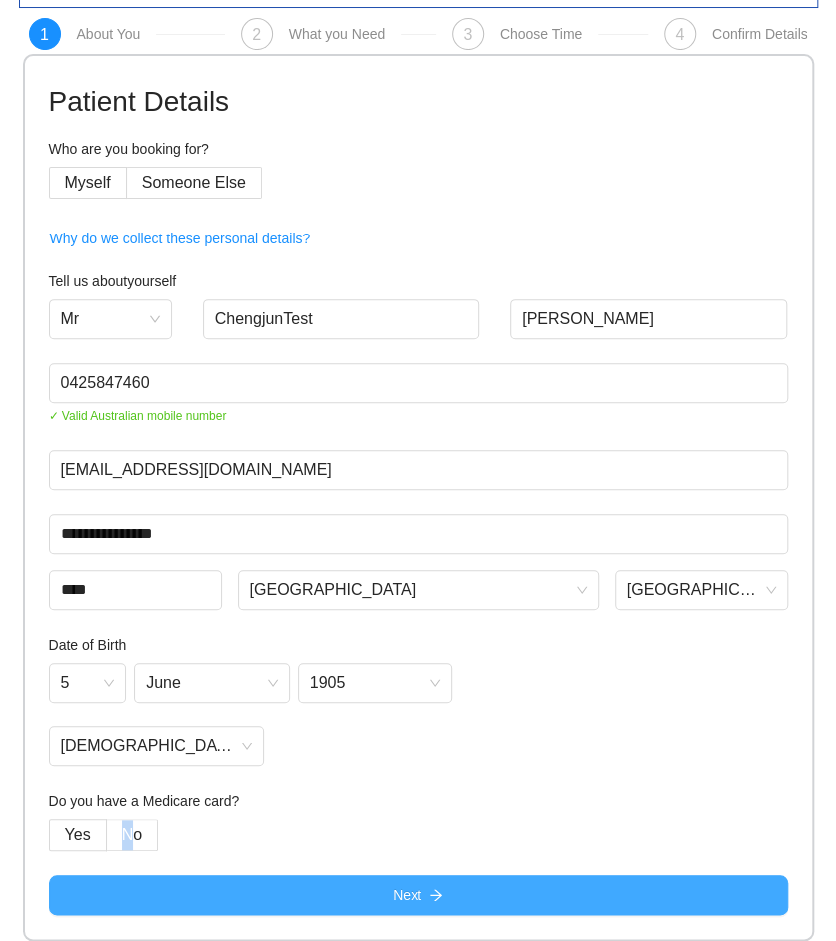
click at [285, 904] on button "Next" at bounding box center [418, 896] width 739 height 40
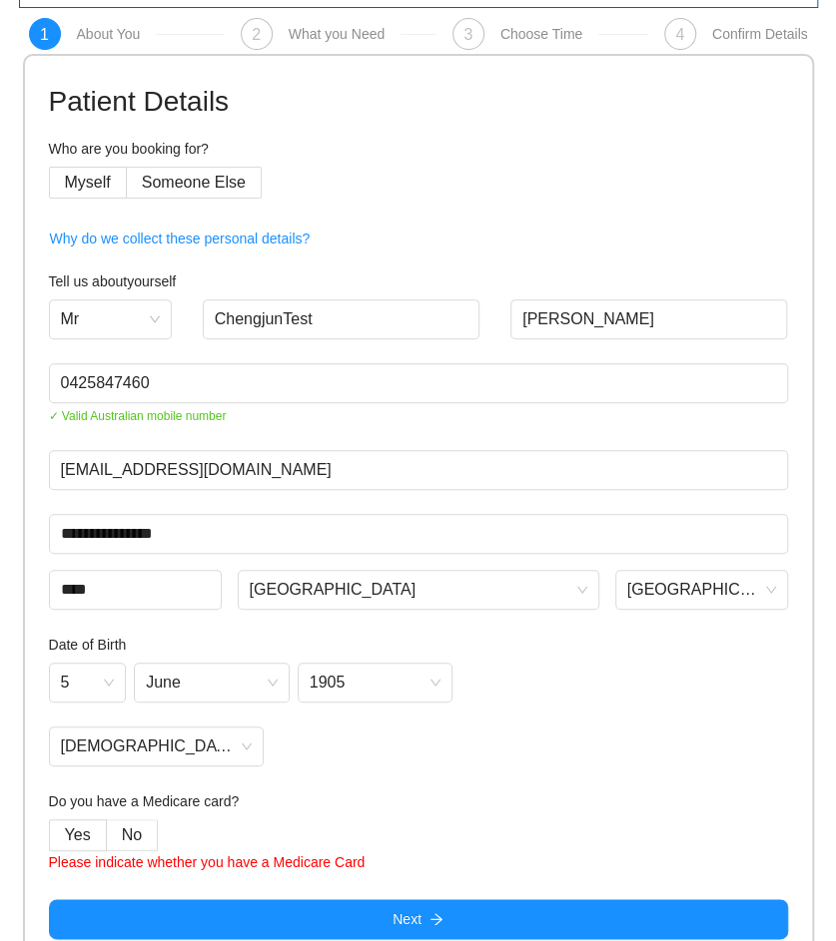
click at [421, 729] on div "[DEMOGRAPHIC_DATA]" at bounding box center [418, 747] width 739 height 40
click at [135, 828] on span "No" at bounding box center [132, 835] width 20 height 17
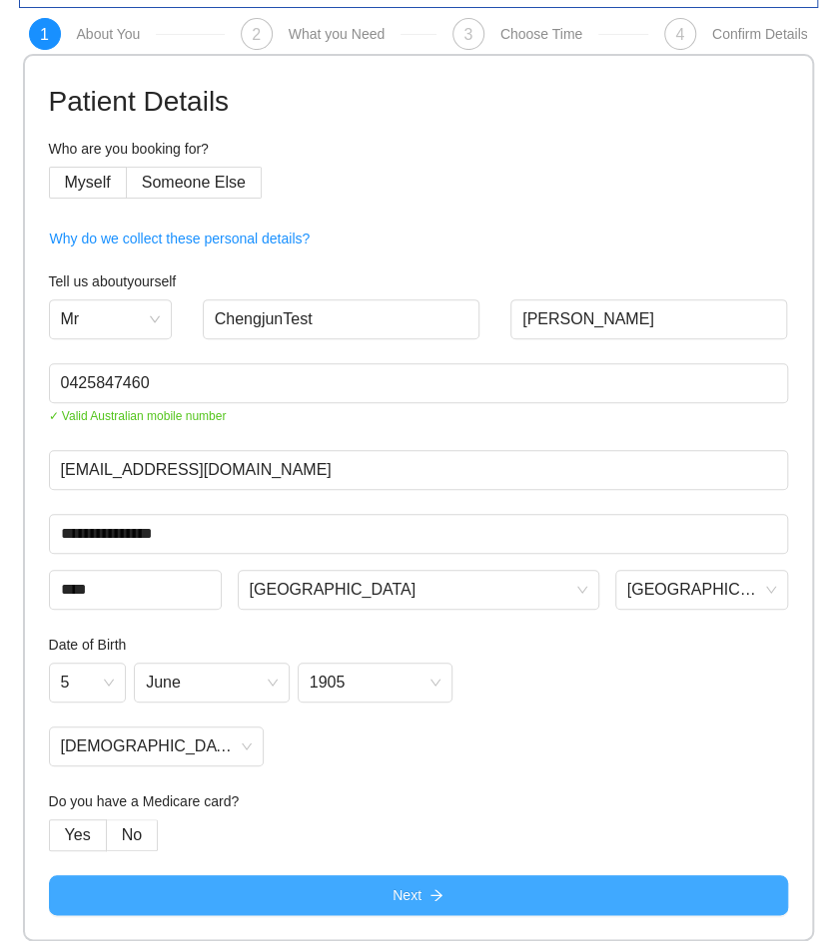
click at [314, 904] on button "Next" at bounding box center [418, 896] width 739 height 40
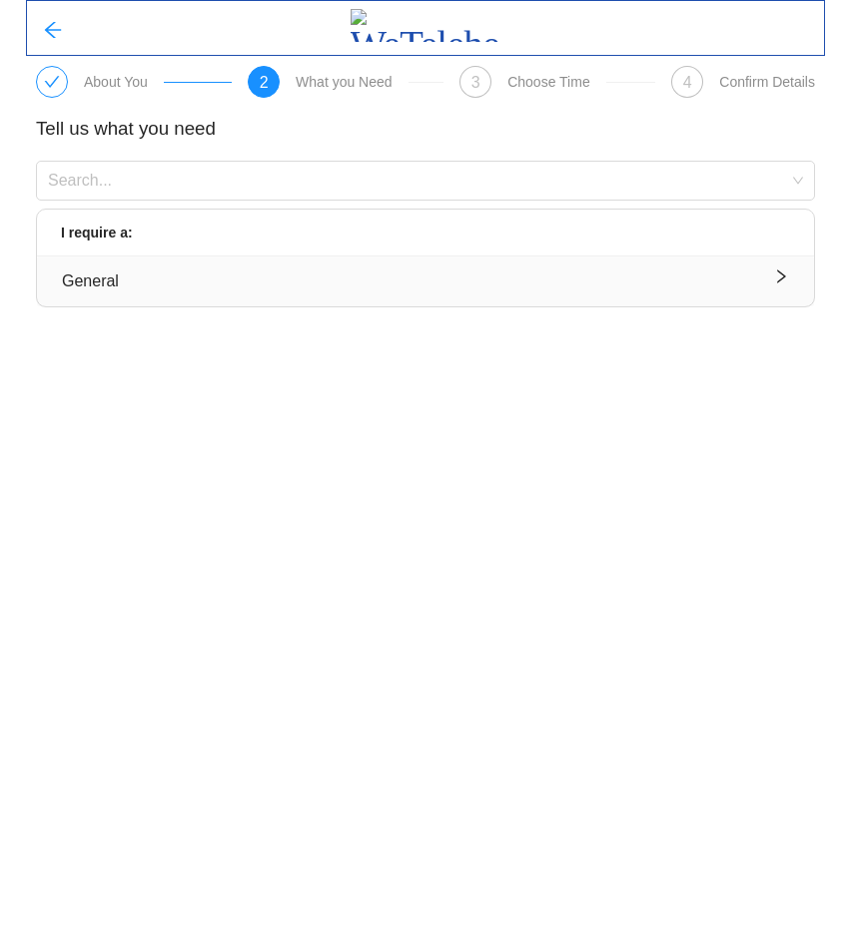
click at [140, 281] on div "General" at bounding box center [425, 281] width 727 height 25
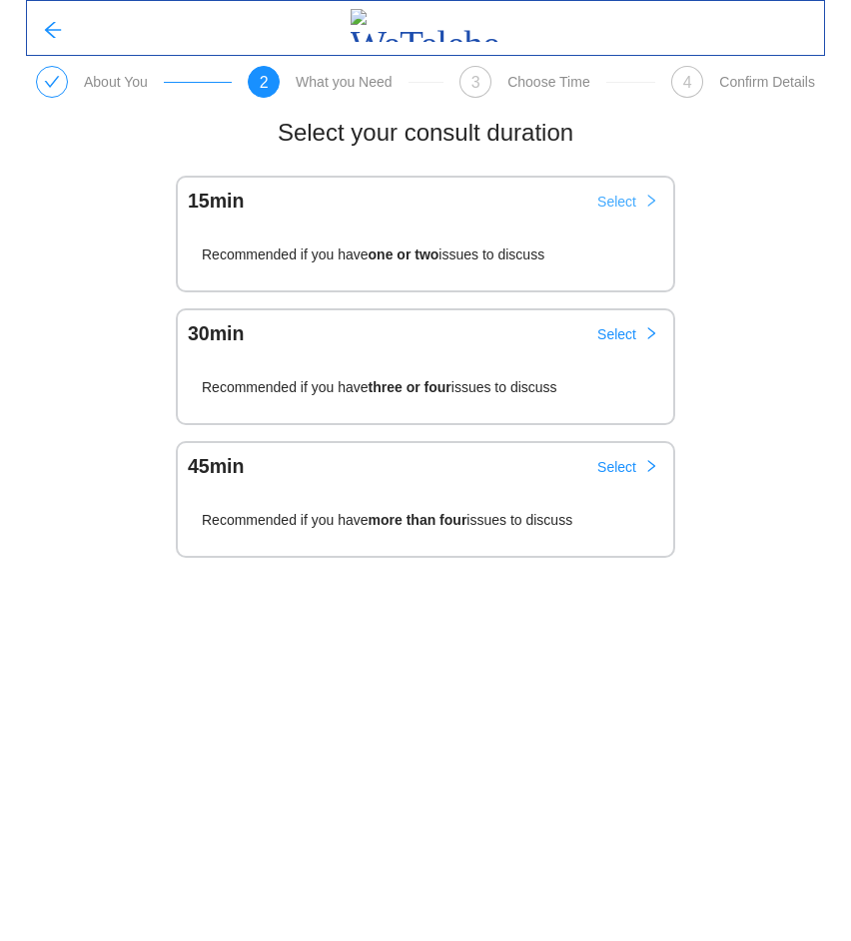
click at [605, 201] on span "Select" at bounding box center [616, 202] width 39 height 22
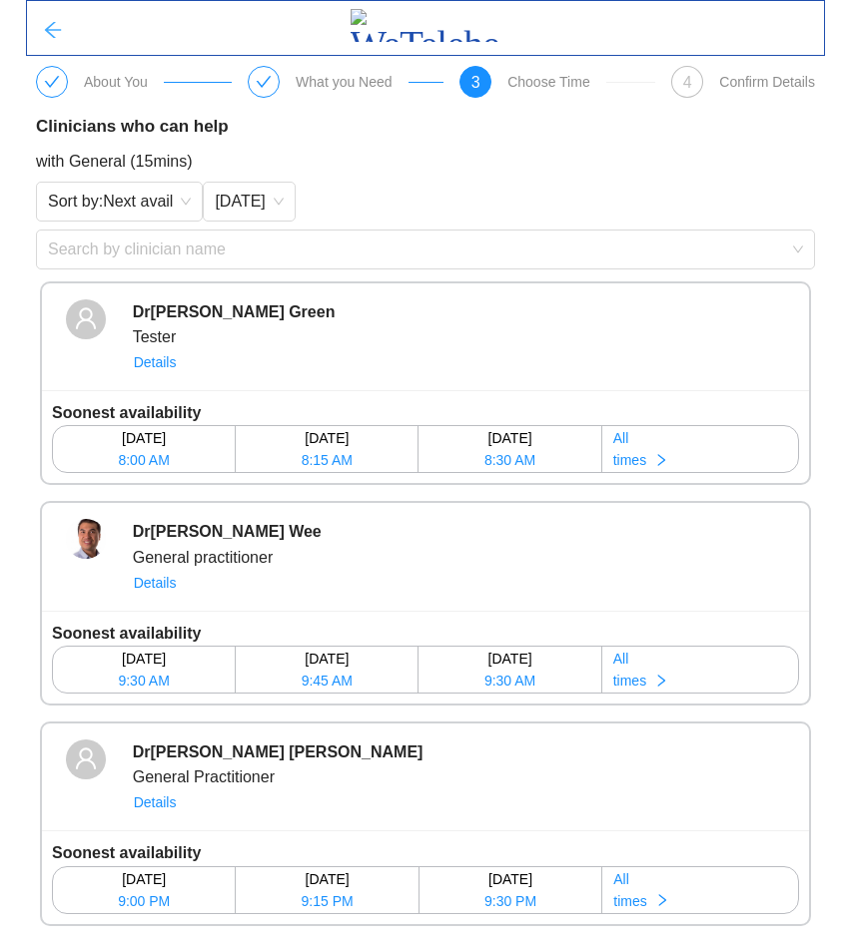
click at [47, 23] on icon "arrow-left" at bounding box center [53, 30] width 20 height 20
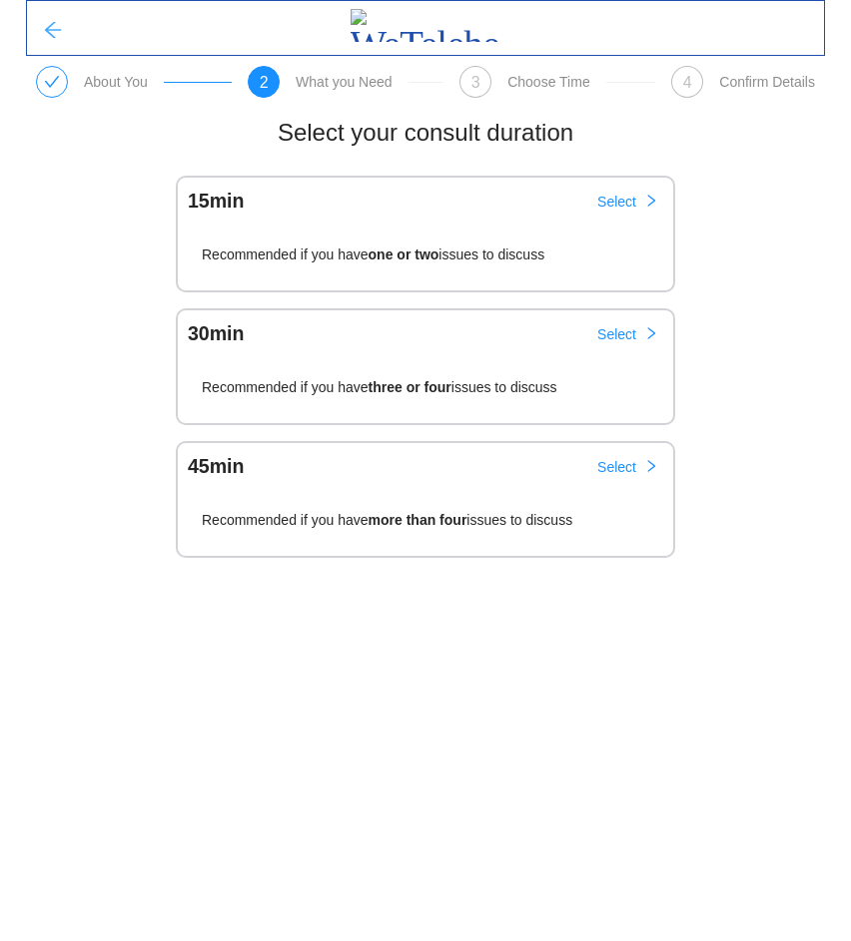
click at [43, 35] on icon "arrow-left" at bounding box center [53, 30] width 20 height 20
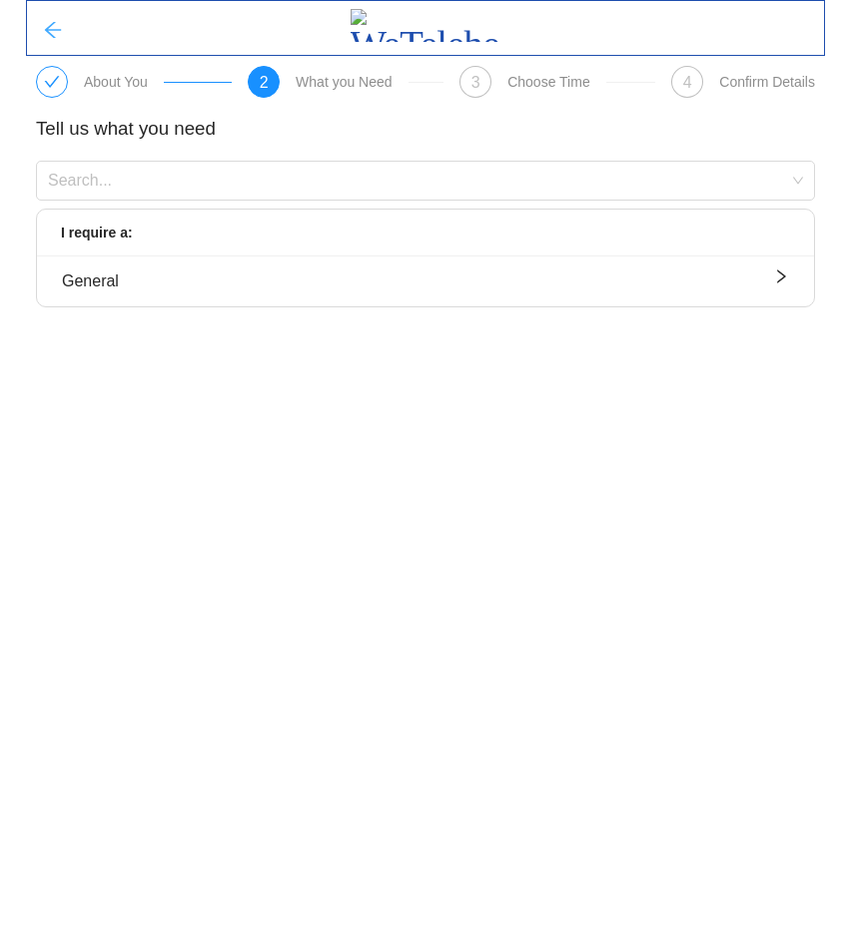
click at [57, 23] on icon "arrow-left" at bounding box center [53, 30] width 20 height 20
click at [44, 29] on icon "arrow-left" at bounding box center [53, 30] width 20 height 20
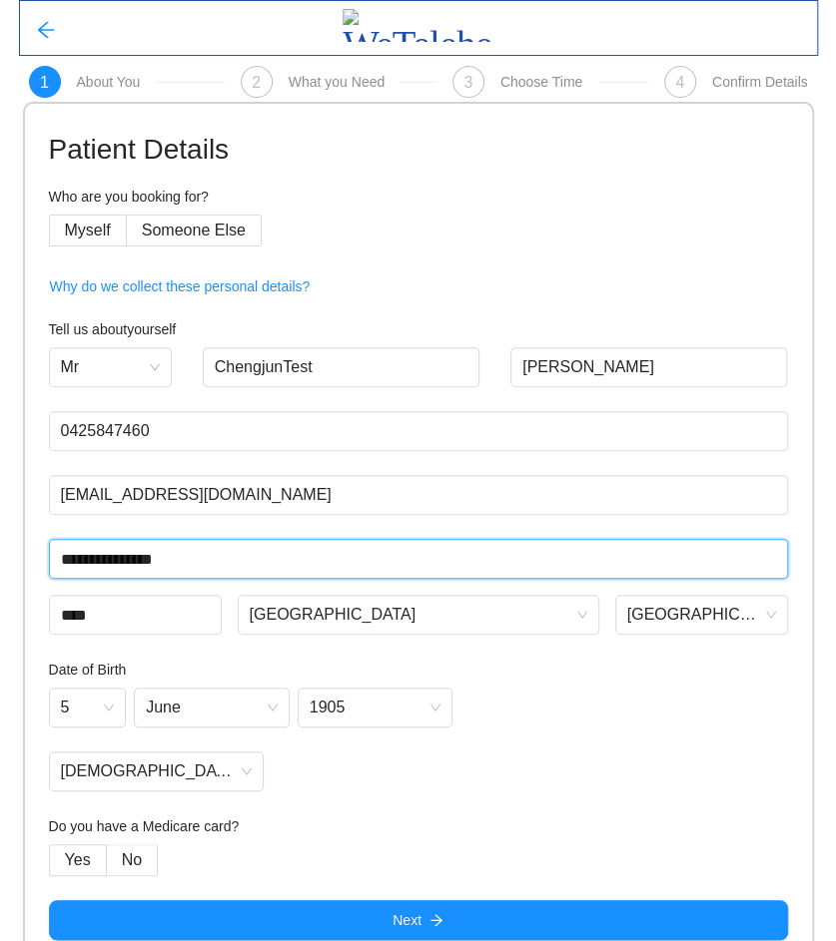
click at [263, 558] on input "**********" at bounding box center [418, 559] width 739 height 40
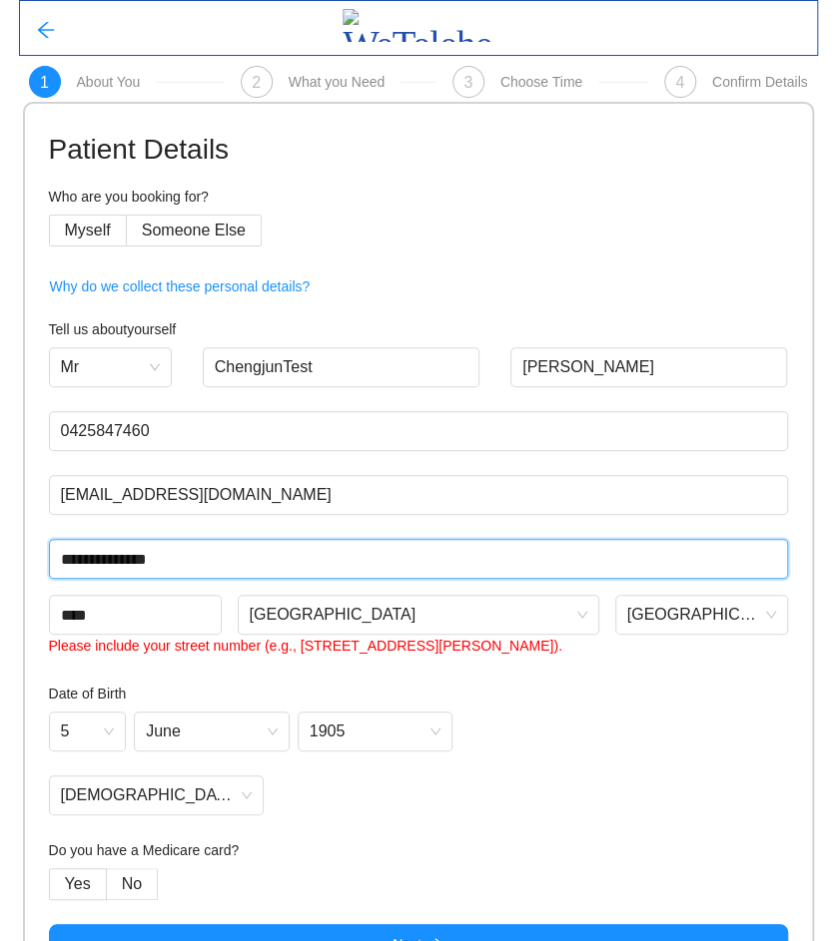
type input "**********"
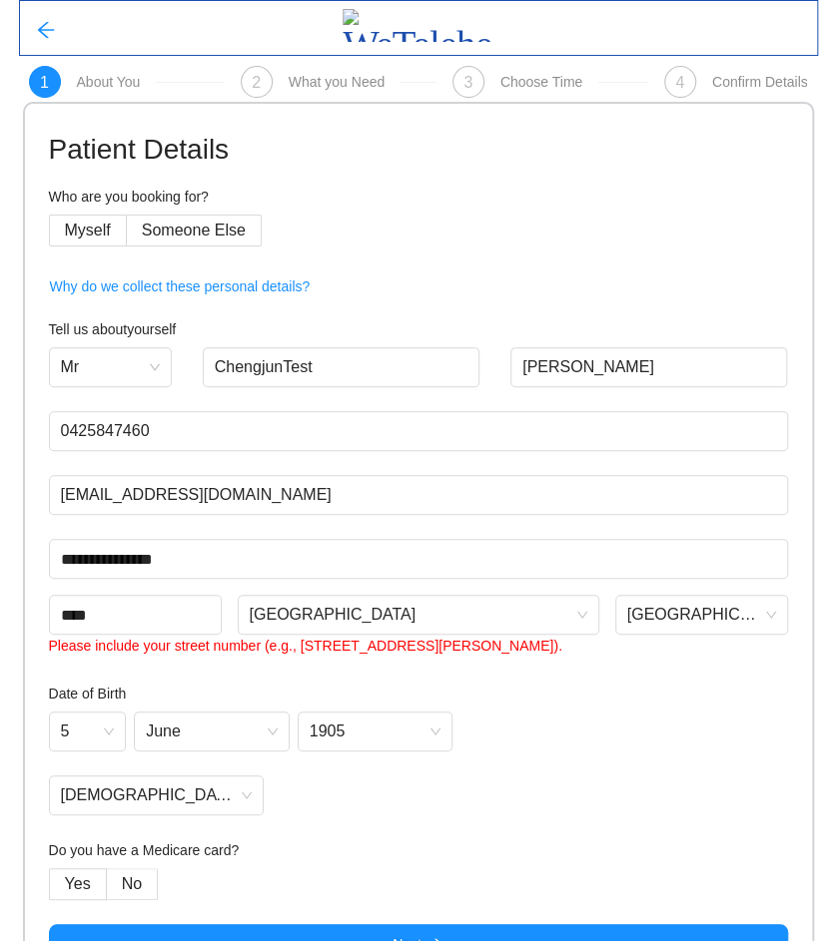
click at [543, 680] on form "**********" at bounding box center [418, 546] width 739 height 837
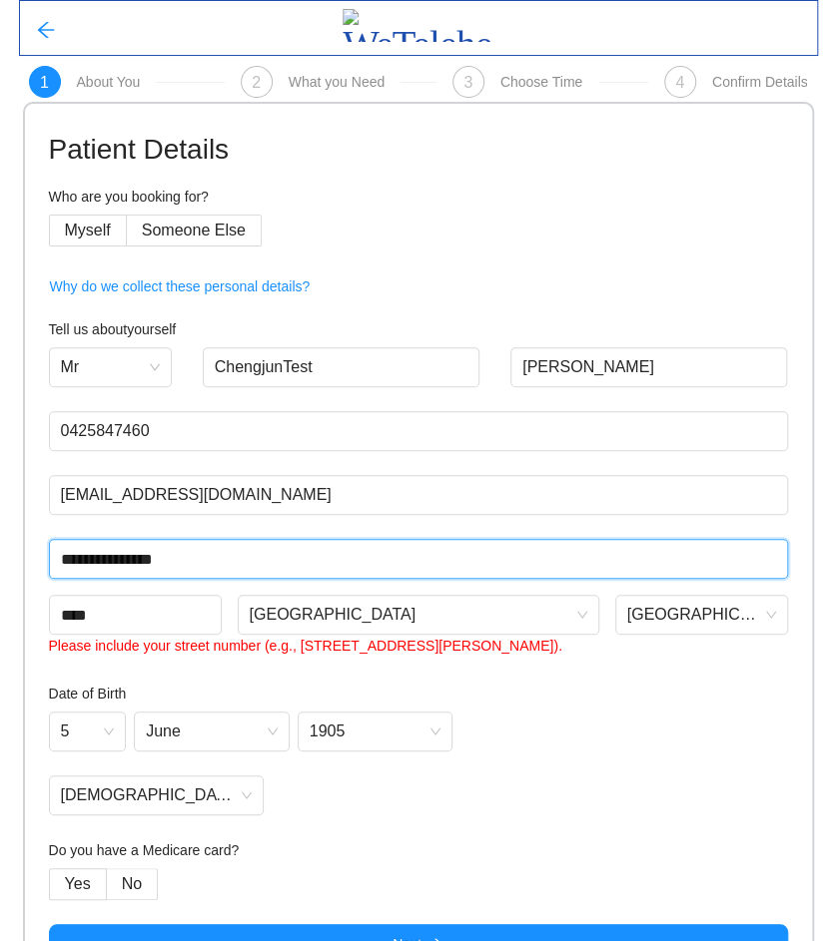
click at [257, 567] on input "**********" at bounding box center [418, 559] width 739 height 40
click at [282, 561] on input "**********" at bounding box center [418, 559] width 739 height 40
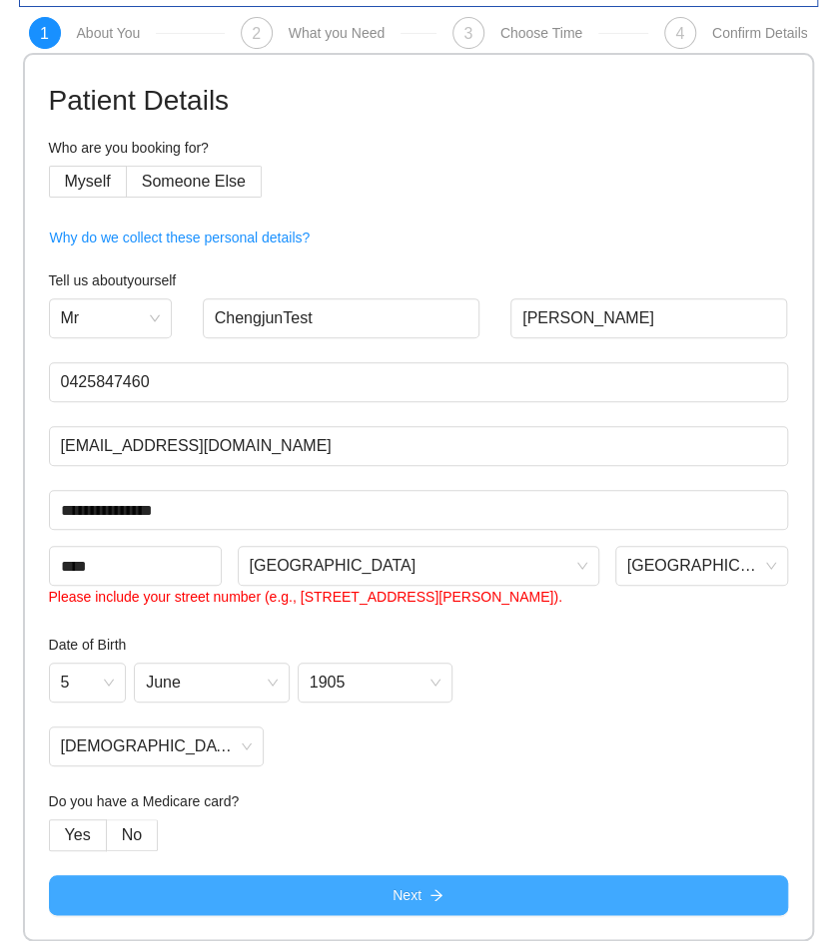
click at [299, 894] on button "Next" at bounding box center [418, 896] width 739 height 40
click at [303, 891] on button "Next" at bounding box center [418, 896] width 739 height 40
click at [312, 894] on button "Next" at bounding box center [418, 896] width 739 height 40
click at [316, 892] on button "Next" at bounding box center [418, 896] width 739 height 40
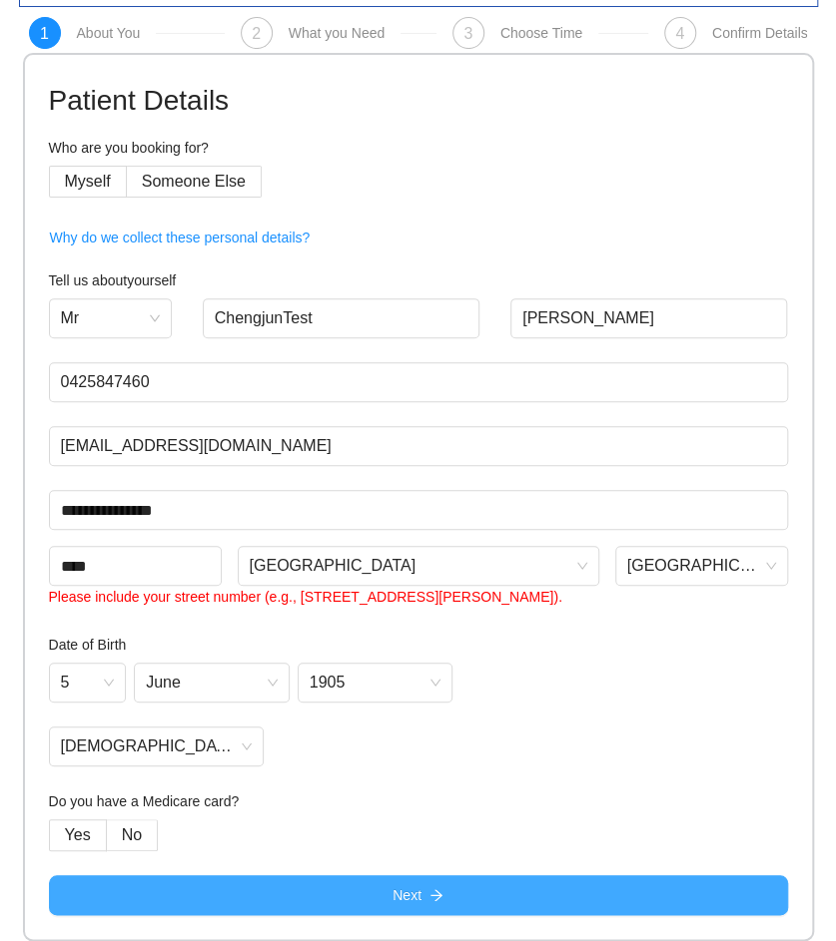
click at [319, 892] on button "Next" at bounding box center [418, 896] width 739 height 40
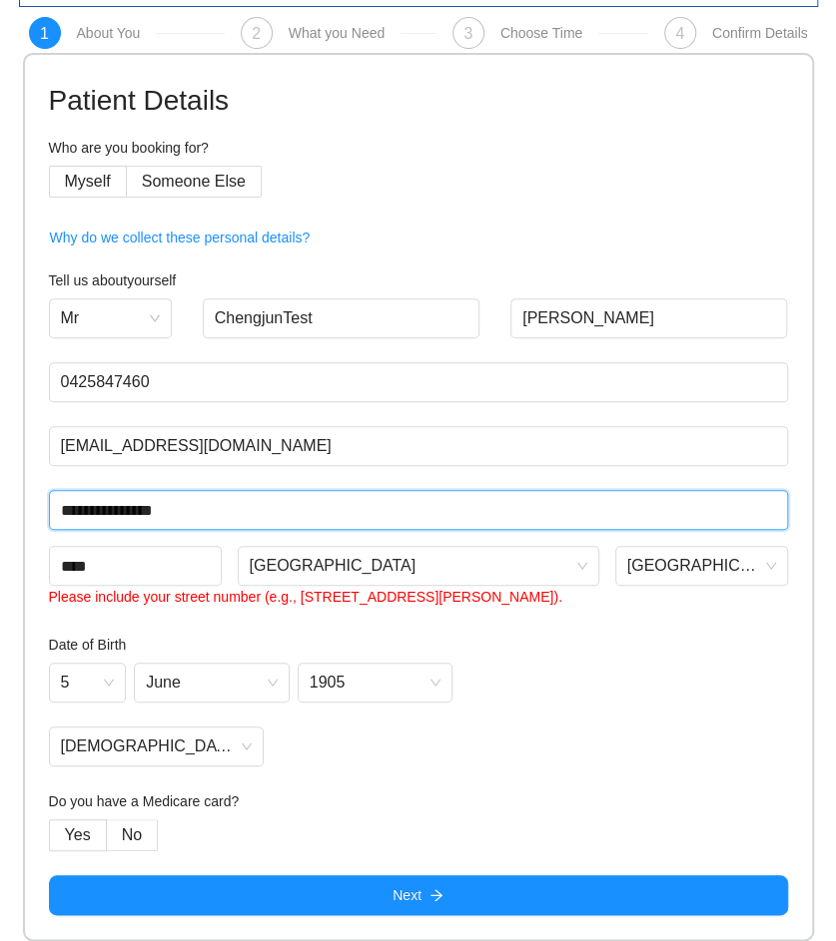
click at [63, 508] on input "**********" at bounding box center [418, 510] width 739 height 40
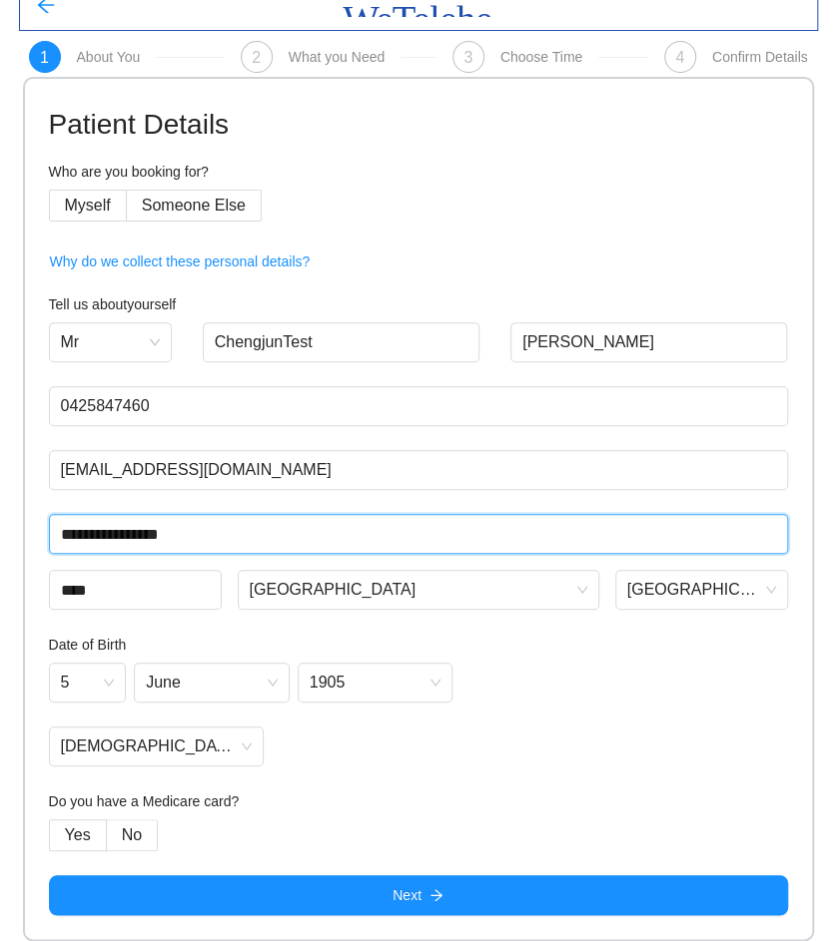
scroll to position [25, 0]
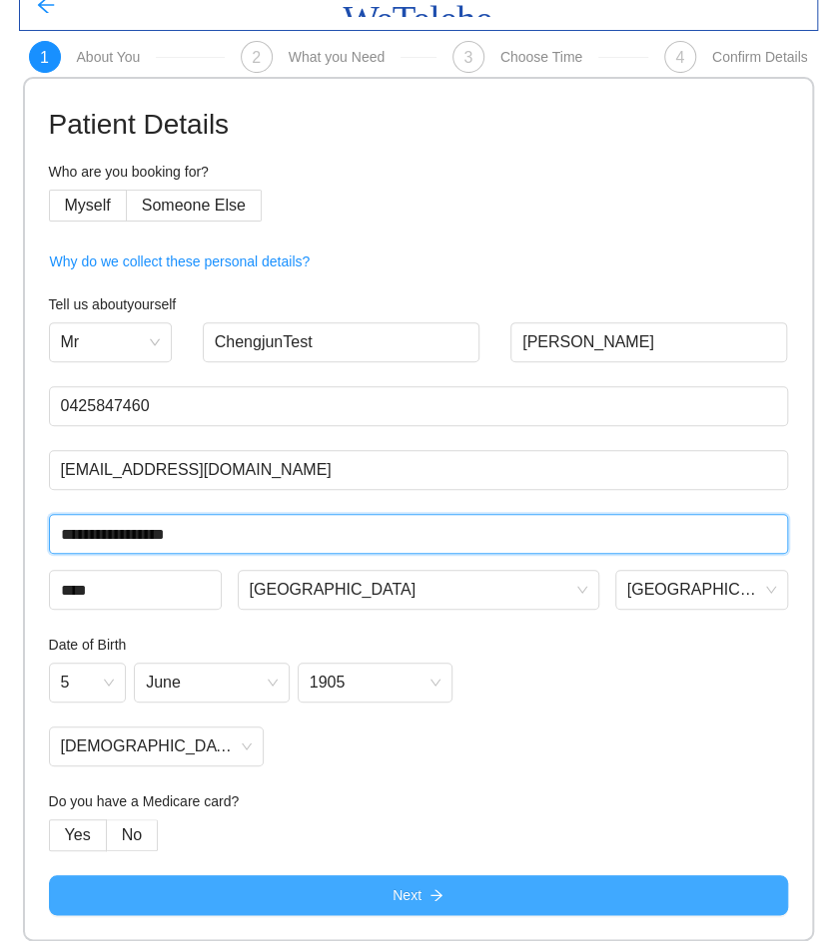
type input "**********"
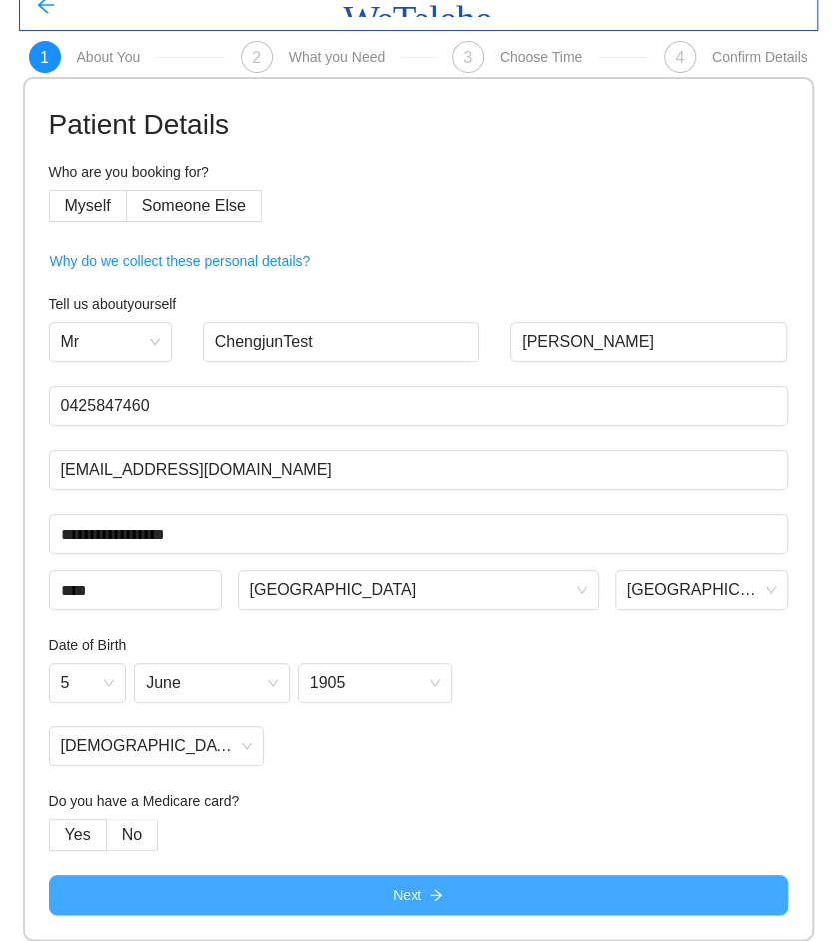
click at [338, 902] on button "Next" at bounding box center [418, 896] width 739 height 40
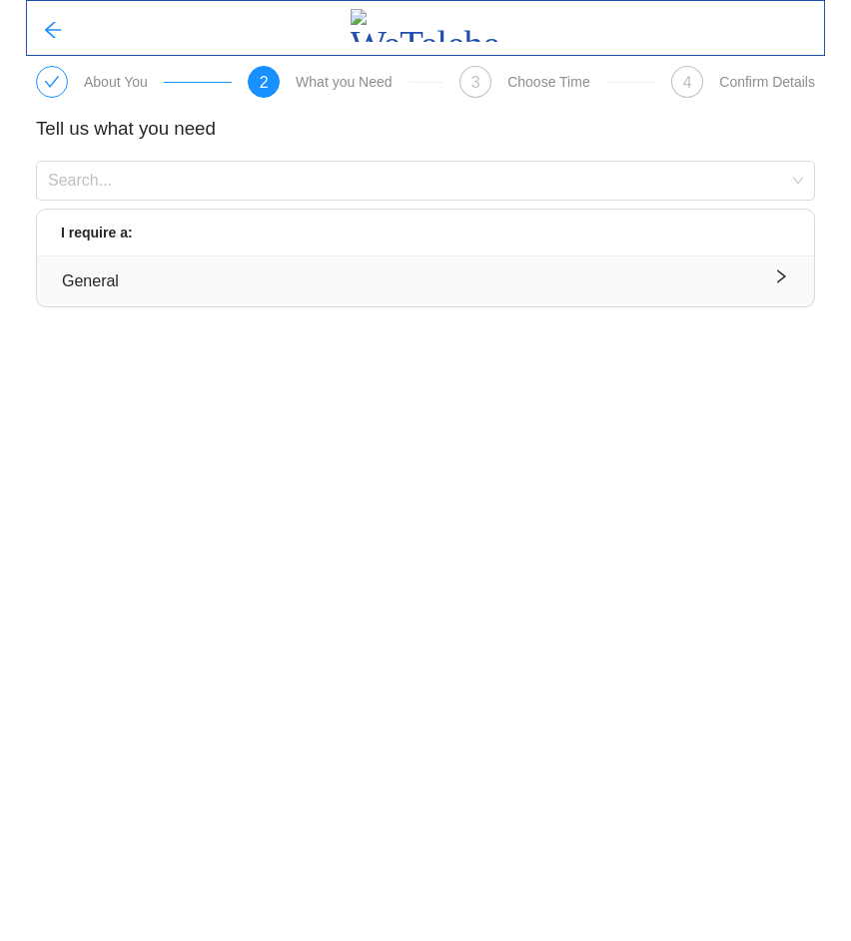
drag, startPoint x: 171, startPoint y: 280, endPoint x: 180, endPoint y: 269, distance: 14.2
click at [174, 272] on div "General" at bounding box center [425, 281] width 727 height 25
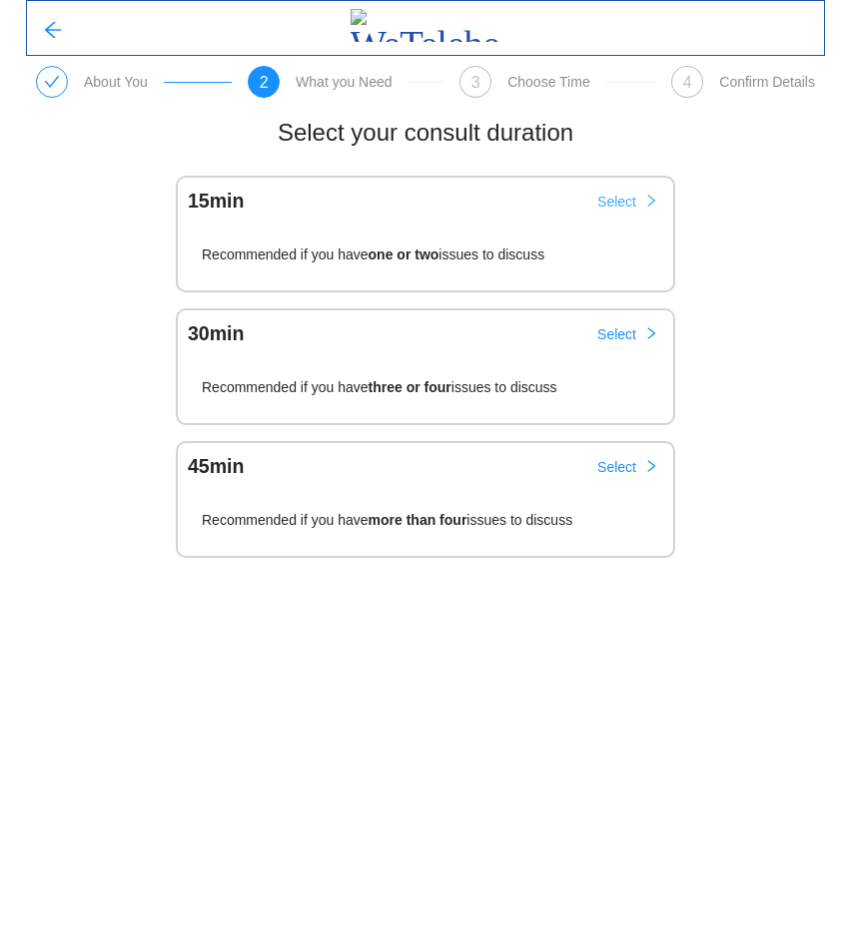
click at [639, 204] on button "Select" at bounding box center [627, 202] width 93 height 32
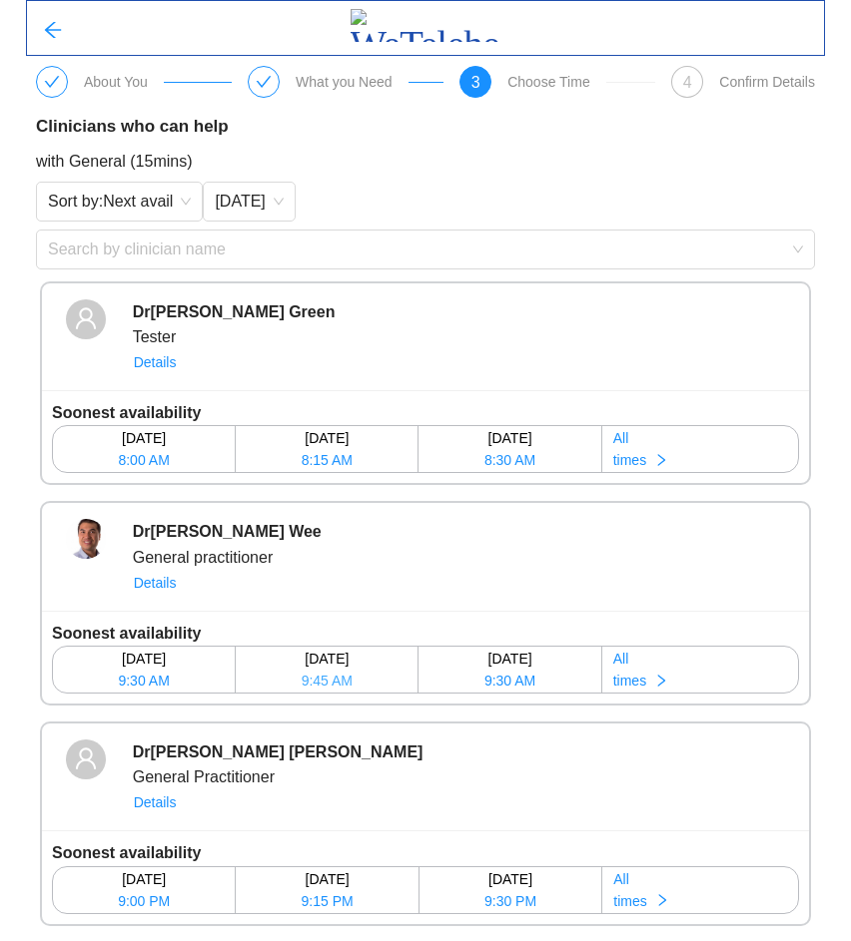
click at [299, 683] on button "[DATE] 9:45 AM" at bounding box center [327, 670] width 182 height 46
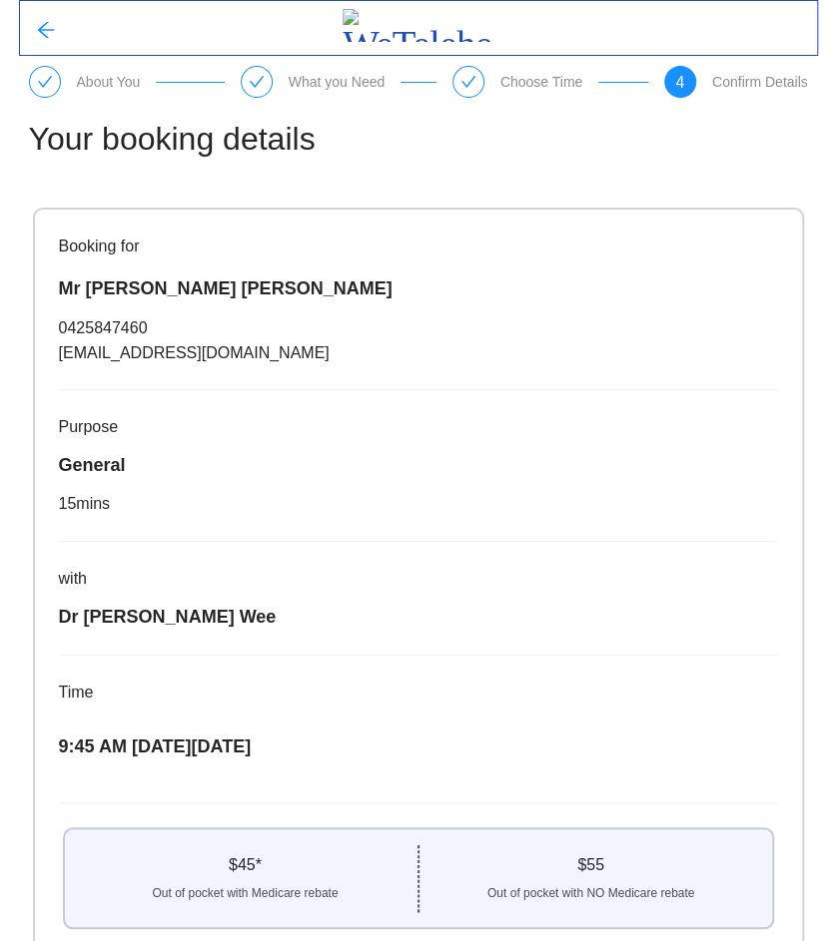
click at [325, 680] on p "Time" at bounding box center [418, 692] width 719 height 25
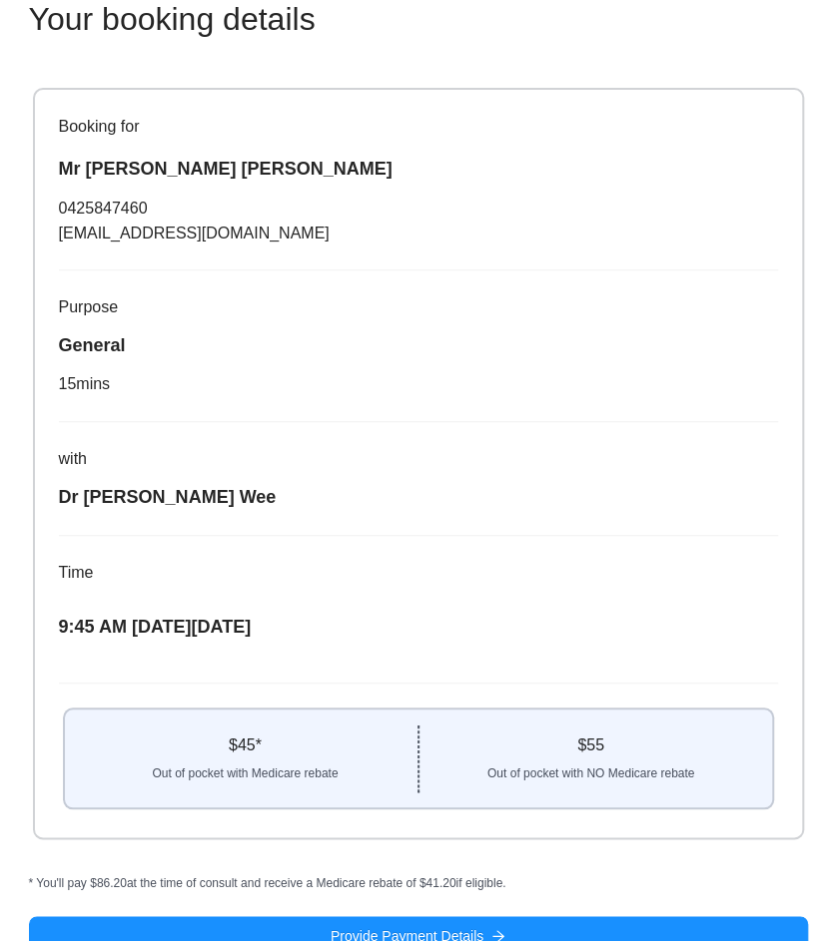
scroll to position [150, 0]
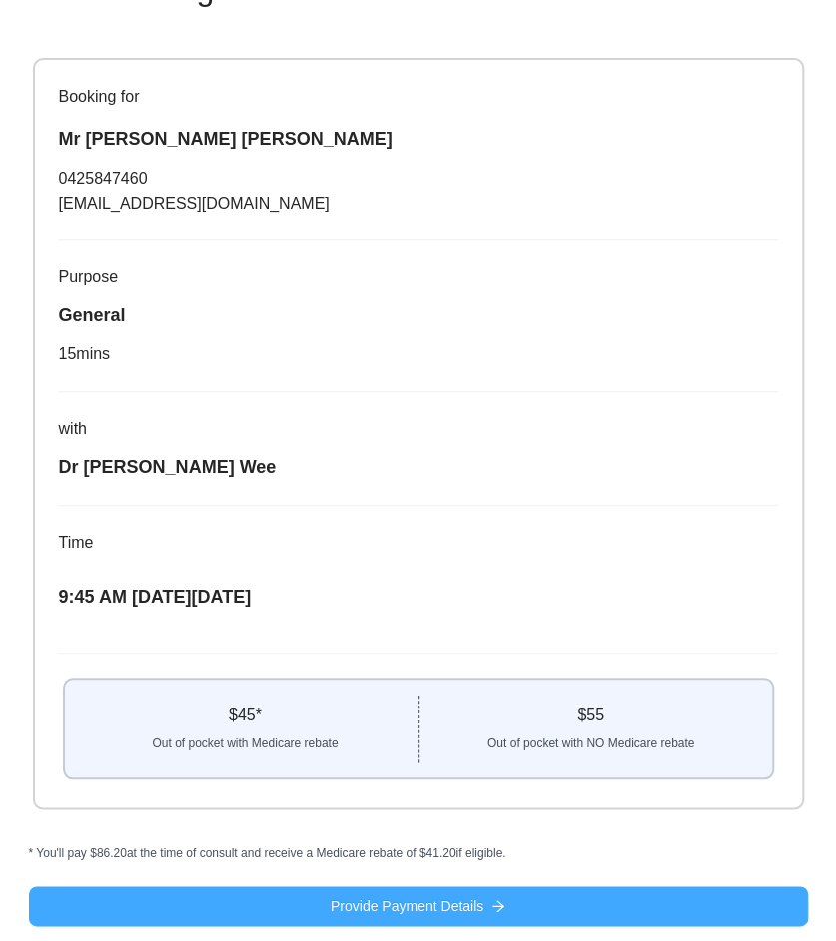
click at [608, 902] on button "Provide Payment Details" at bounding box center [418, 907] width 779 height 40
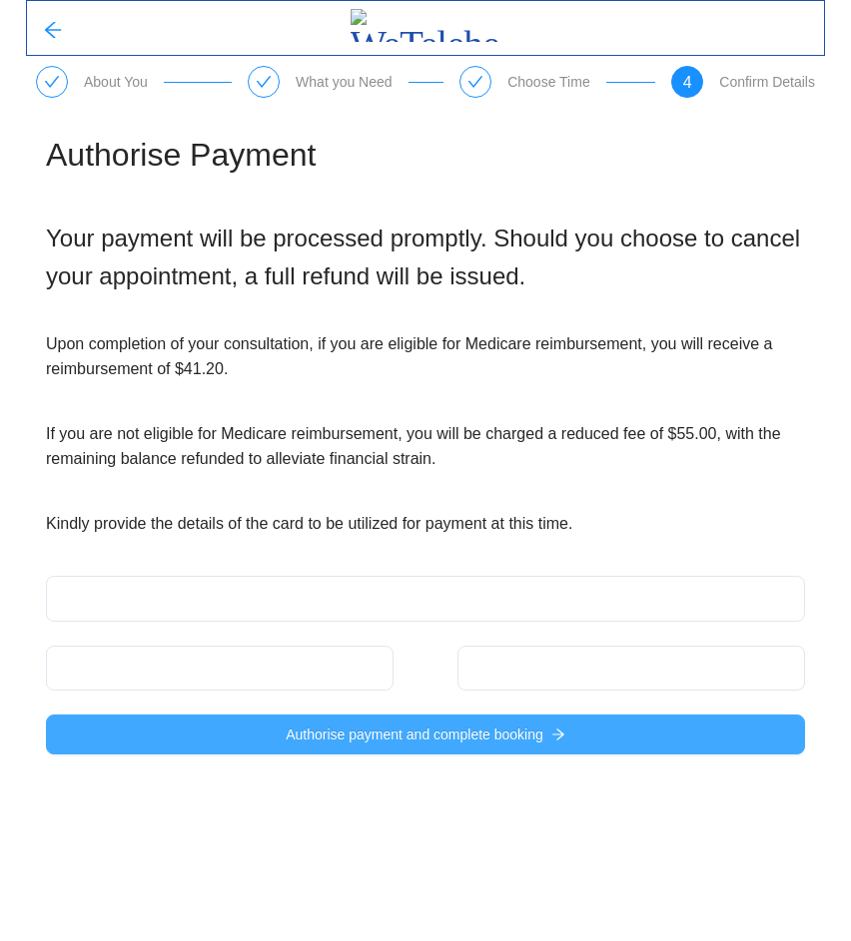
click at [294, 742] on span "Authorise payment and complete booking" at bounding box center [415, 735] width 258 height 22
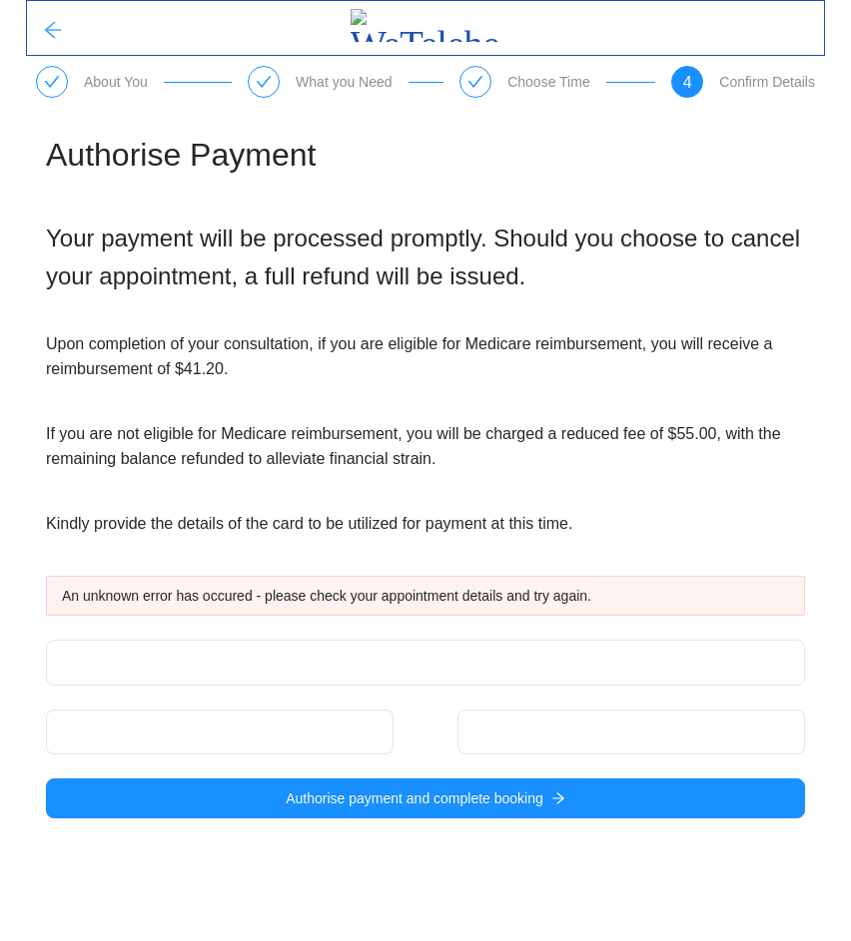
click at [58, 39] on icon "arrow-left" at bounding box center [53, 30] width 20 height 20
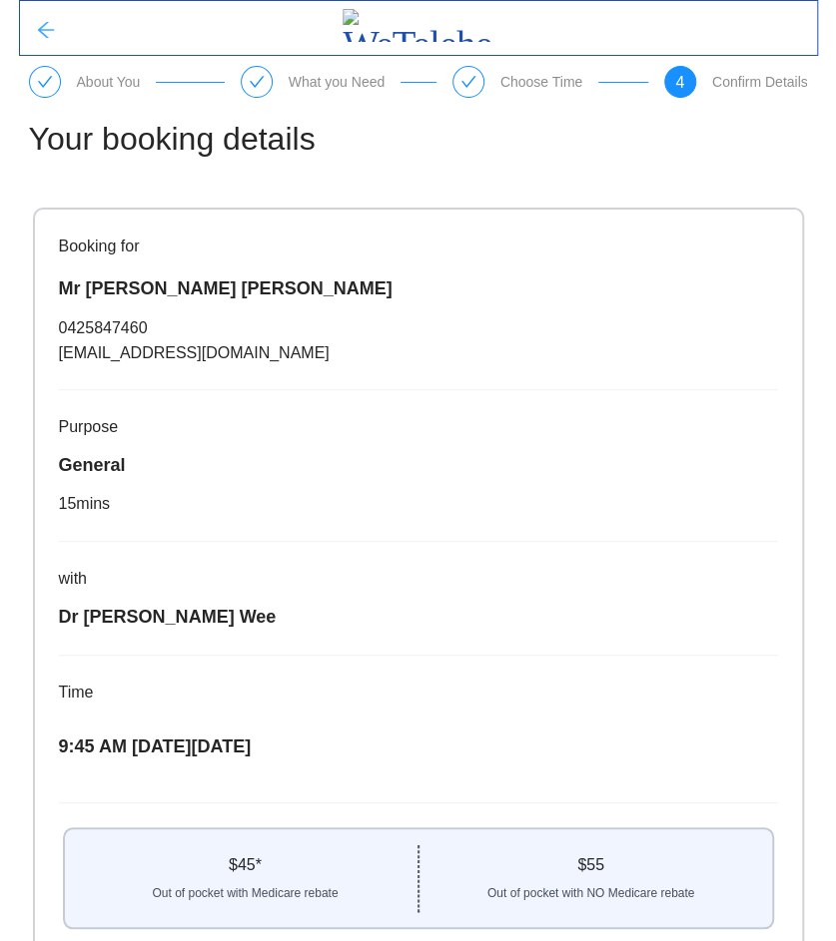
click at [36, 31] on icon "arrow-left" at bounding box center [46, 30] width 20 height 20
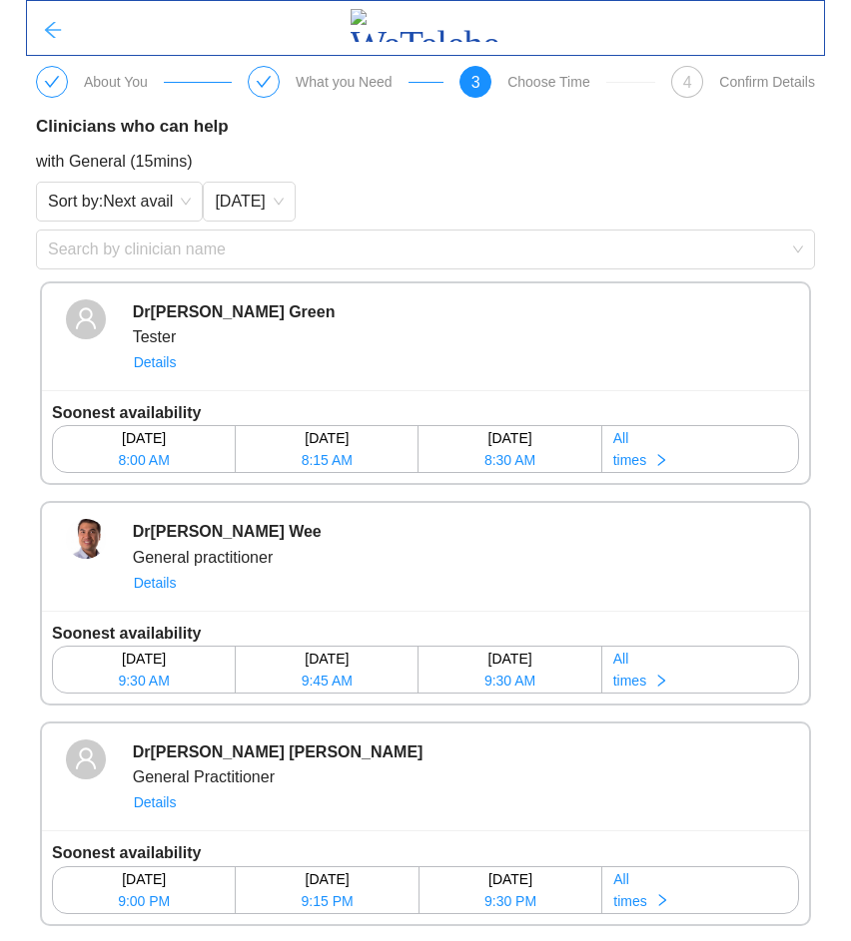
click at [52, 26] on icon "arrow-left" at bounding box center [53, 30] width 20 height 20
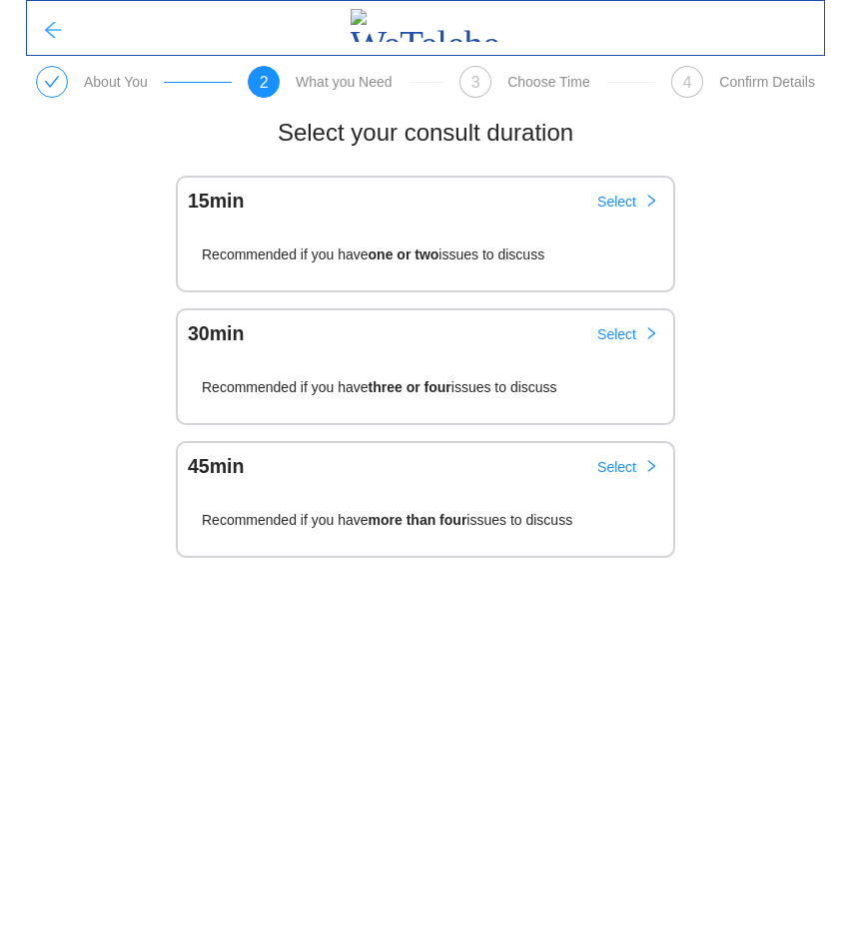
click at [35, 35] on button "button" at bounding box center [53, 28] width 52 height 40
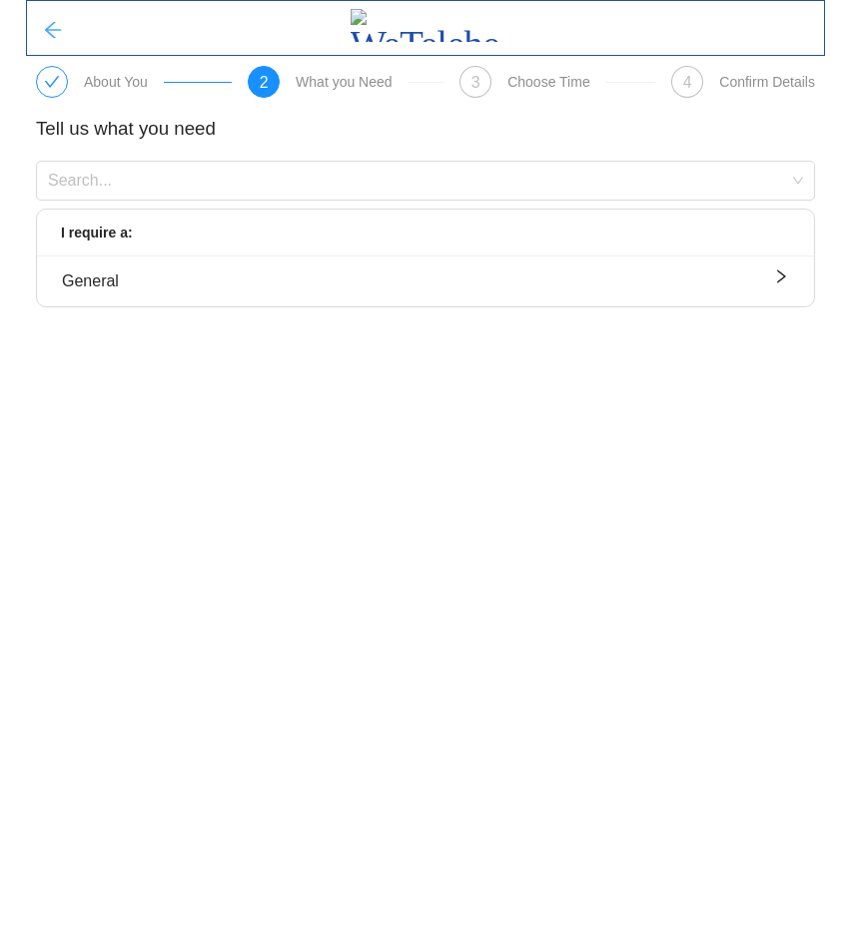
click at [47, 29] on icon "arrow-left" at bounding box center [53, 30] width 16 height 16
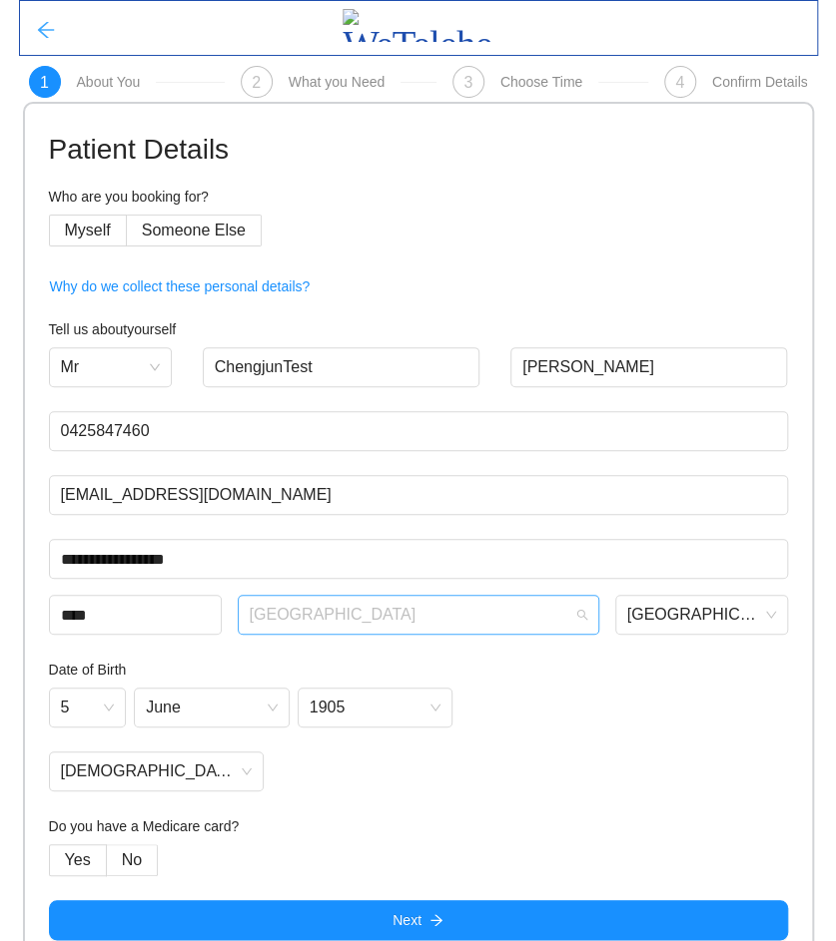
click at [331, 623] on span "[GEOGRAPHIC_DATA]" at bounding box center [418, 615] width 337 height 30
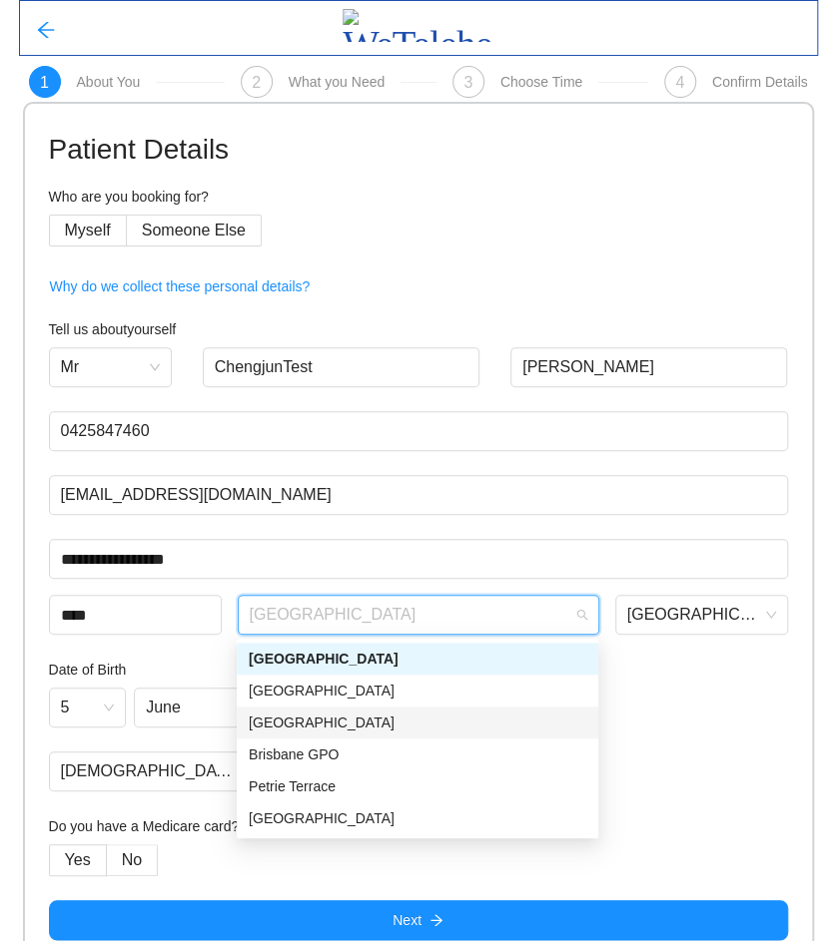
click at [359, 713] on div "[GEOGRAPHIC_DATA]" at bounding box center [417, 723] width 337 height 22
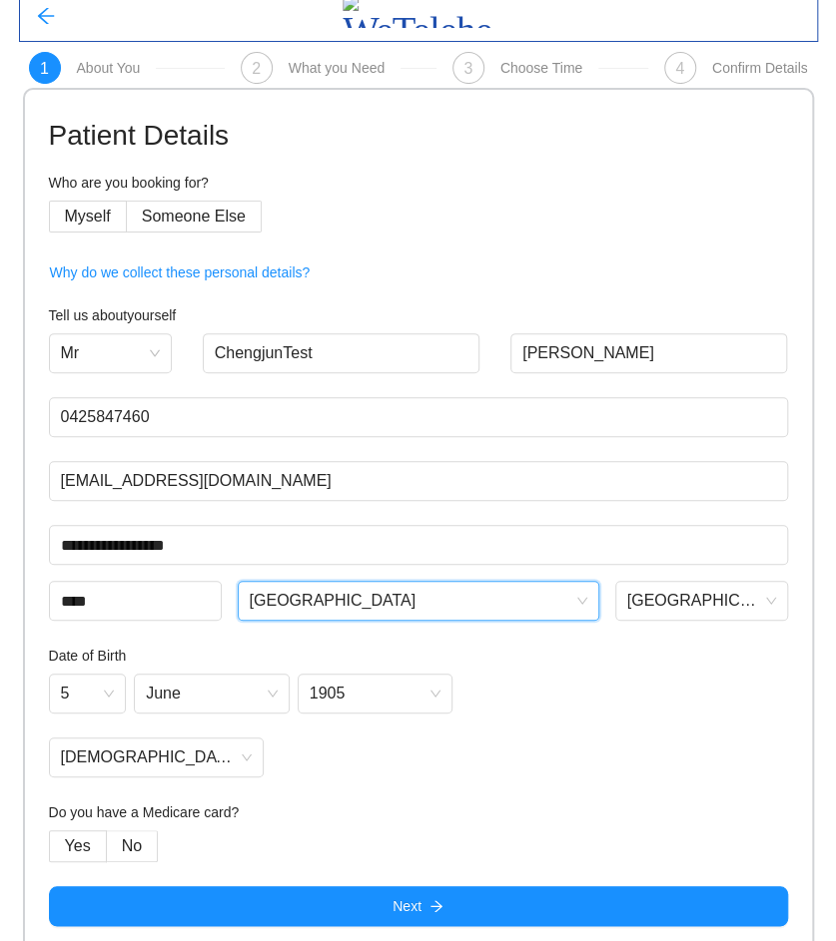
scroll to position [25, 0]
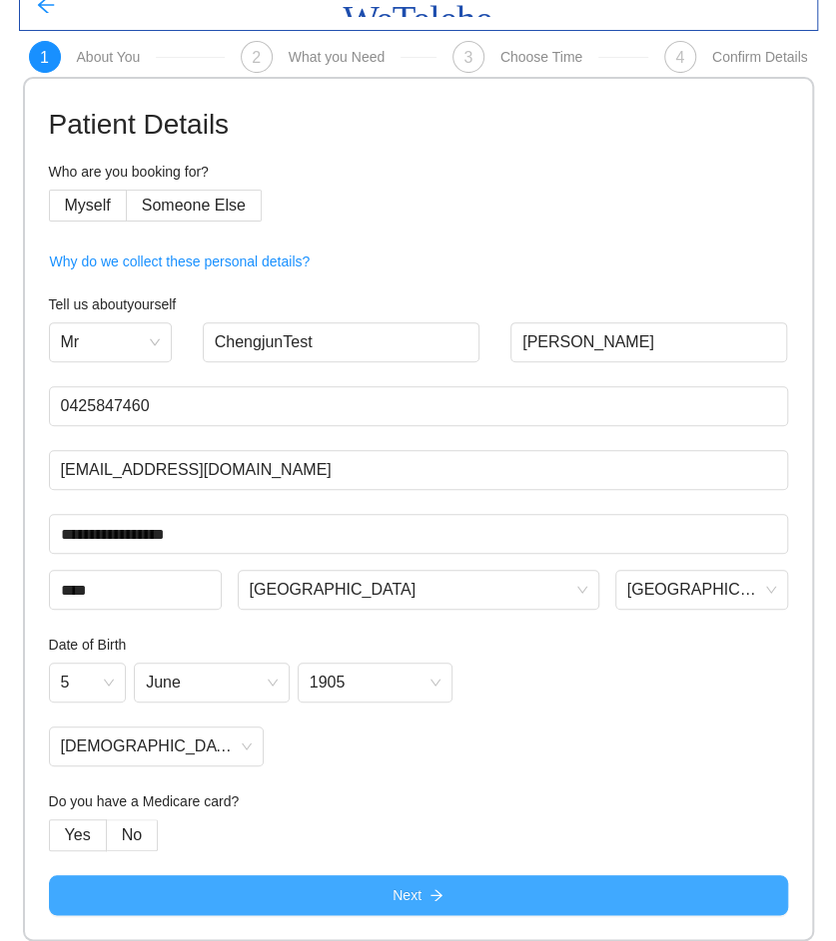
click at [444, 893] on button "Next" at bounding box center [418, 896] width 739 height 40
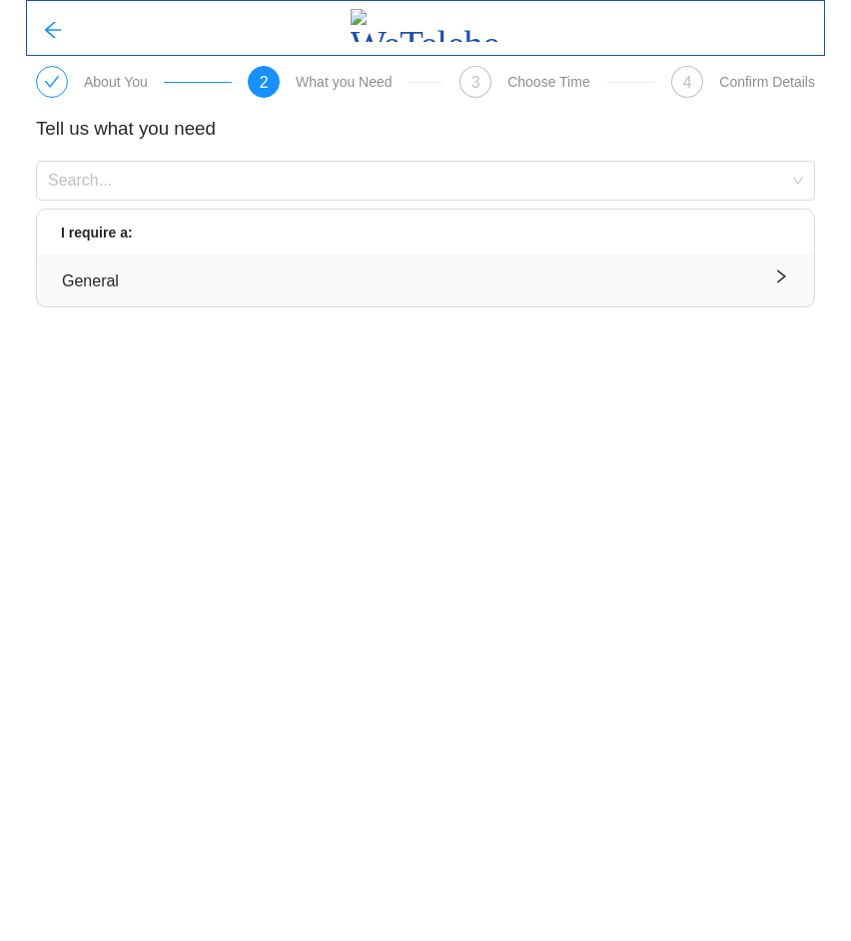
click at [190, 289] on div "General" at bounding box center [425, 281] width 727 height 25
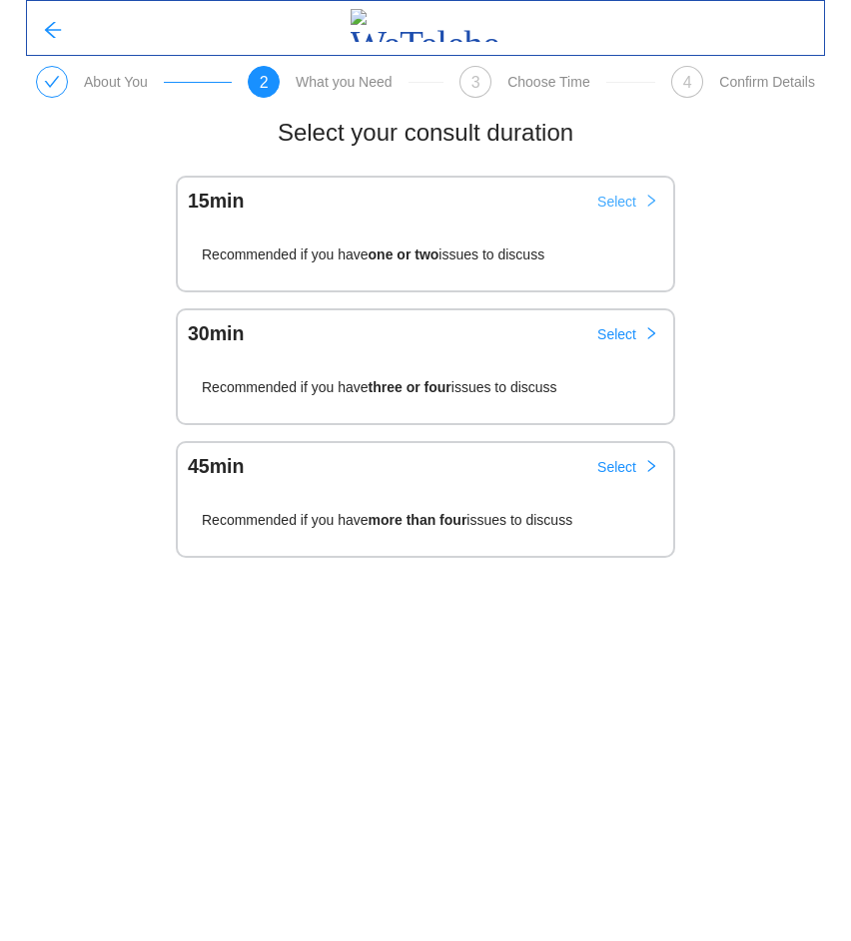
click at [631, 201] on span "Select" at bounding box center [616, 202] width 39 height 22
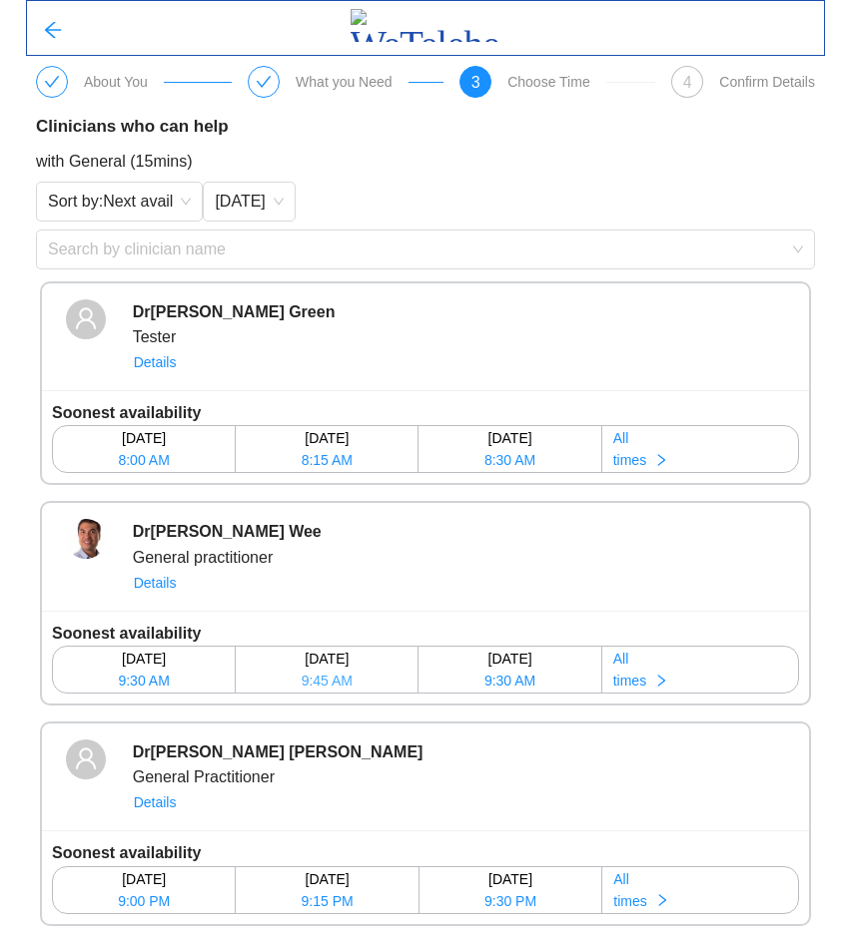
click at [334, 687] on span "9:45 AM" at bounding box center [326, 681] width 51 height 22
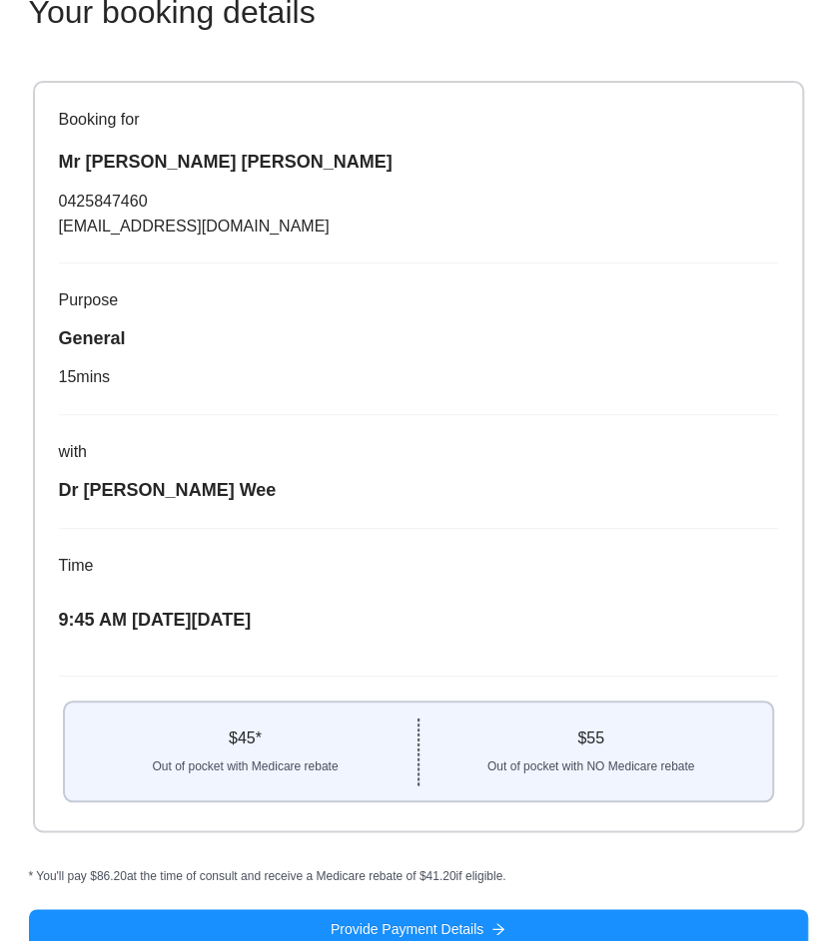
scroll to position [150, 0]
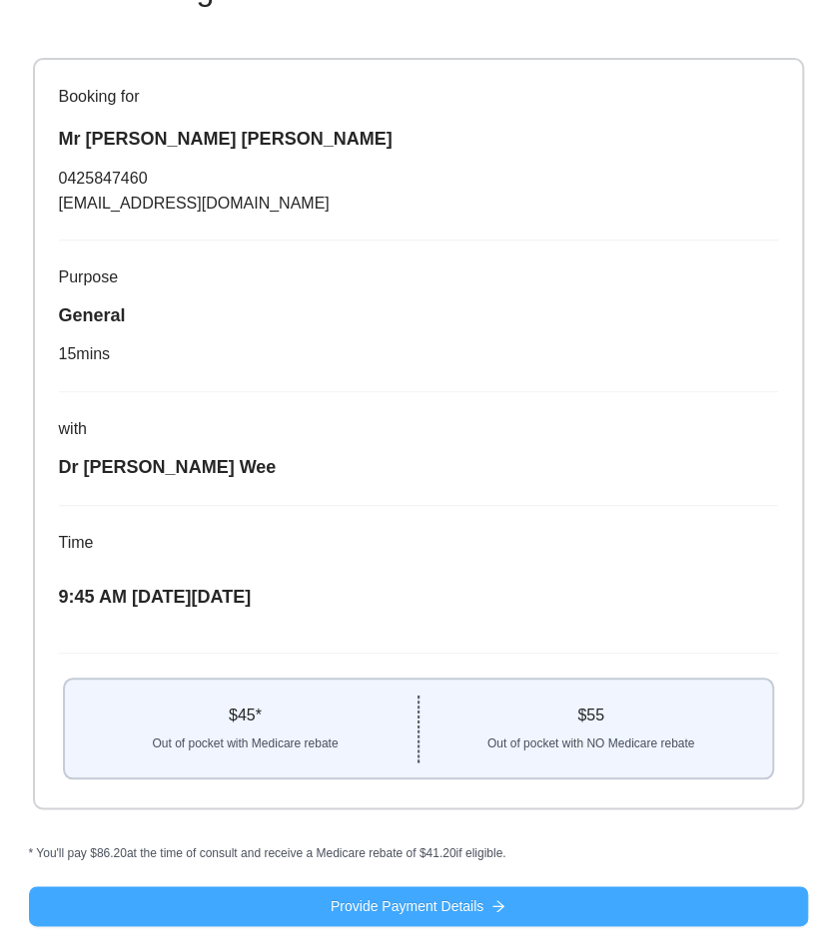
click at [500, 903] on icon "arrow-right" at bounding box center [498, 906] width 14 height 14
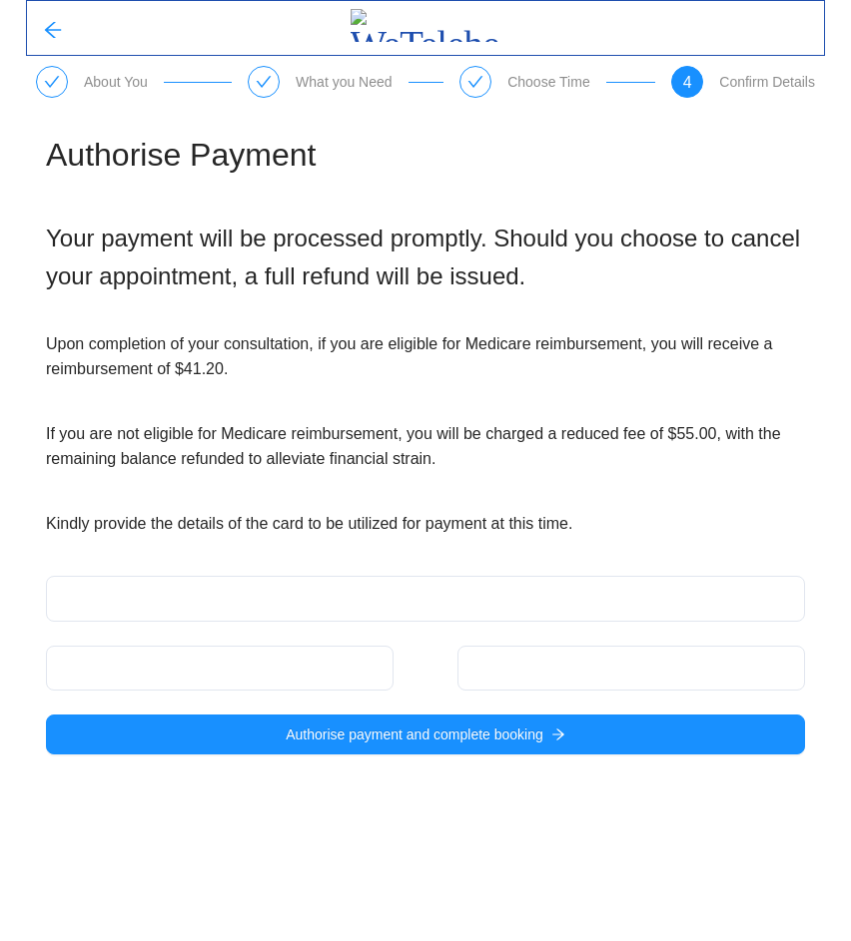
click at [246, 587] on div at bounding box center [425, 598] width 759 height 45
click at [240, 589] on div at bounding box center [425, 598] width 759 height 45
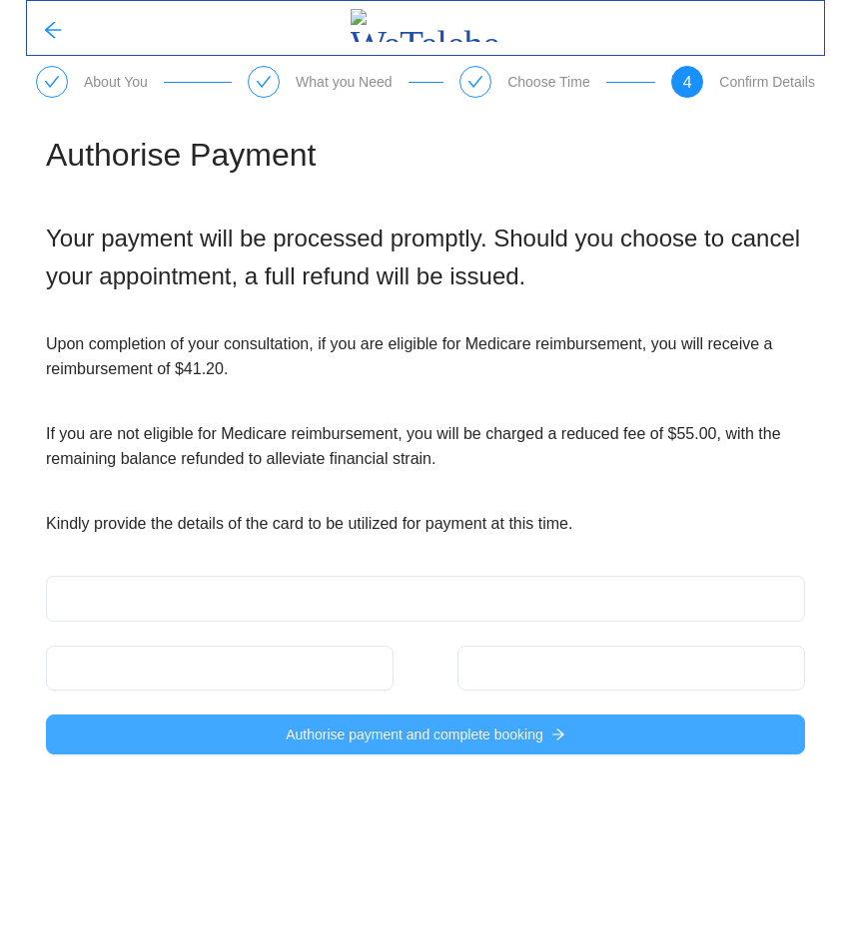
click at [302, 739] on span "Authorise payment and complete booking" at bounding box center [415, 735] width 258 height 22
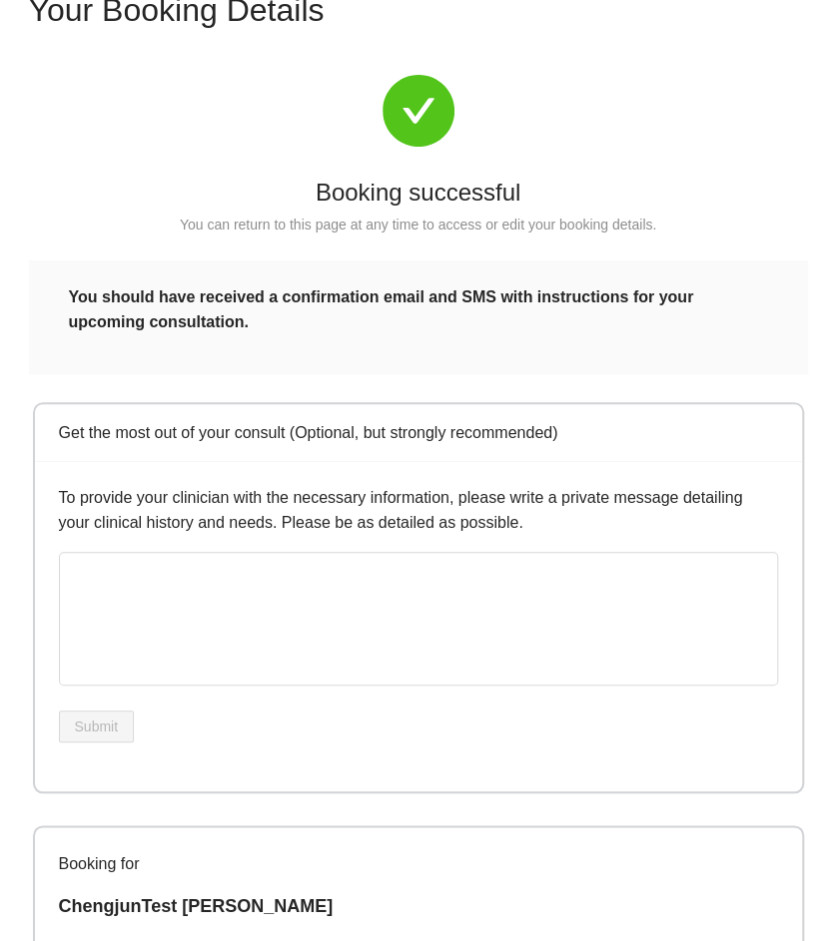
scroll to position [753, 0]
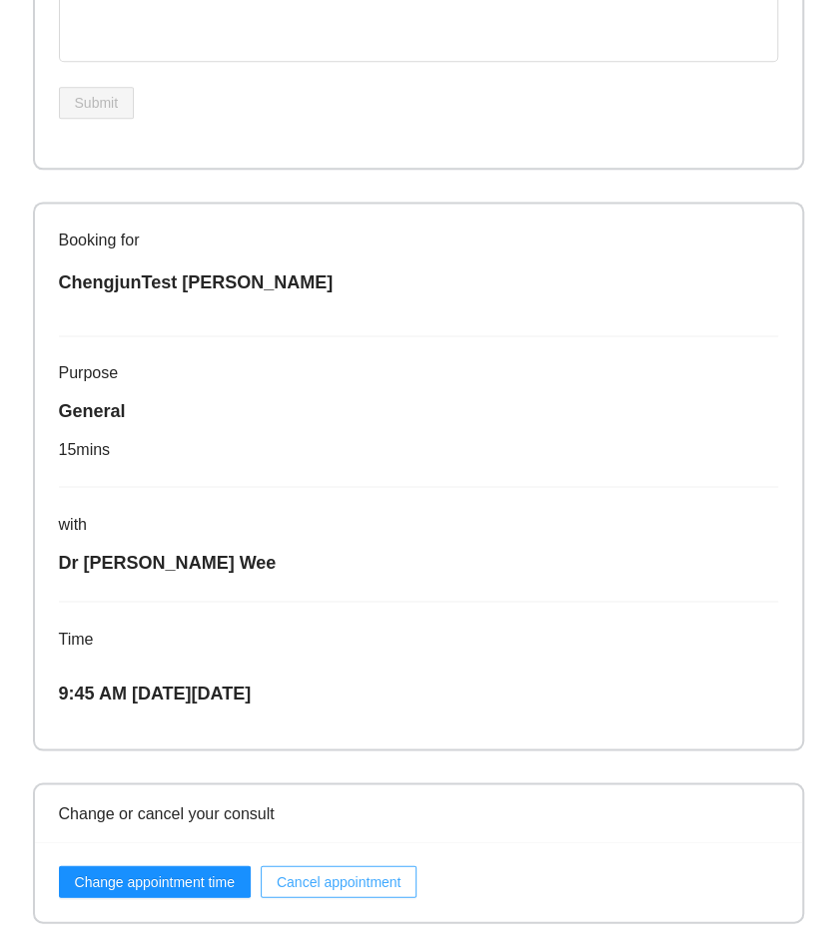
click at [339, 878] on span "Cancel appointment" at bounding box center [339, 882] width 125 height 22
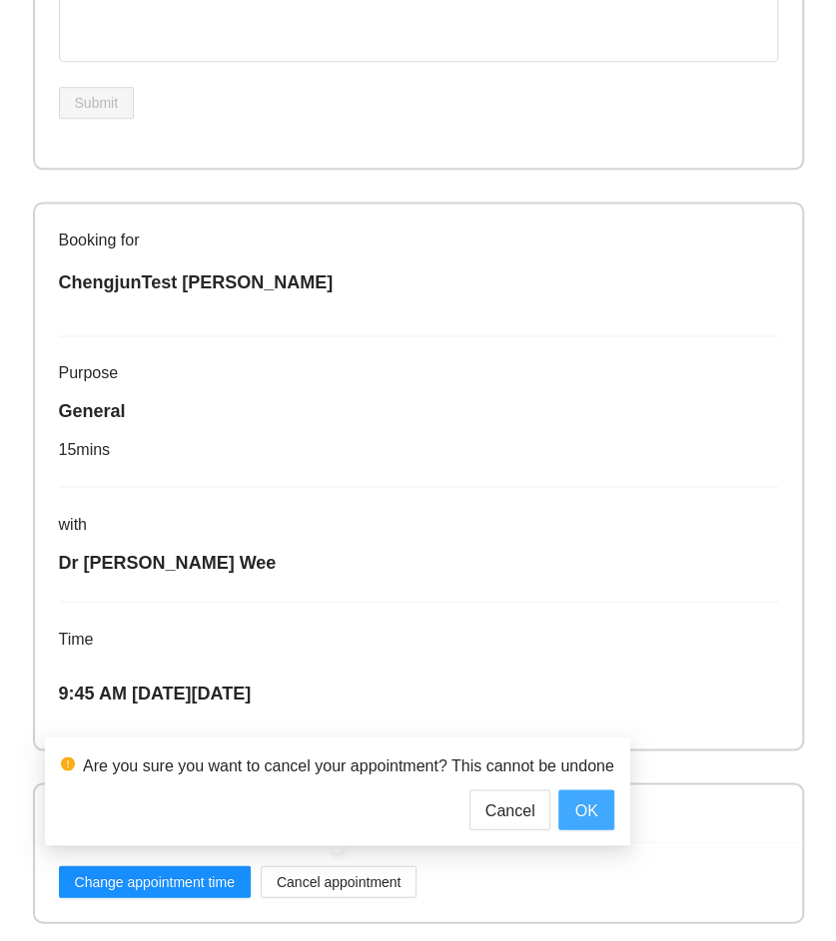
click at [596, 804] on span "OK" at bounding box center [585, 810] width 23 height 25
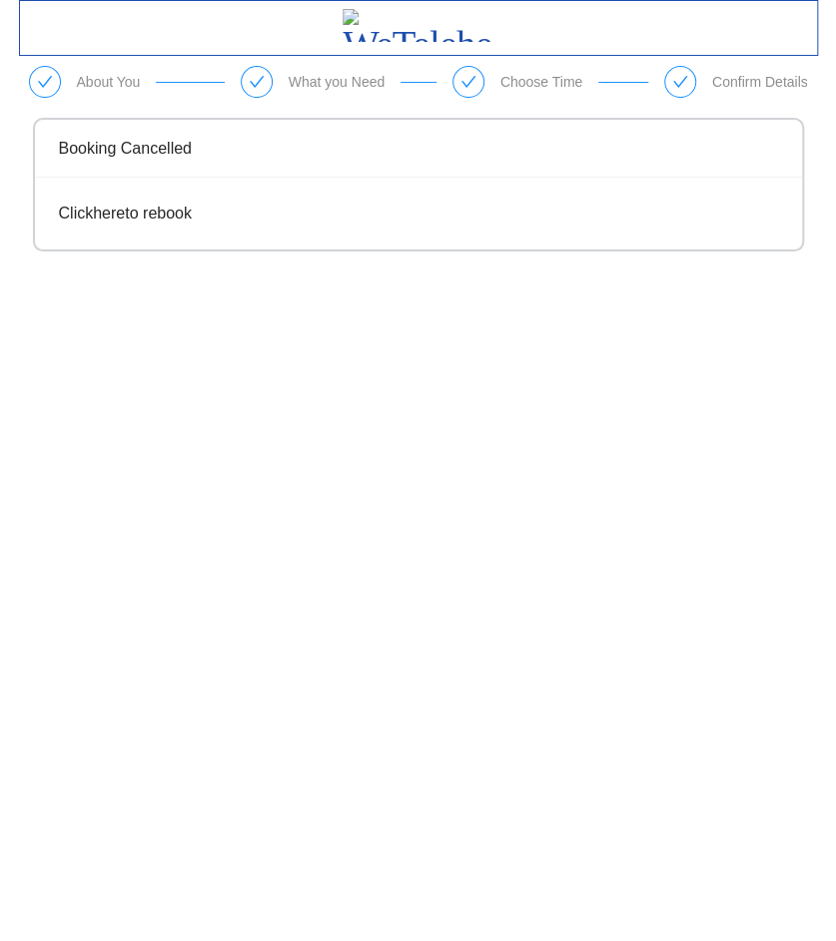
scroll to position [0, 0]
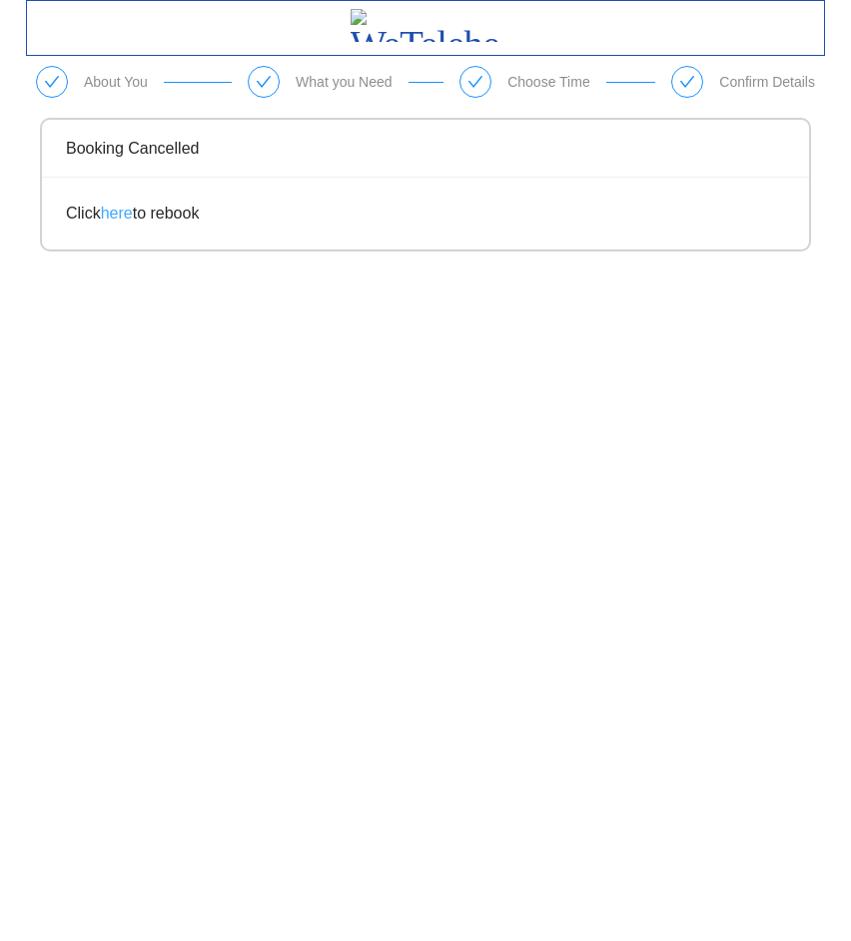
click at [116, 216] on link "here" at bounding box center [117, 213] width 32 height 17
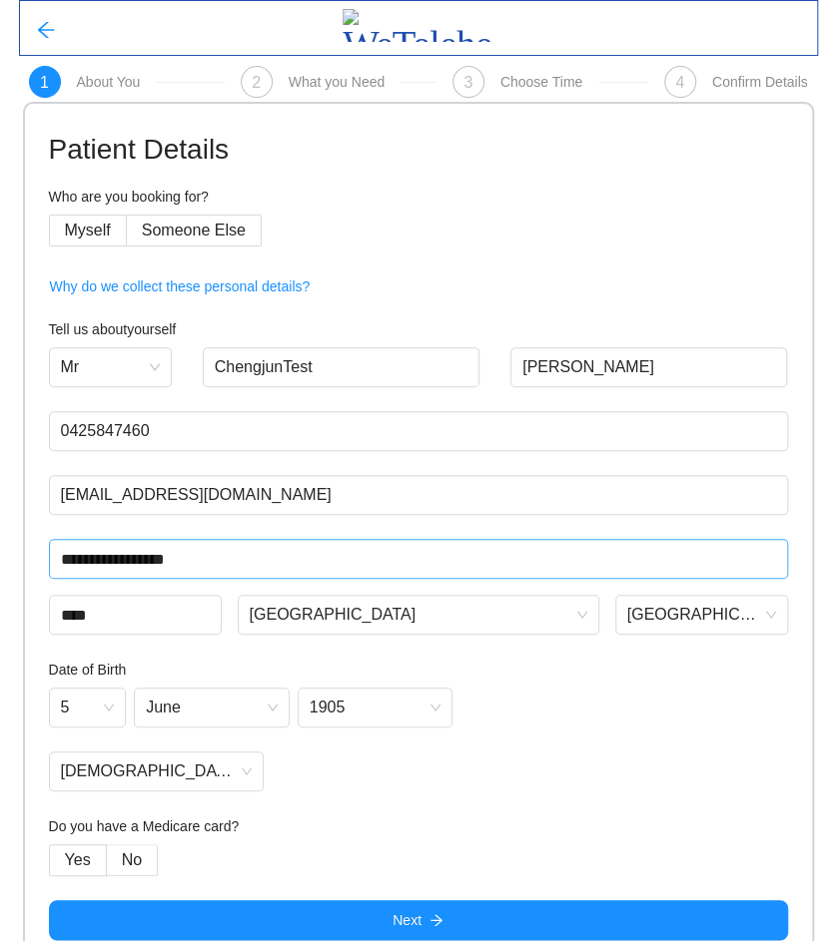
scroll to position [25, 0]
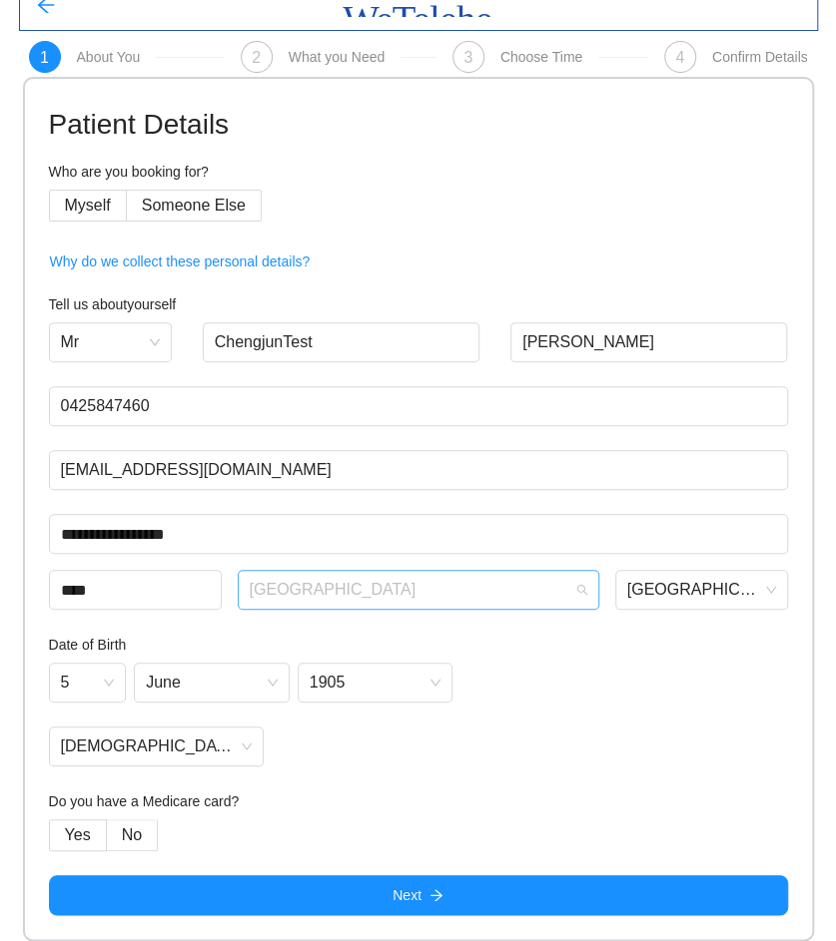
click at [426, 582] on span "[GEOGRAPHIC_DATA]" at bounding box center [418, 590] width 337 height 30
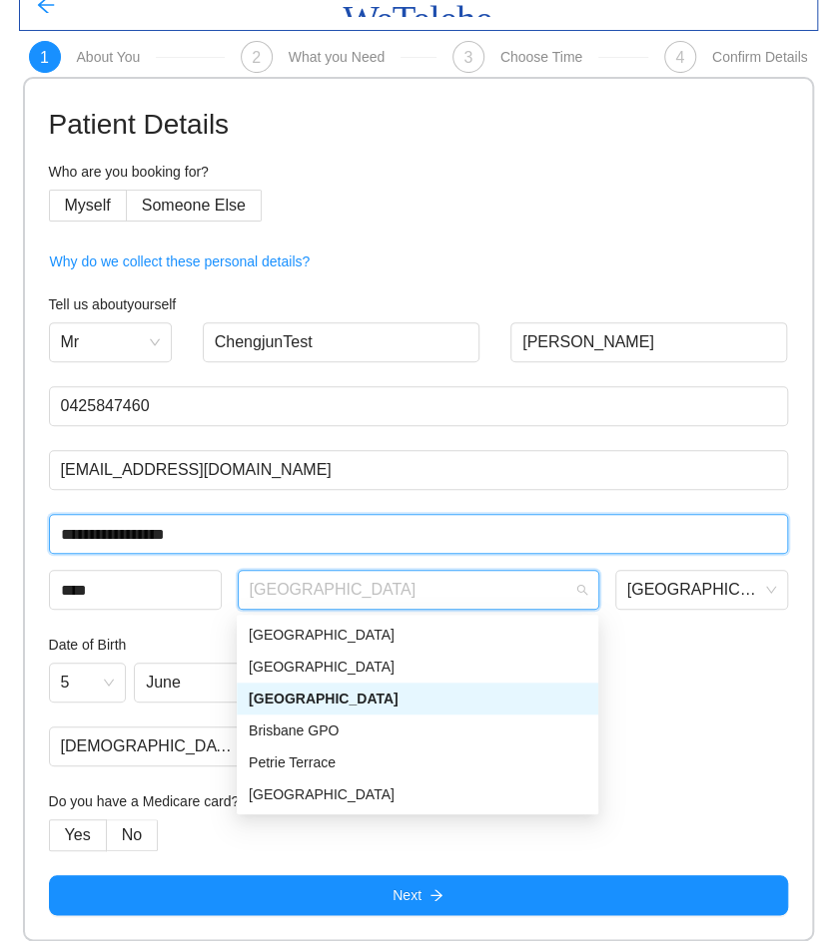
click at [428, 545] on input "**********" at bounding box center [418, 534] width 739 height 40
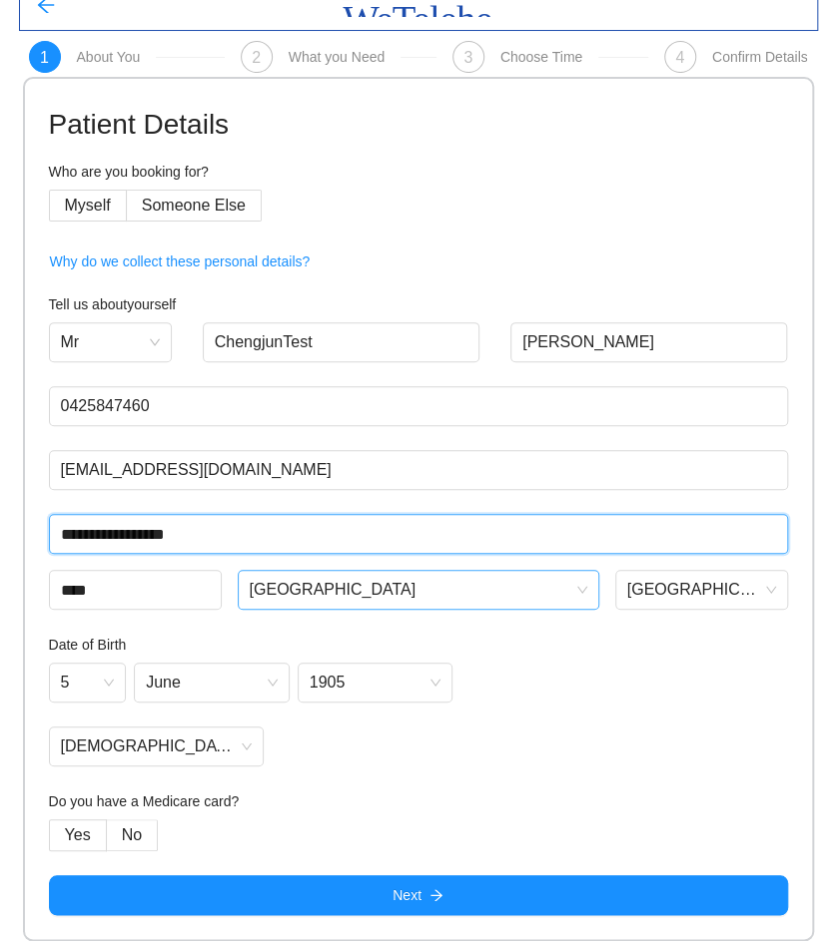
click at [359, 577] on span "[GEOGRAPHIC_DATA]" at bounding box center [418, 590] width 337 height 30
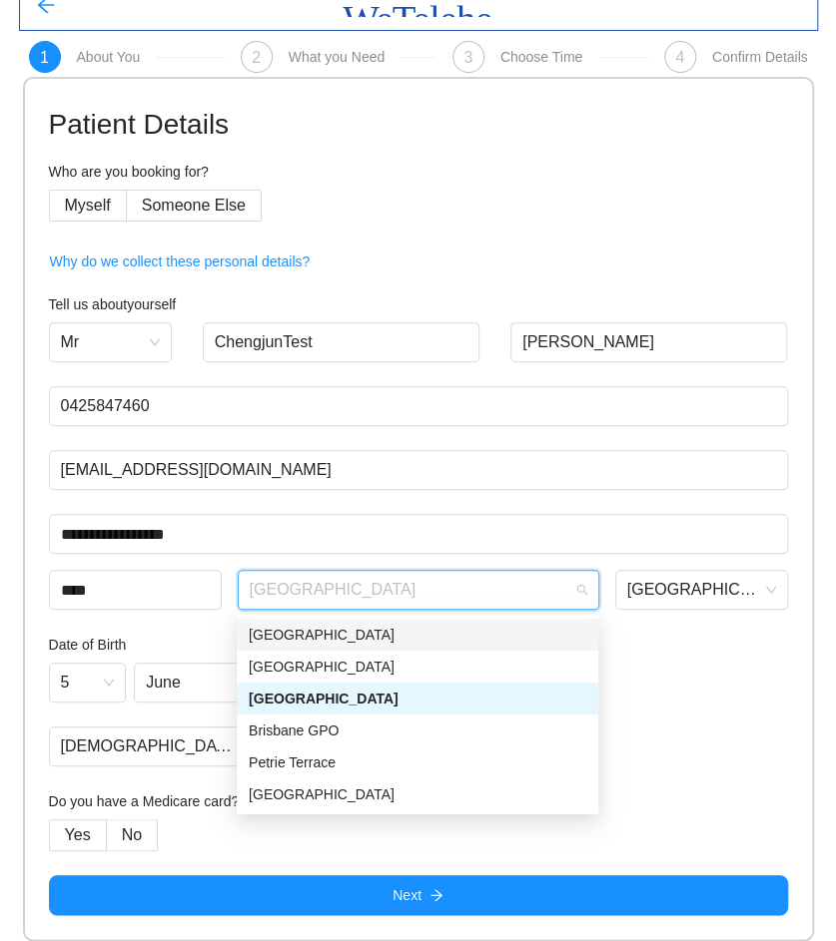
click at [323, 640] on div "[GEOGRAPHIC_DATA]" at bounding box center [417, 635] width 337 height 22
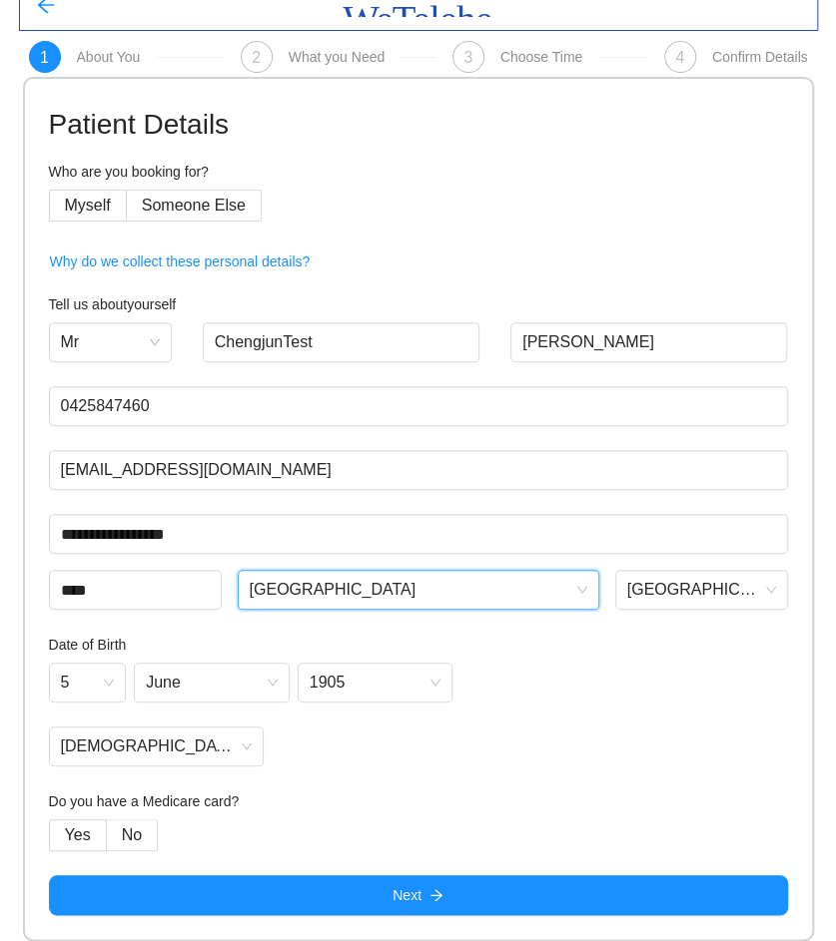
click at [634, 740] on div "[DEMOGRAPHIC_DATA]" at bounding box center [418, 747] width 739 height 40
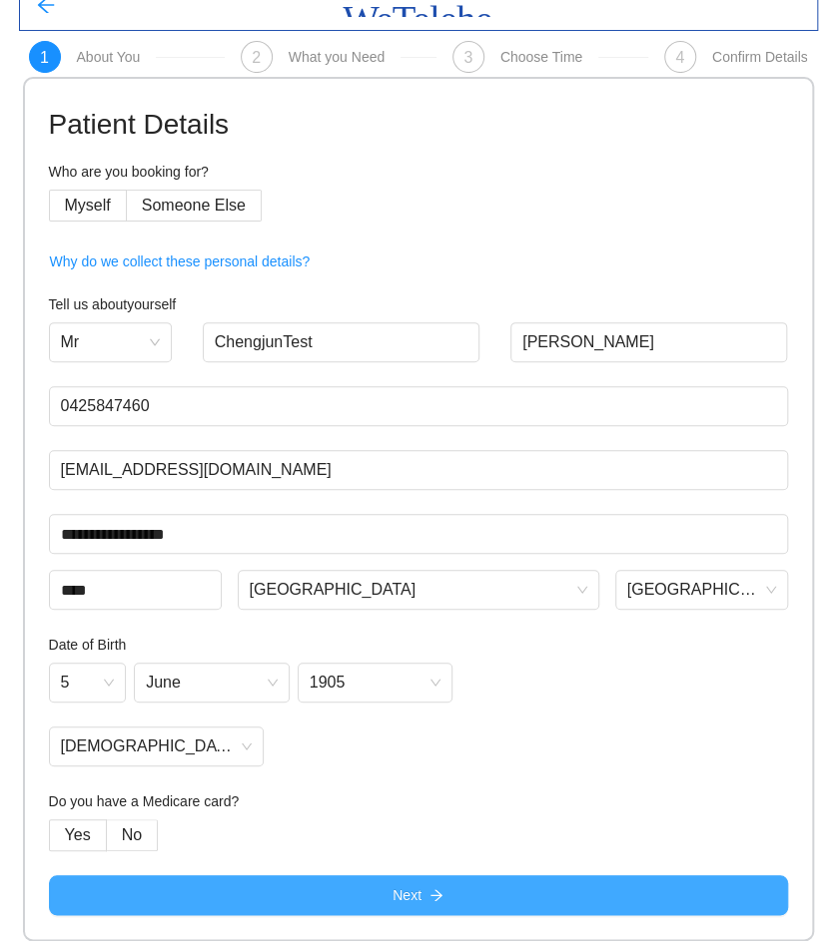
click at [381, 901] on button "Next" at bounding box center [418, 896] width 739 height 40
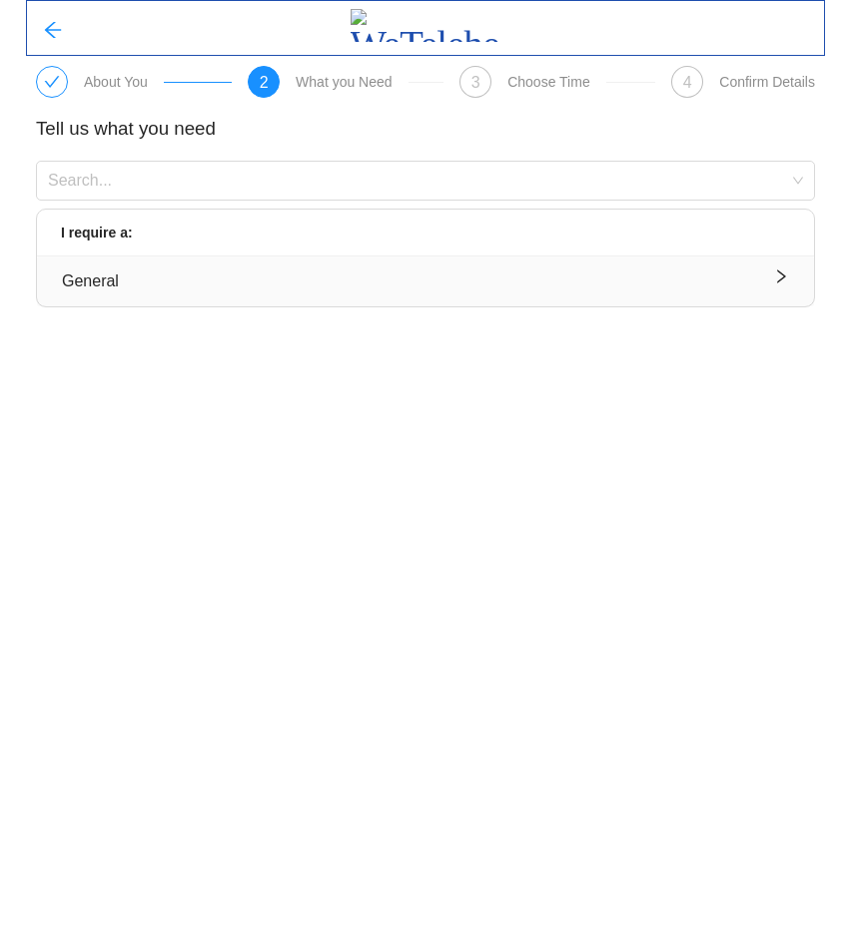
click at [173, 277] on div "General" at bounding box center [425, 281] width 727 height 25
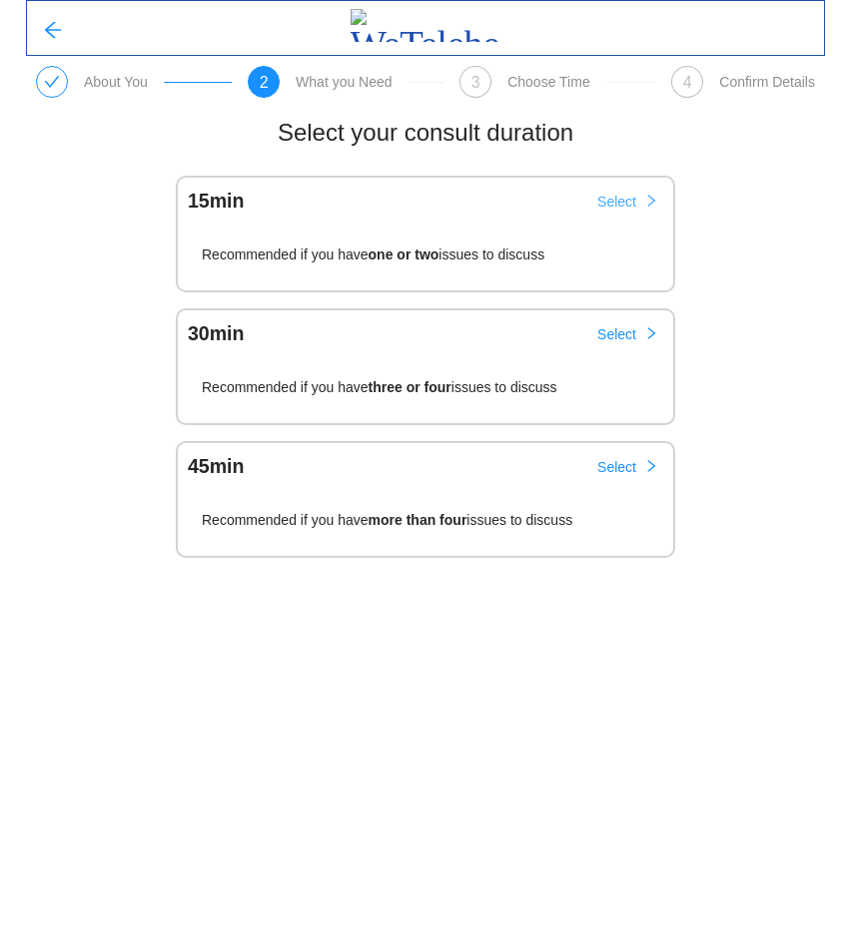
click at [612, 202] on span "Select" at bounding box center [616, 202] width 39 height 22
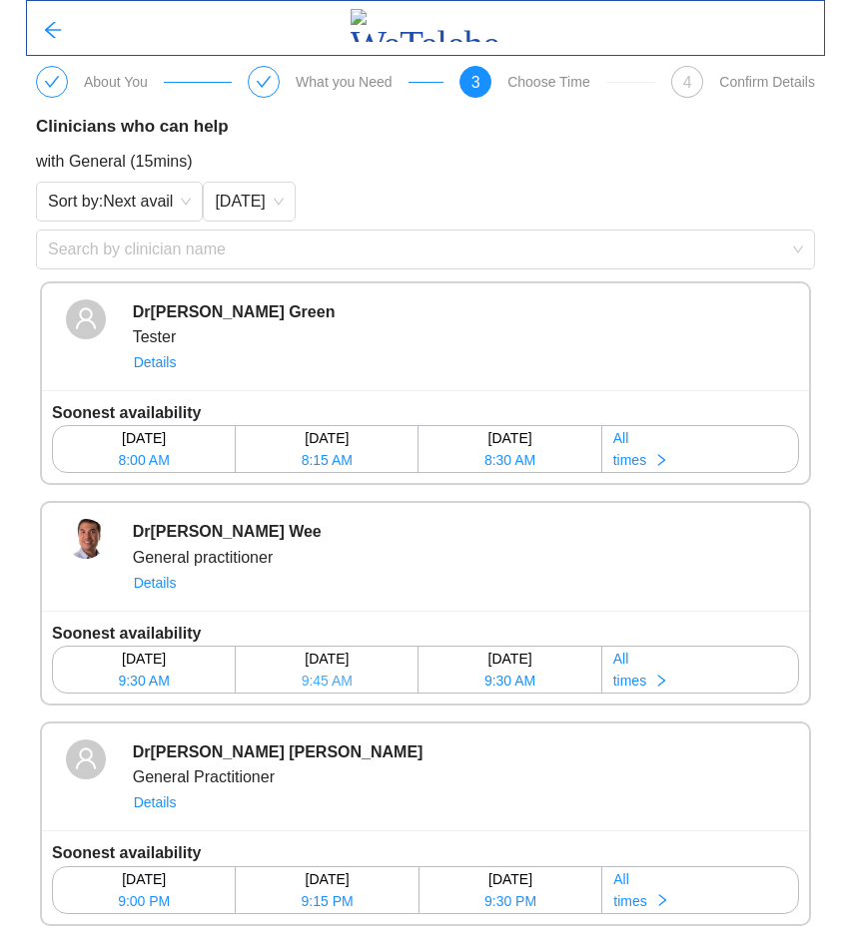
click at [337, 676] on span "9:45 AM" at bounding box center [326, 681] width 51 height 22
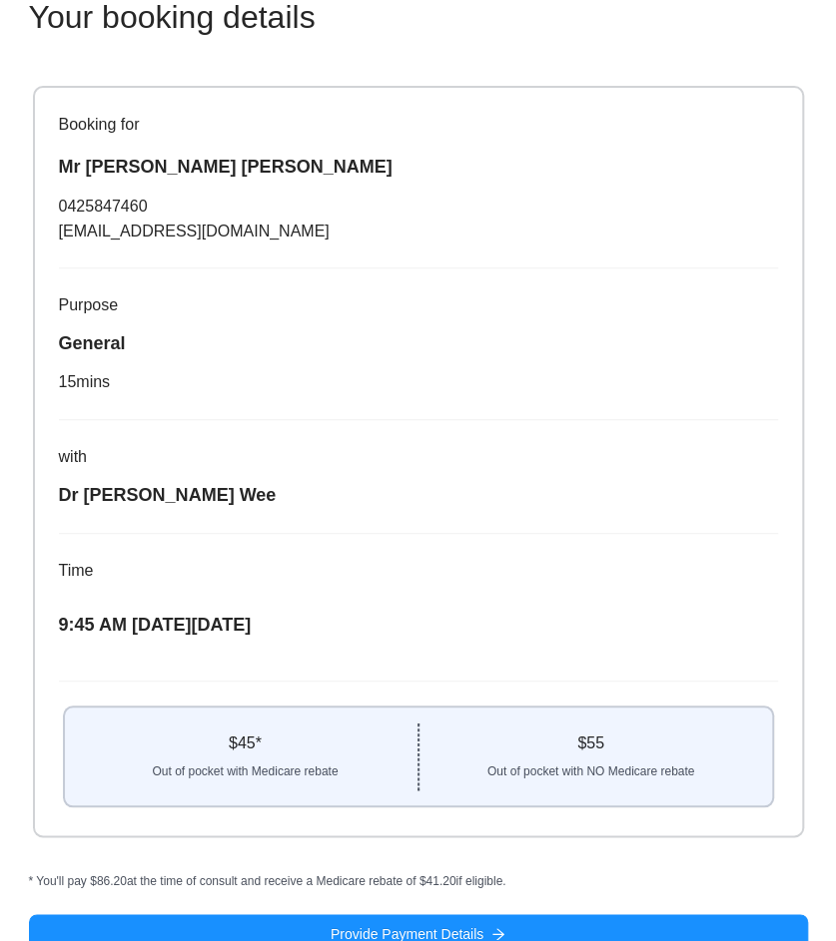
scroll to position [150, 0]
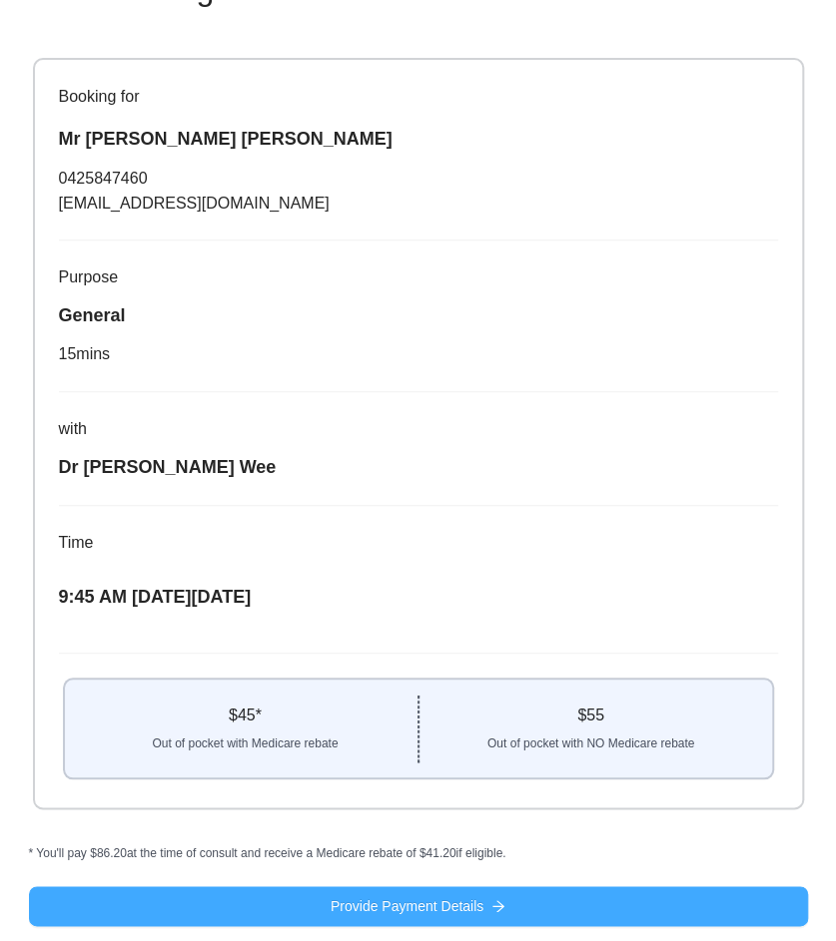
click at [476, 896] on span "Provide Payment Details" at bounding box center [406, 907] width 153 height 22
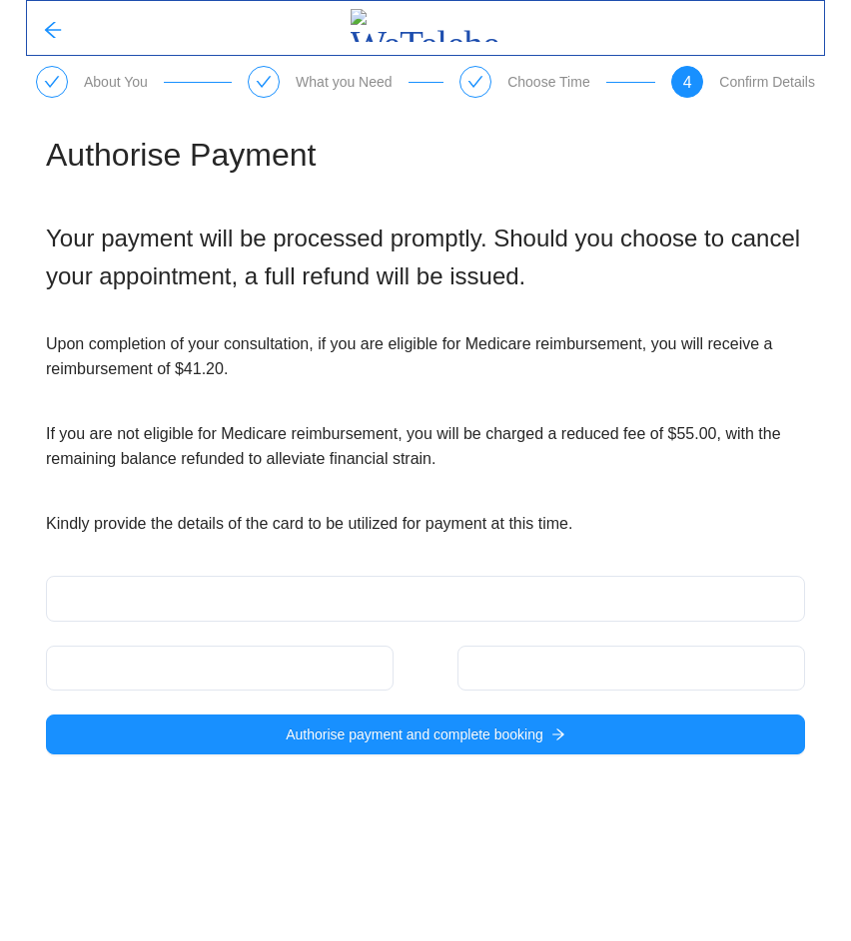
click at [104, 678] on div at bounding box center [219, 668] width 347 height 45
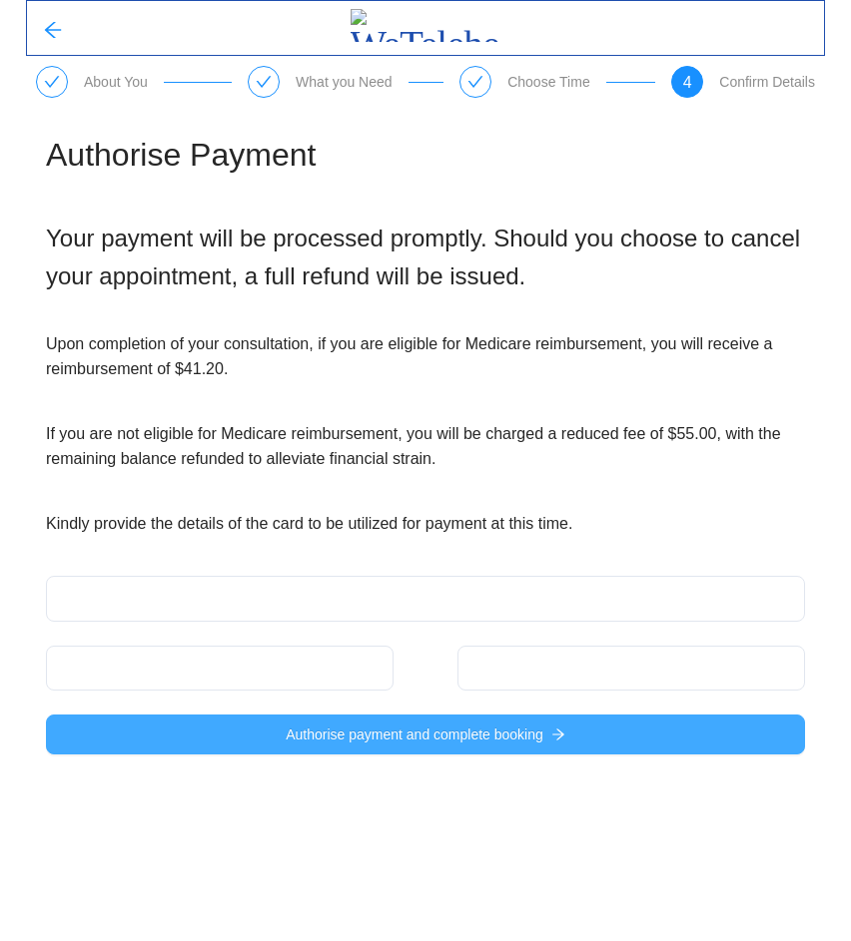
click at [271, 722] on button "Authorise payment and complete booking" at bounding box center [425, 735] width 759 height 40
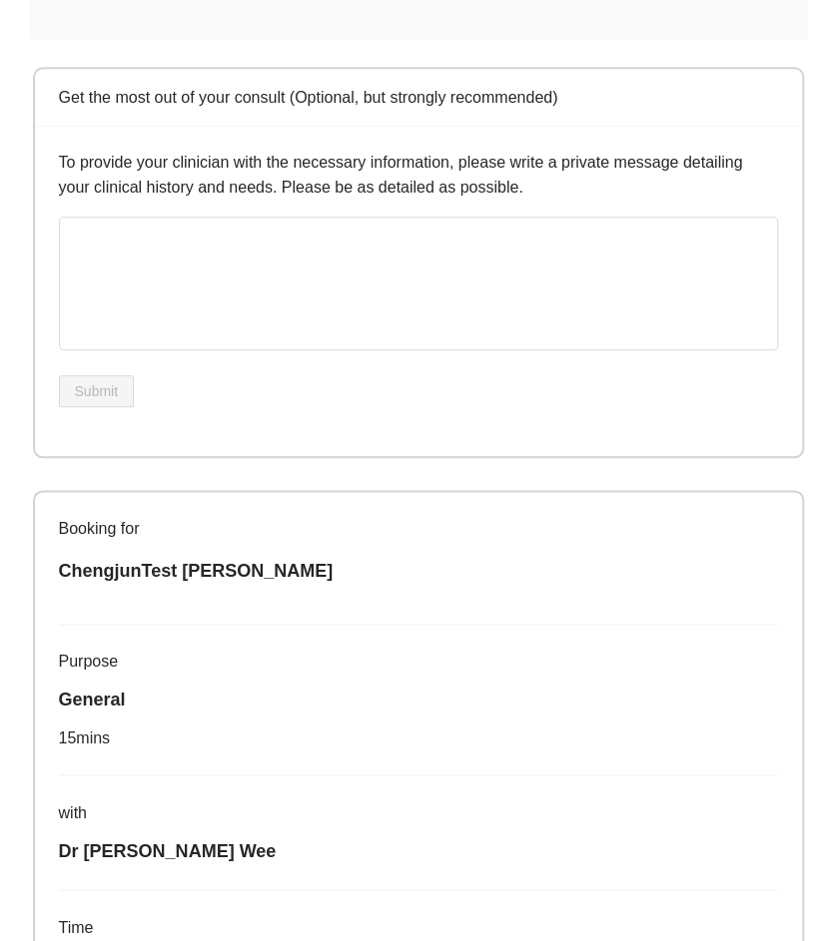
scroll to position [753, 0]
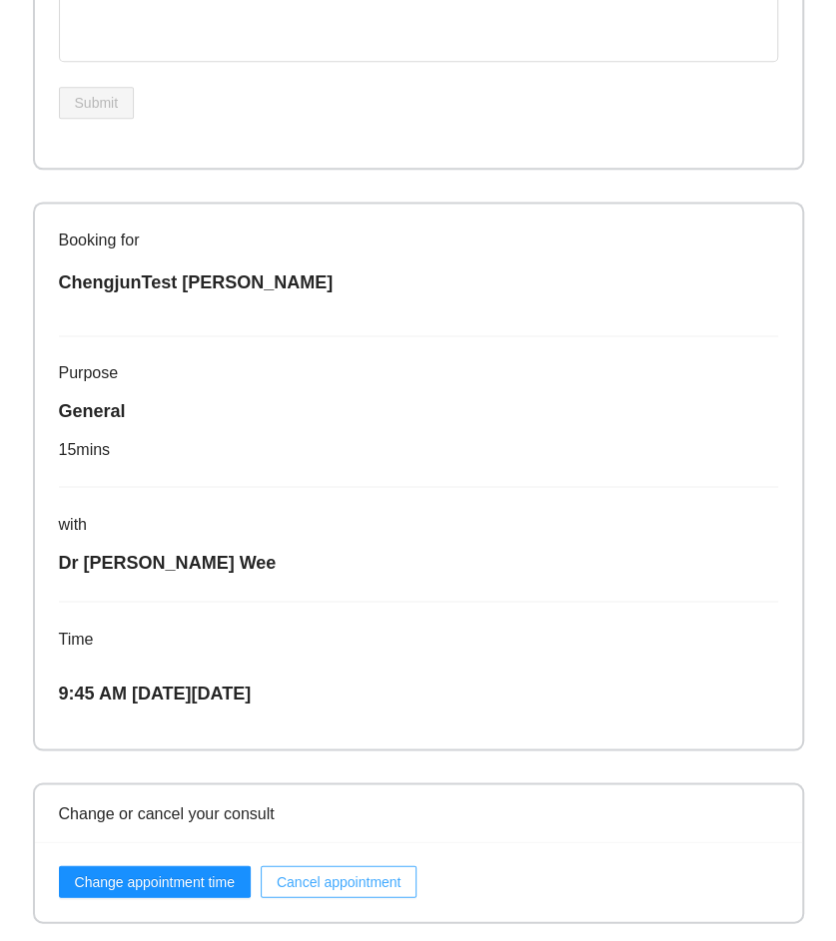
click at [312, 886] on span "Cancel appointment" at bounding box center [339, 882] width 125 height 22
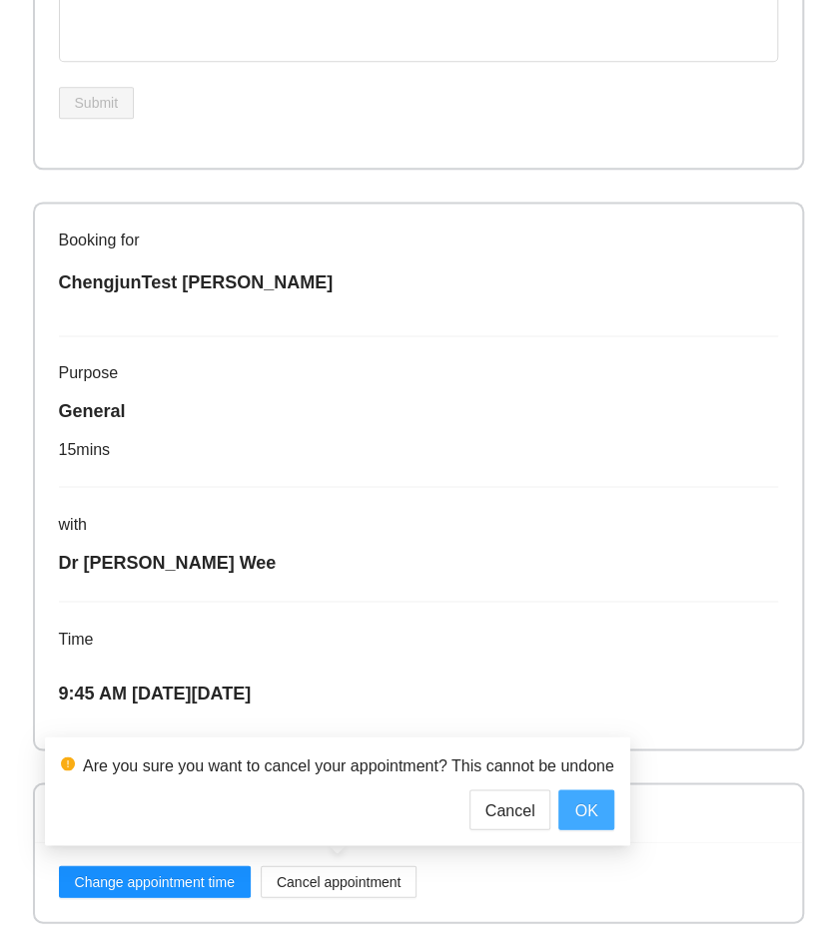
click at [577, 798] on span "OK" at bounding box center [585, 810] width 23 height 25
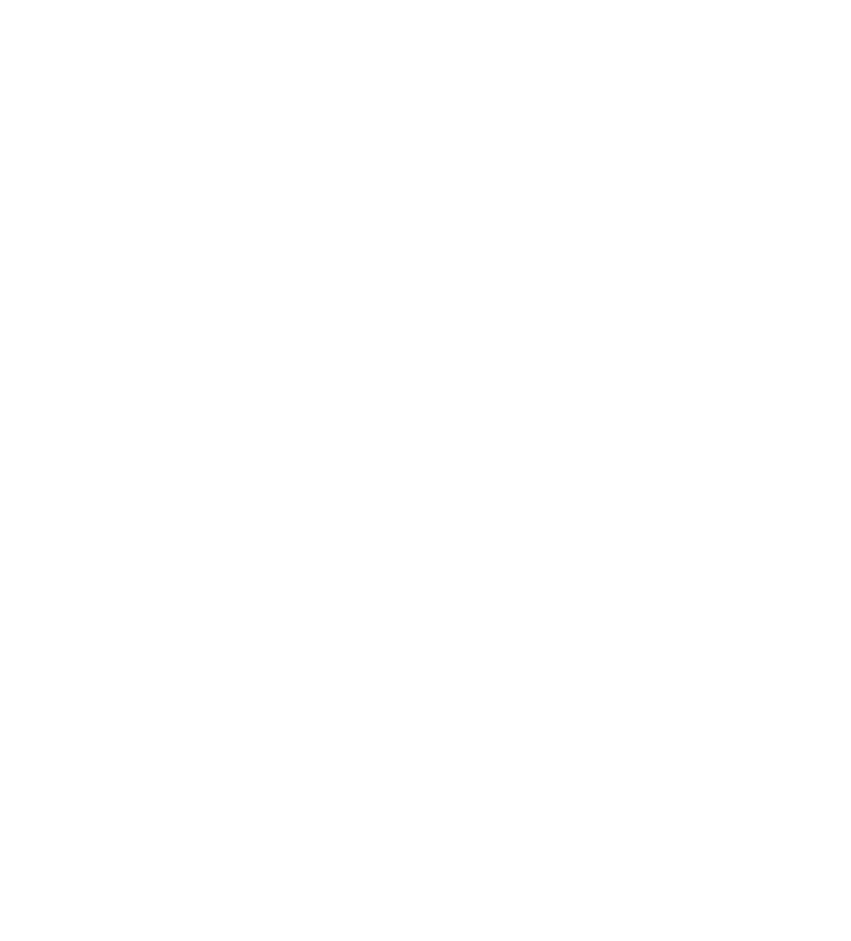
scroll to position [0, 0]
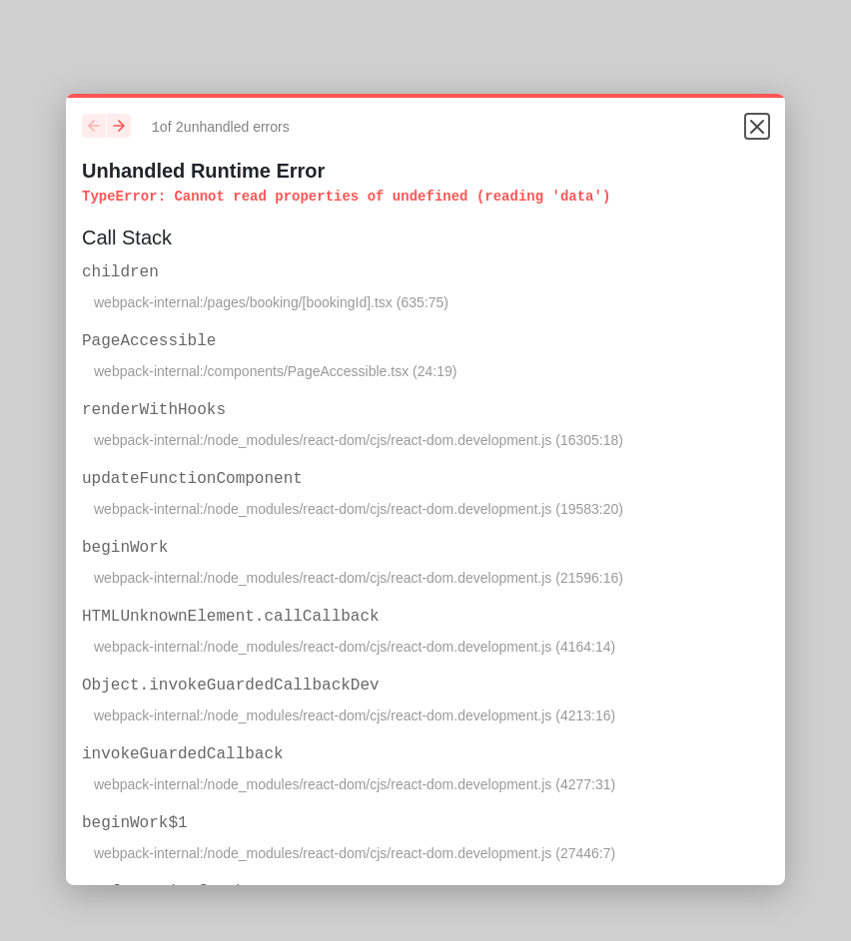
click at [746, 120] on icon "Close" at bounding box center [757, 127] width 24 height 24
